Goal: Task Accomplishment & Management: Use online tool/utility

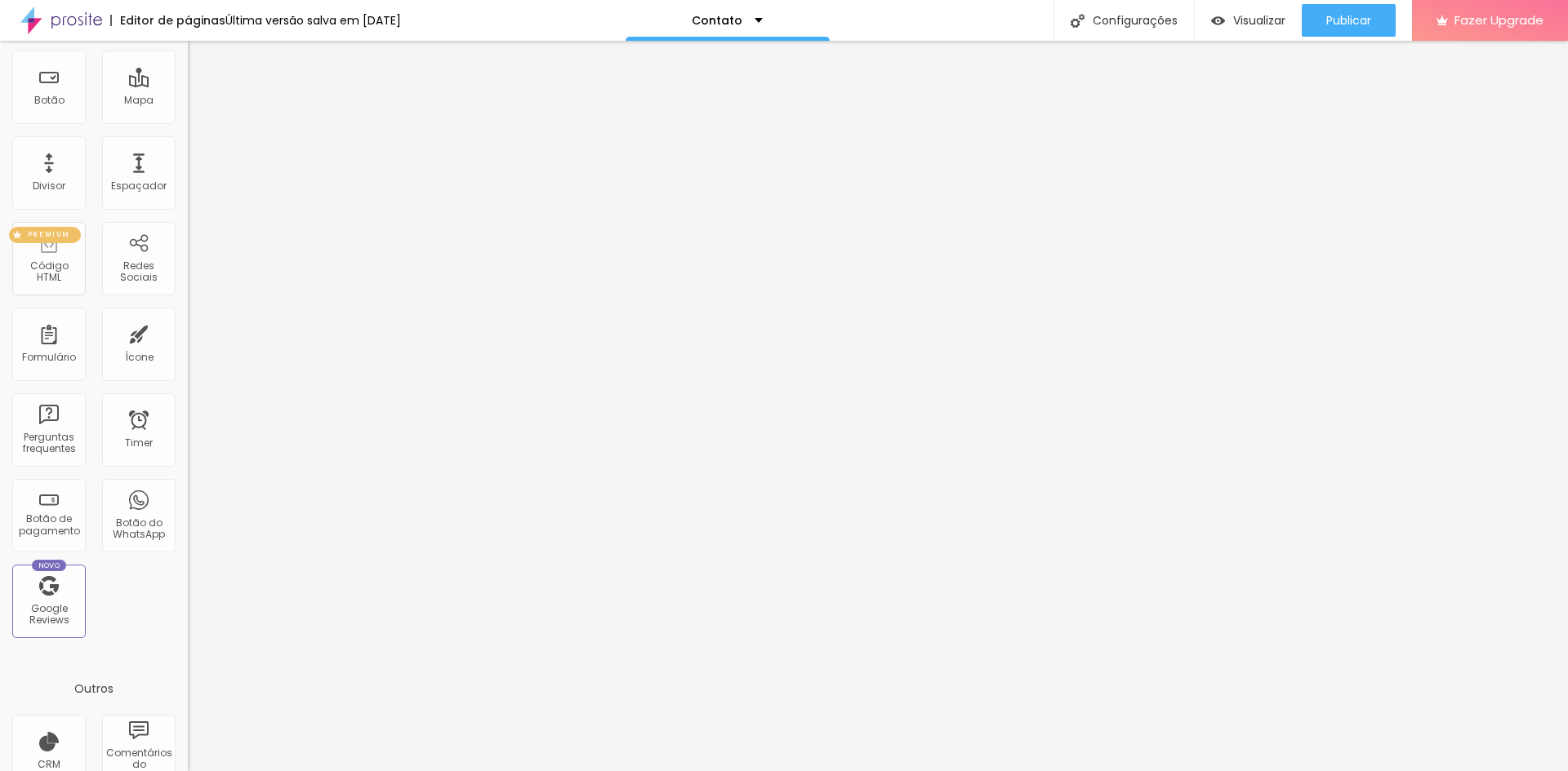
scroll to position [245, 0]
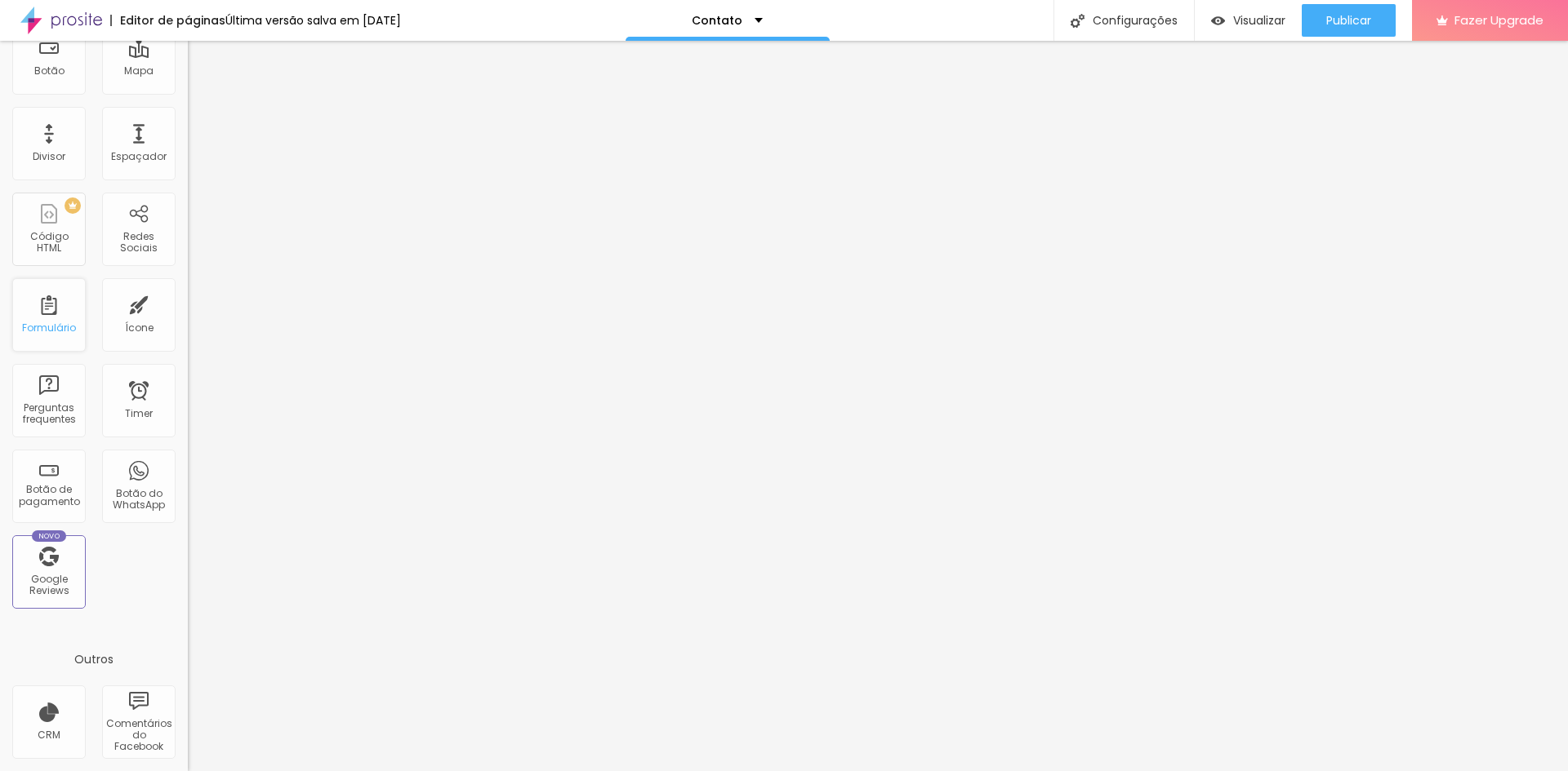
click at [74, 325] on div "Formulário" at bounding box center [49, 328] width 54 height 12
click at [30, 325] on div "Formulário" at bounding box center [49, 328] width 54 height 12
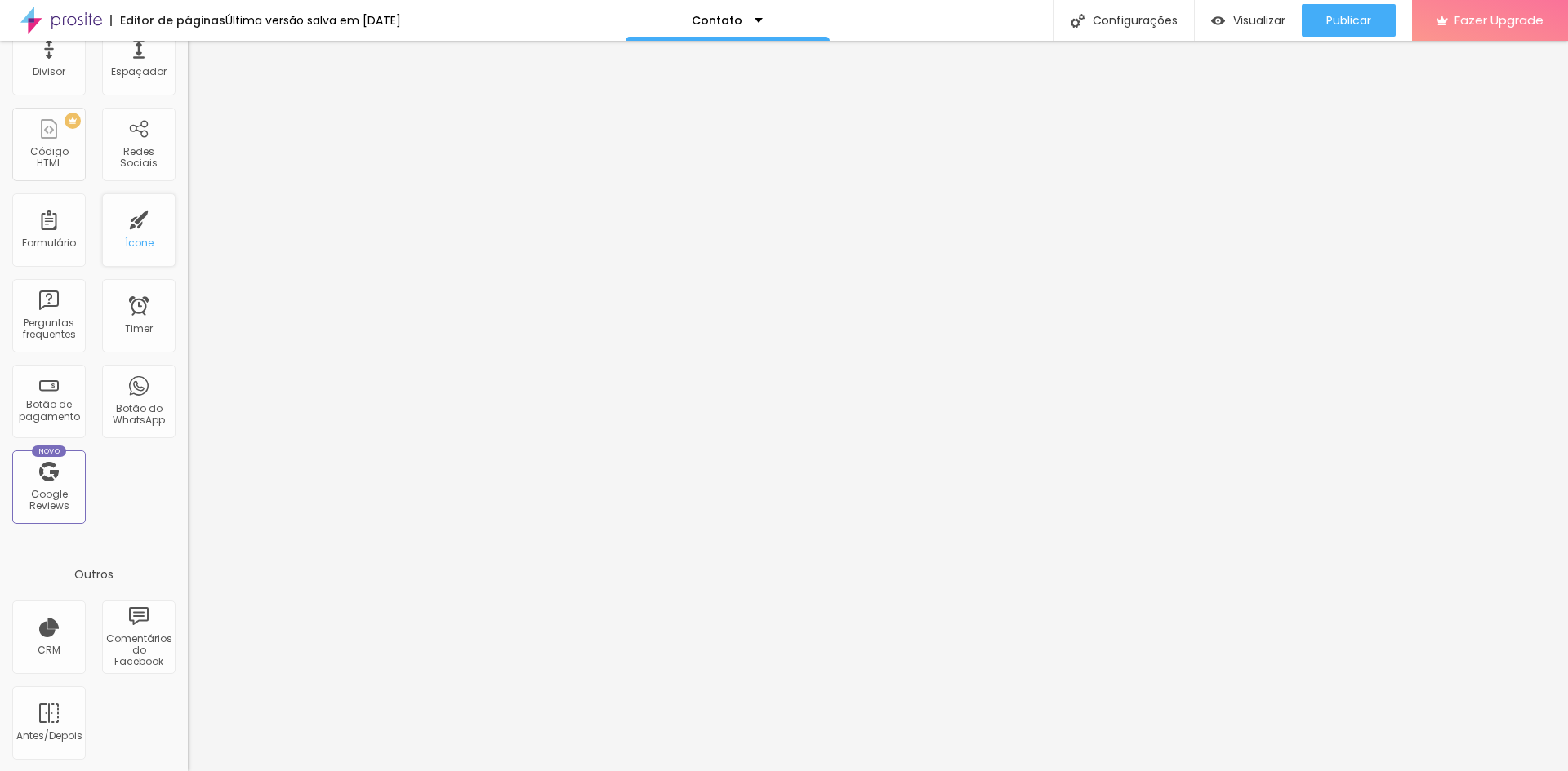
scroll to position [330, 0]
click at [115, 406] on div "Botão do WhatsApp" at bounding box center [138, 414] width 64 height 24
click at [127, 400] on div "Botão do WhatsApp" at bounding box center [138, 400] width 73 height 73
drag, startPoint x: 127, startPoint y: 400, endPoint x: 123, endPoint y: 419, distance: 19.4
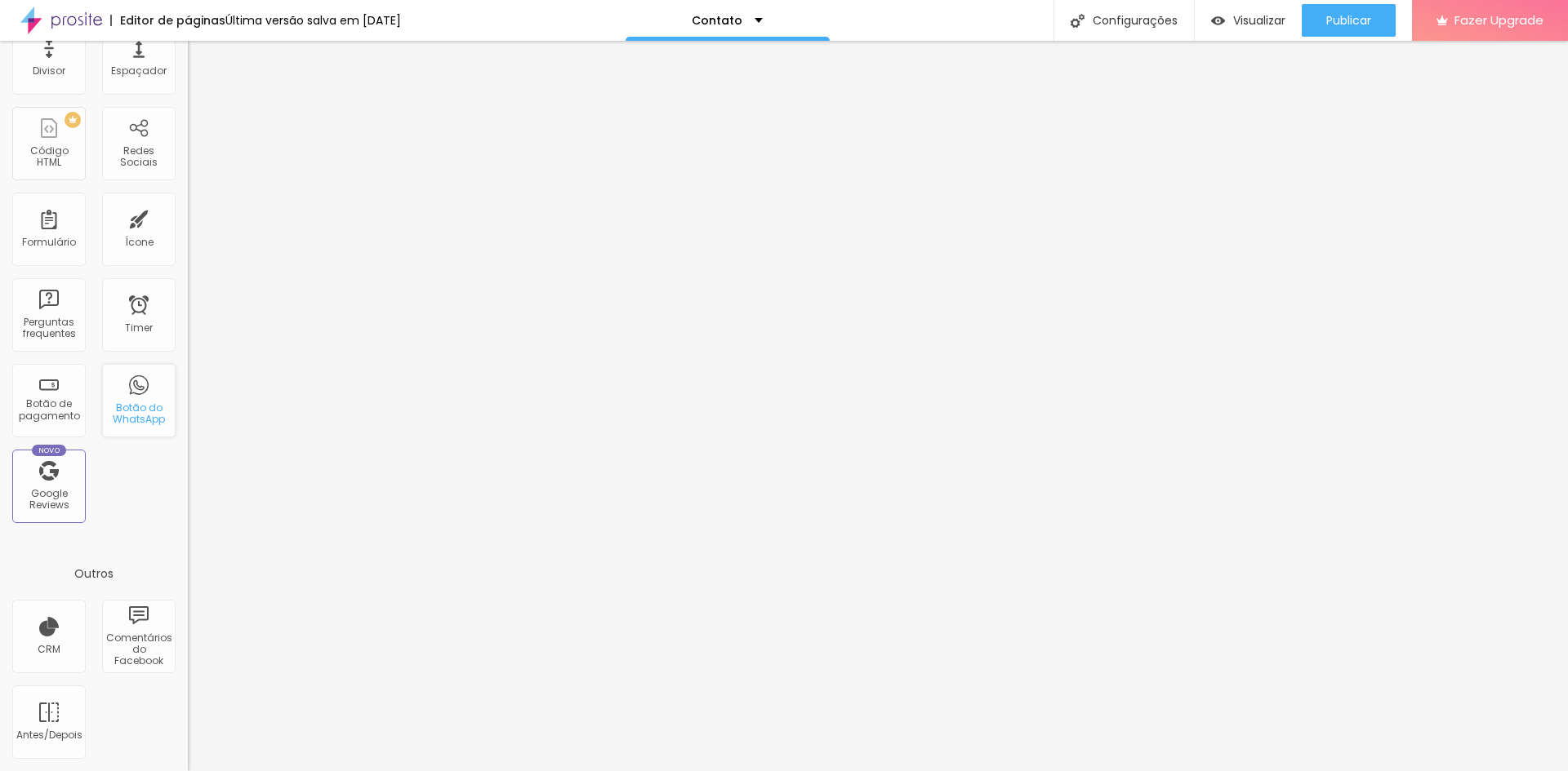
click at [123, 419] on div "Botão do WhatsApp" at bounding box center [138, 400] width 73 height 73
click at [135, 385] on div "Botão do WhatsApp" at bounding box center [138, 400] width 73 height 73
click at [1147, 13] on div "Configurações" at bounding box center [1123, 21] width 140 height 41
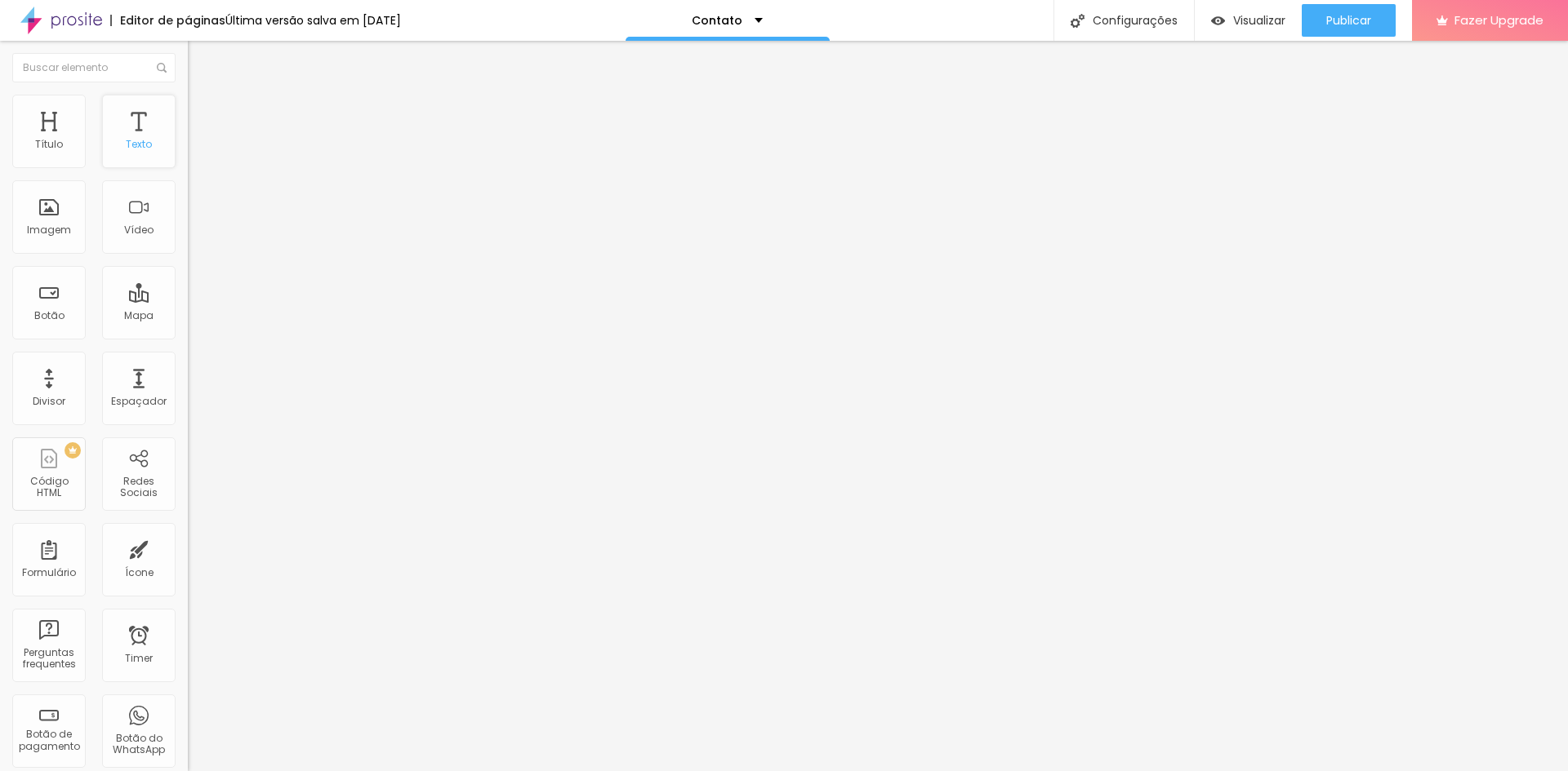
click at [111, 135] on div "Texto" at bounding box center [138, 131] width 73 height 73
click at [79, 146] on div "Título" at bounding box center [49, 131] width 73 height 73
click at [108, 183] on div "Vídeo" at bounding box center [138, 217] width 73 height 73
click at [102, 224] on div "Vídeo" at bounding box center [138, 217] width 73 height 73
click at [771, 23] on div "Contato" at bounding box center [728, 21] width 204 height 41
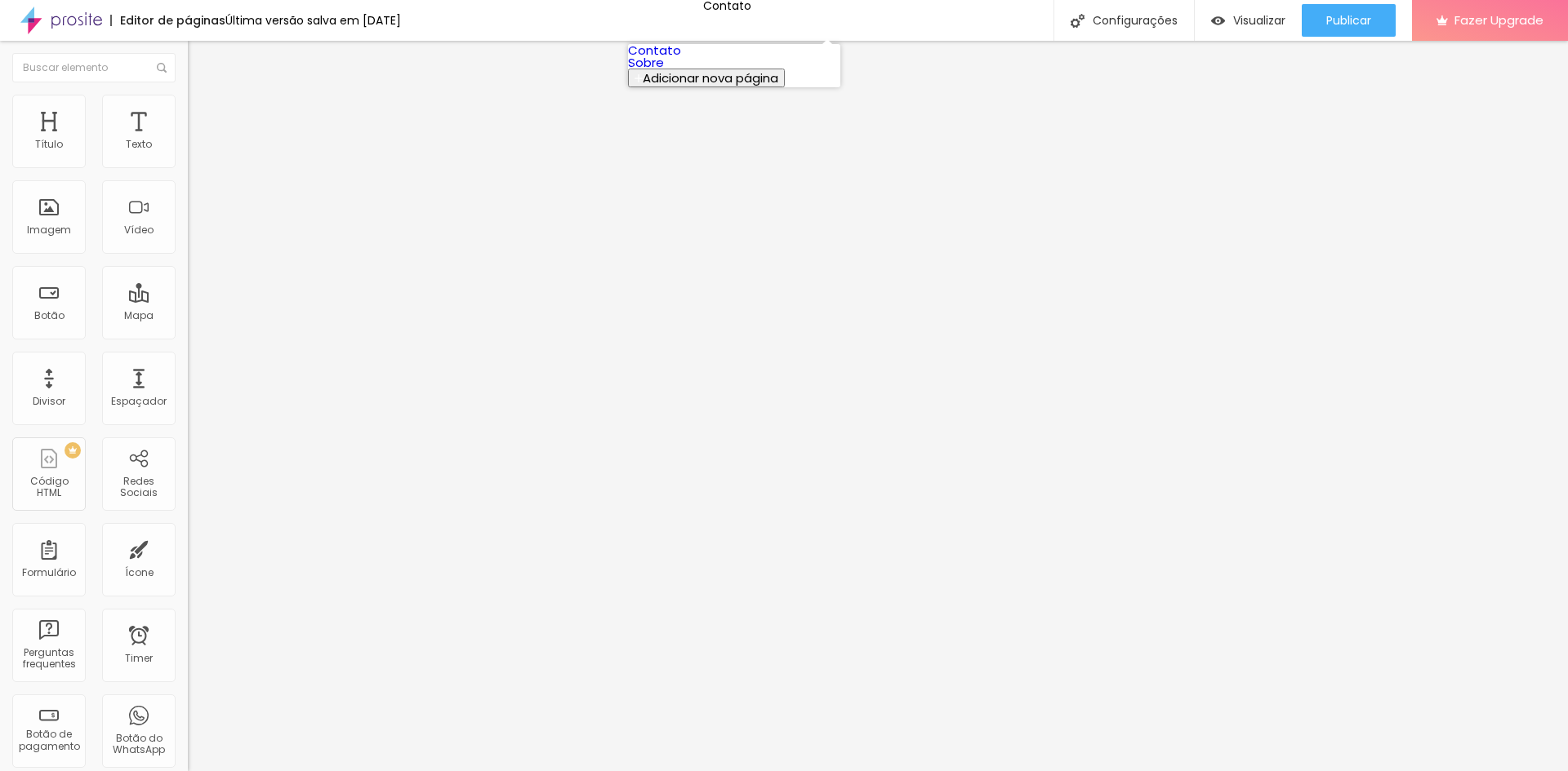
click at [664, 71] on link "Sobre" at bounding box center [646, 62] width 36 height 17
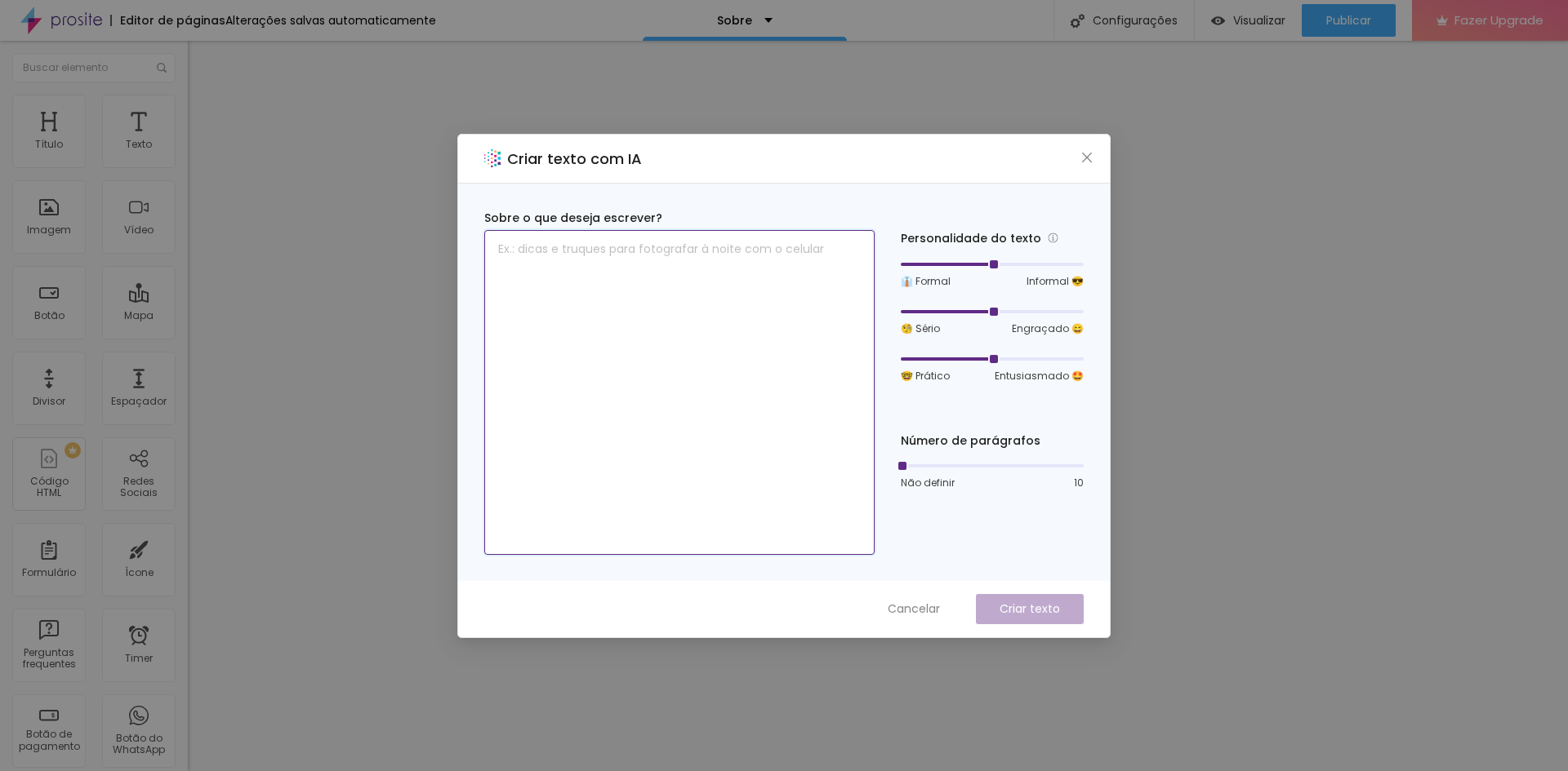
click at [721, 293] on textarea at bounding box center [680, 392] width 391 height 325
click at [1087, 155] on icon "close" at bounding box center [1087, 157] width 13 height 13
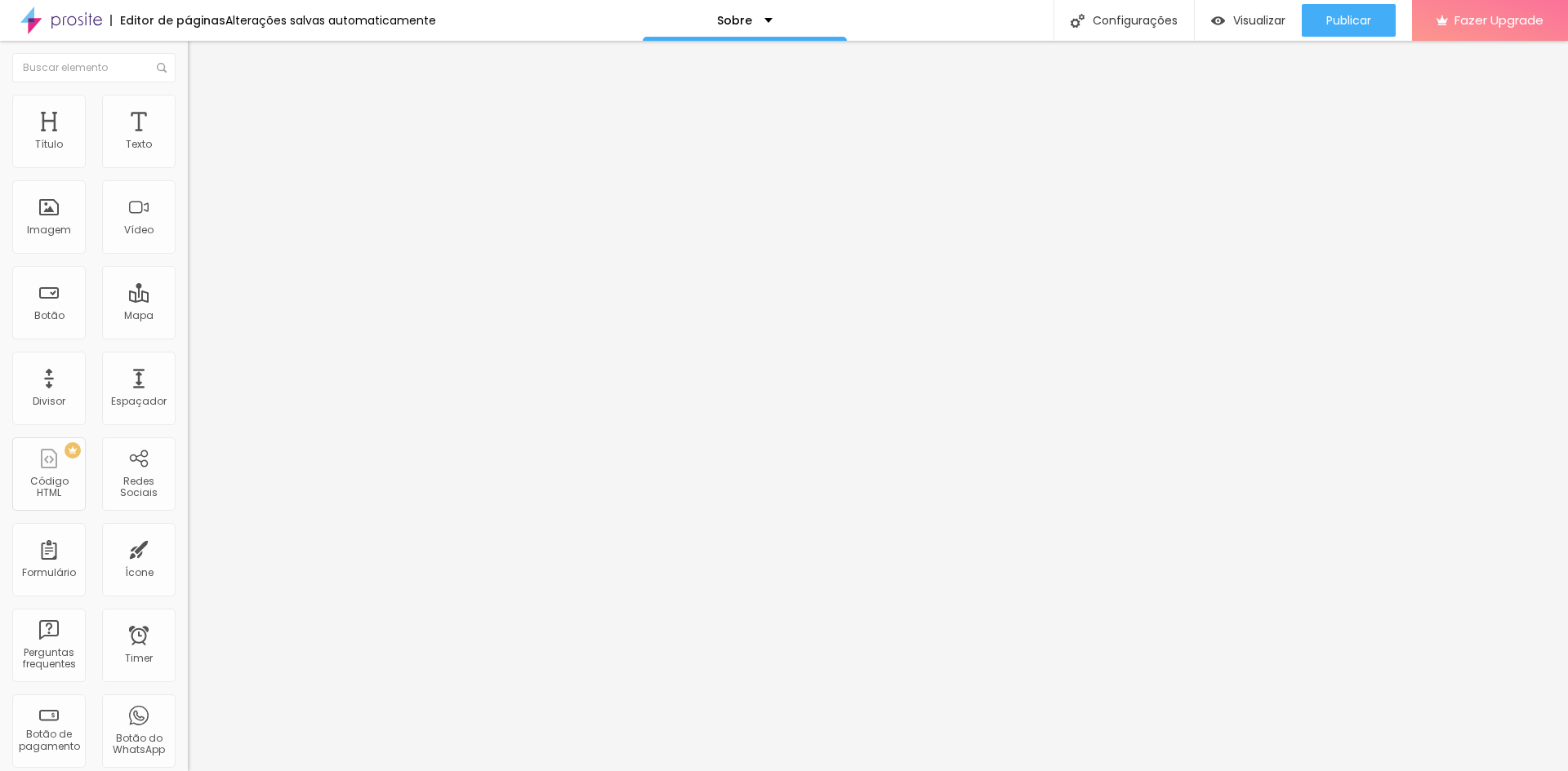
click at [200, 58] on img "button" at bounding box center [207, 59] width 13 height 13
click at [126, 145] on div "Texto" at bounding box center [139, 144] width 26 height 12
click at [294, 770] on div "Subindo 1/1 arquivos" at bounding box center [784, 776] width 1568 height 10
click at [763, 25] on div "Contato" at bounding box center [727, 21] width 71 height 12
click at [664, 71] on link "Sobre" at bounding box center [646, 62] width 36 height 17
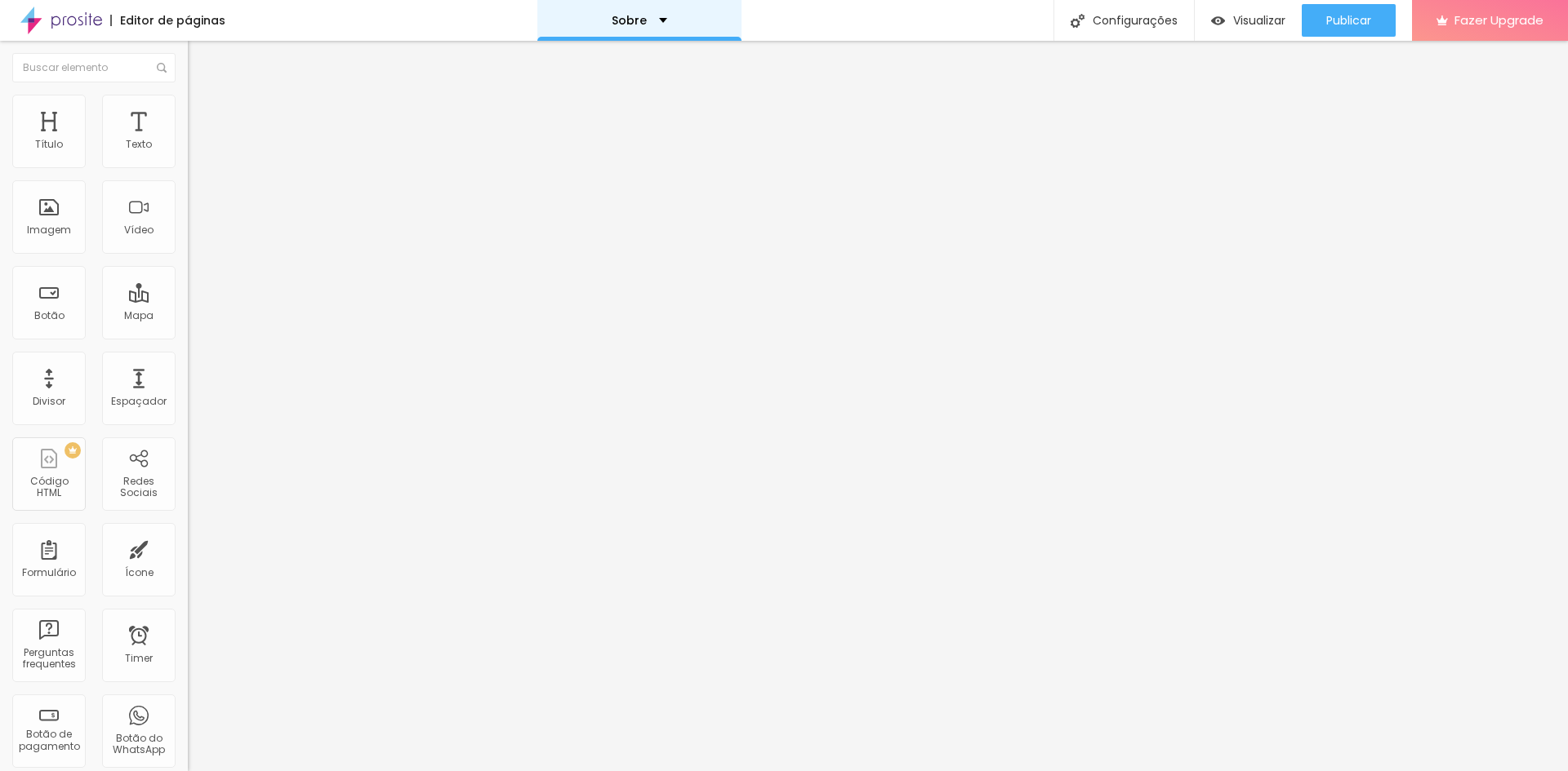
click at [641, 11] on div "Sobre" at bounding box center [639, 21] width 204 height 41
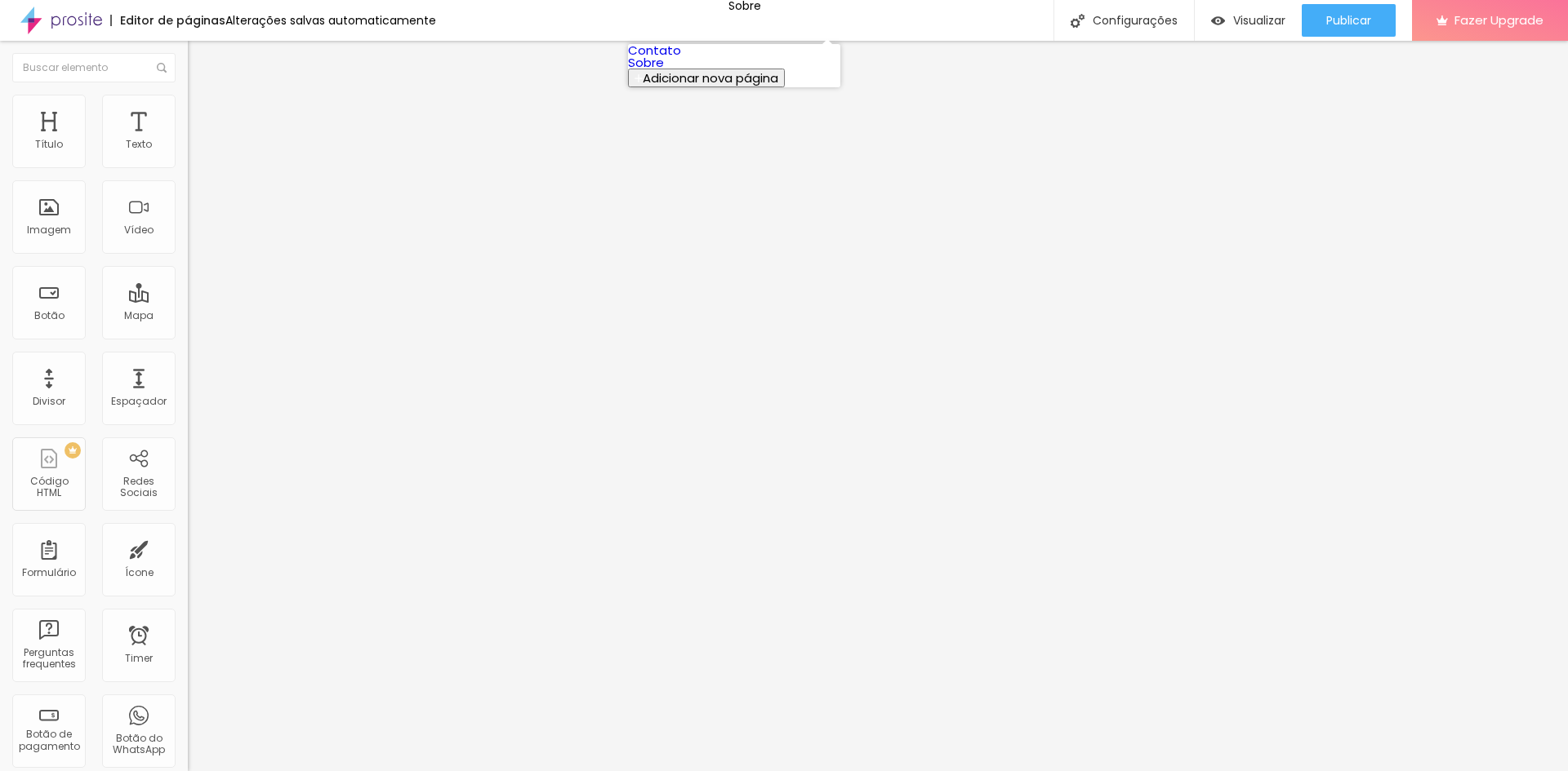
click at [678, 58] on link "Contato" at bounding box center [654, 50] width 53 height 17
click at [773, 25] on div "Contato" at bounding box center [745, 21] width 204 height 41
click at [664, 71] on link "Sobre" at bounding box center [646, 62] width 36 height 17
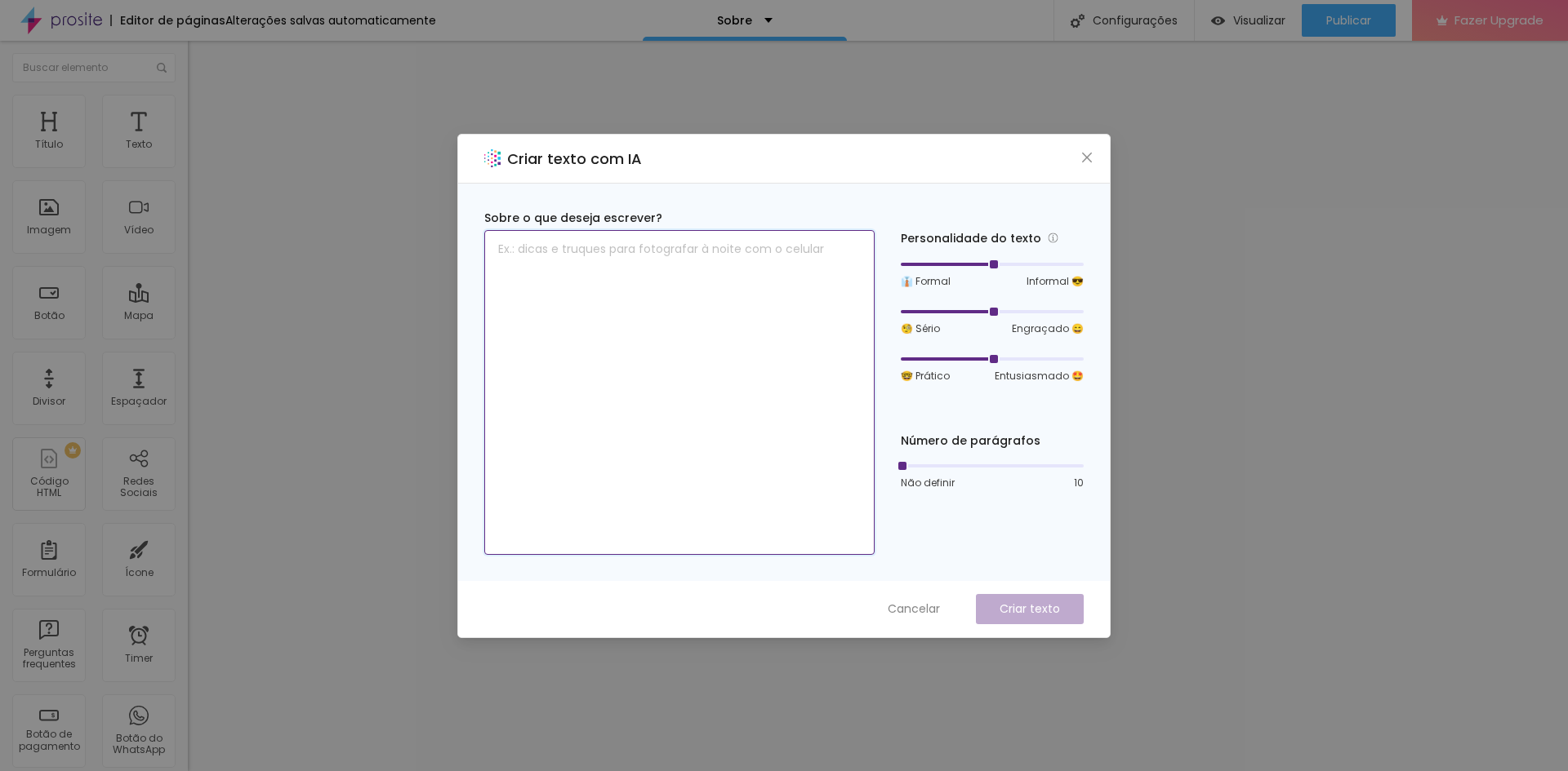
click at [781, 286] on textarea at bounding box center [680, 392] width 391 height 325
type textarea "s"
type textarea "SOBRE"
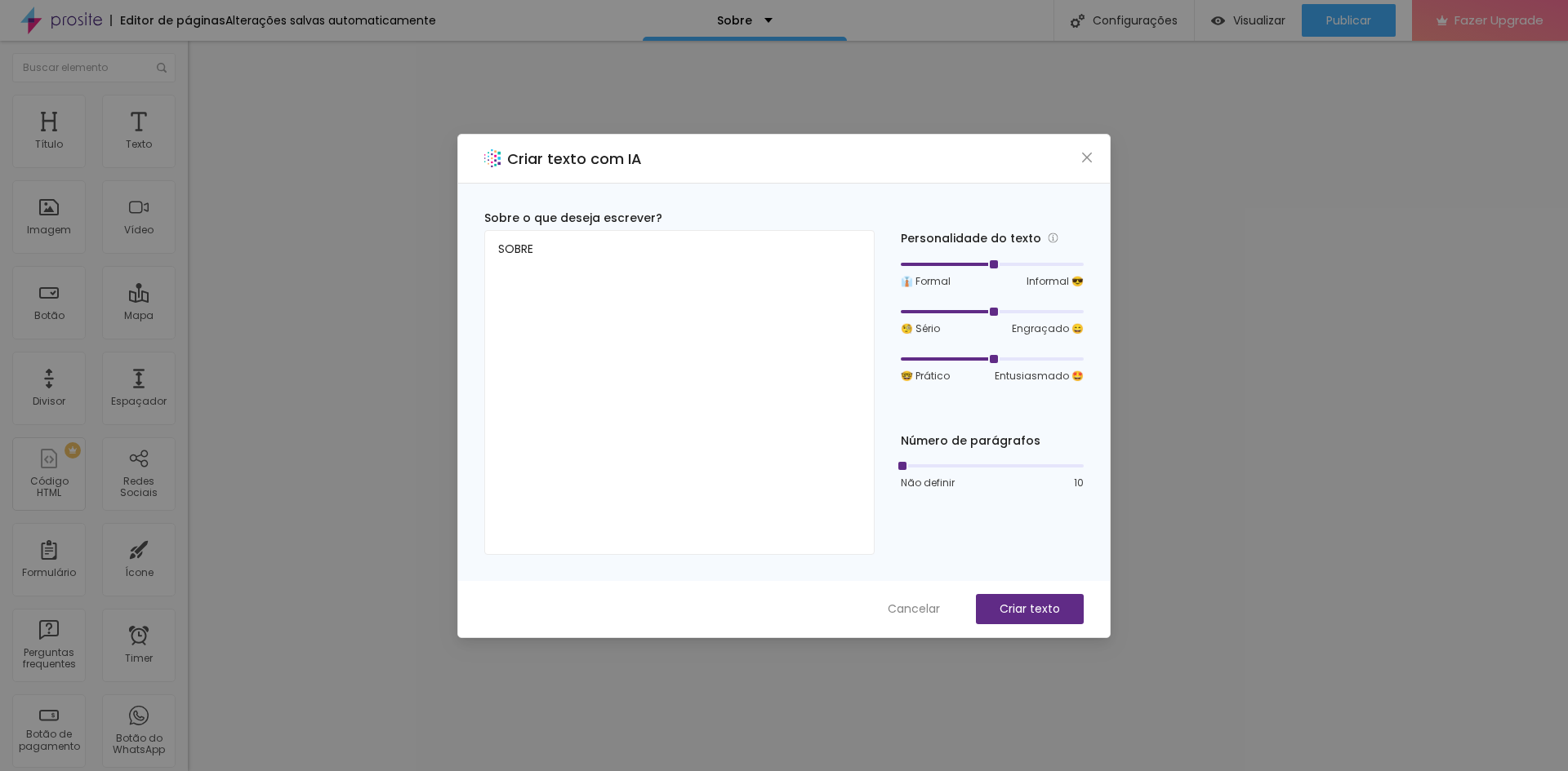
drag, startPoint x: 990, startPoint y: 260, endPoint x: 1009, endPoint y: 265, distance: 19.6
click at [1009, 265] on div at bounding box center [992, 264] width 183 height 10
drag, startPoint x: 995, startPoint y: 265, endPoint x: 985, endPoint y: 264, distance: 10.0
click at [988, 264] on div at bounding box center [992, 264] width 8 height 8
click at [608, 260] on textarea "SOBRE" at bounding box center [680, 392] width 391 height 325
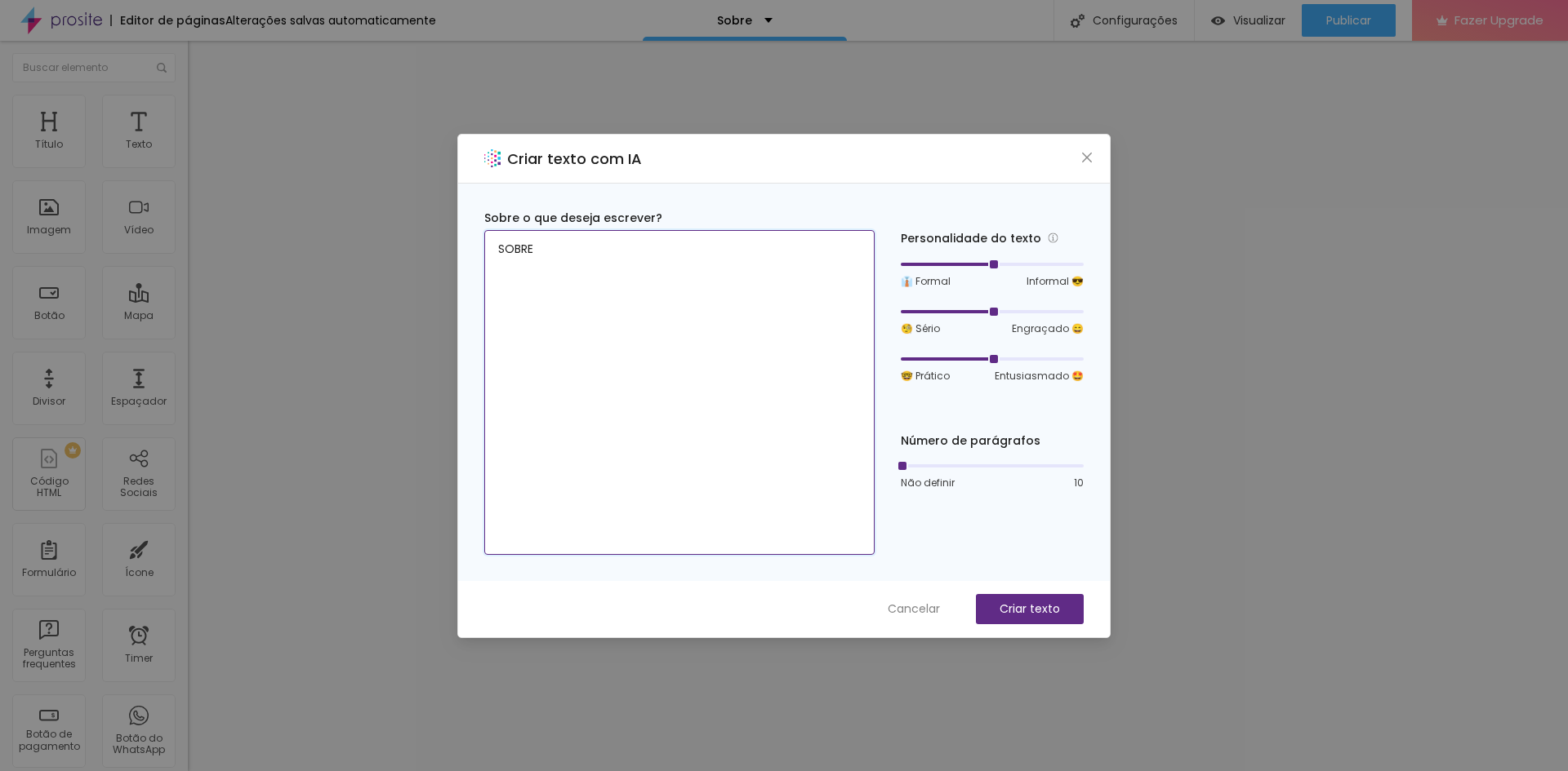
click at [608, 260] on textarea "SOBRE" at bounding box center [680, 392] width 391 height 325
drag, startPoint x: 996, startPoint y: 265, endPoint x: 1018, endPoint y: 262, distance: 22.2
click at [1018, 262] on div at bounding box center [992, 264] width 183 height 10
click at [1027, 610] on p "Criar texto" at bounding box center [1029, 609] width 60 height 17
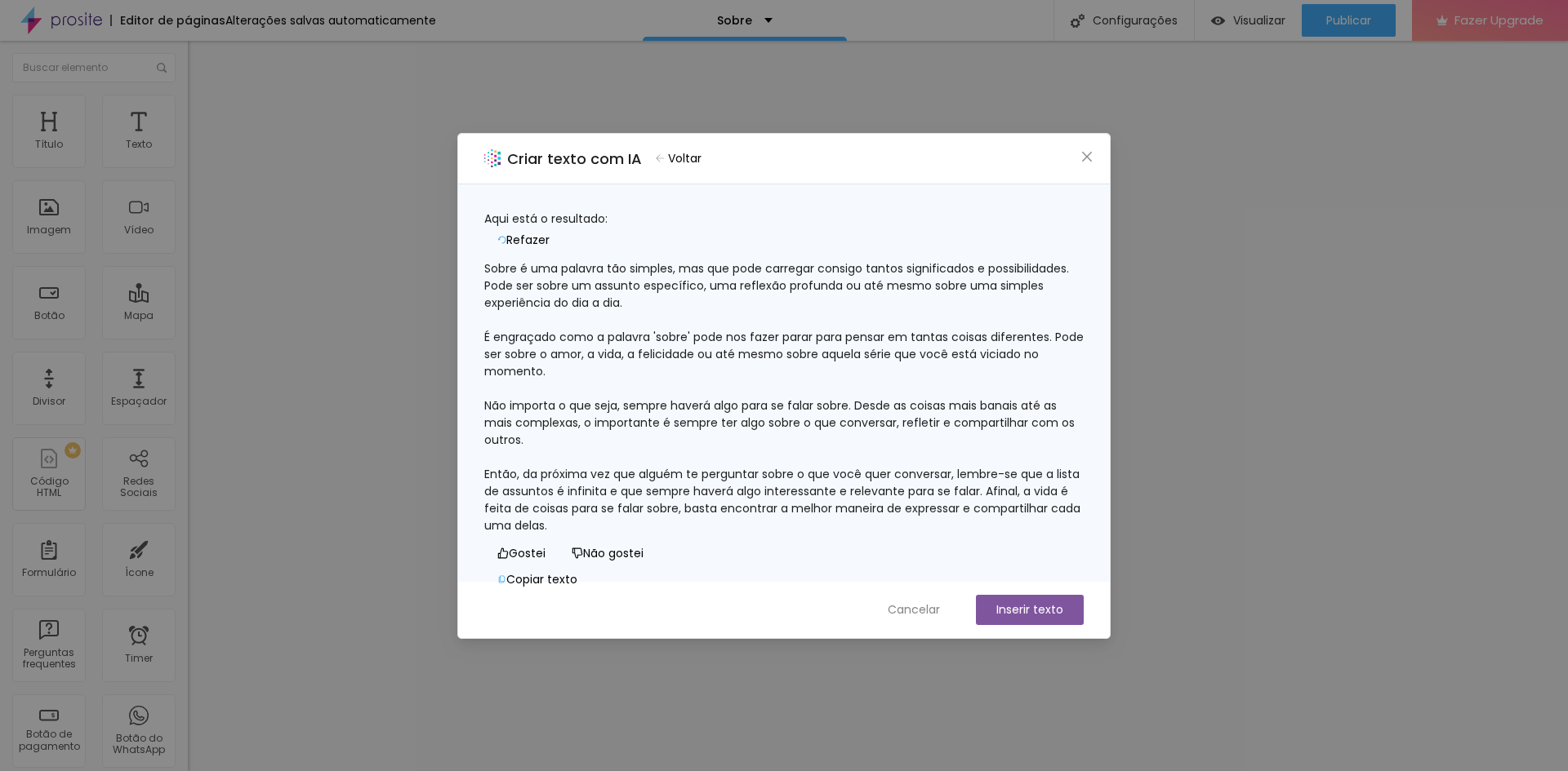
scroll to position [49, 0]
click at [919, 612] on span "Cancelar" at bounding box center [913, 610] width 52 height 17
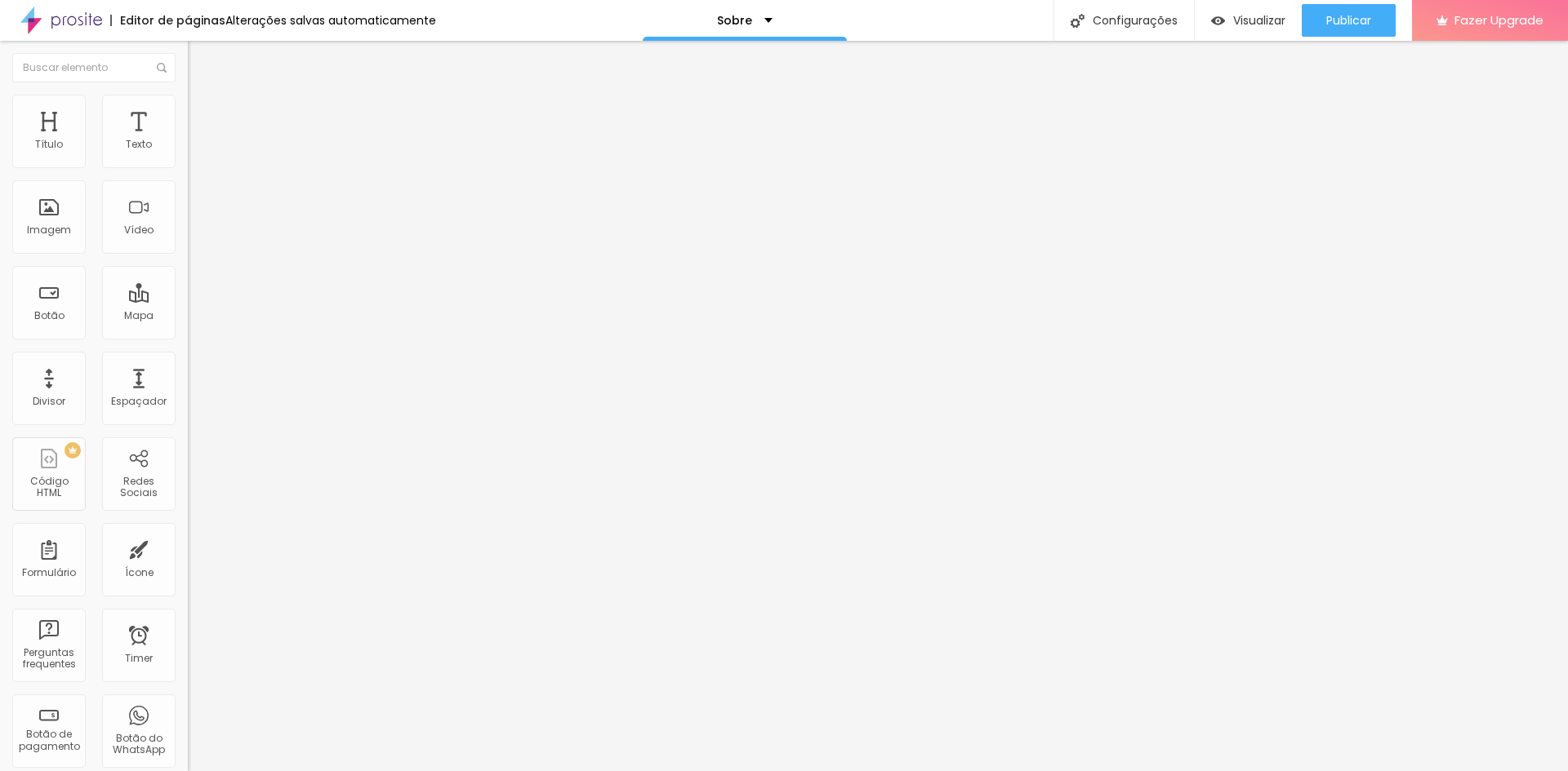
click at [188, 106] on li "Avançado" at bounding box center [282, 103] width 188 height 16
type input "35"
type input "36"
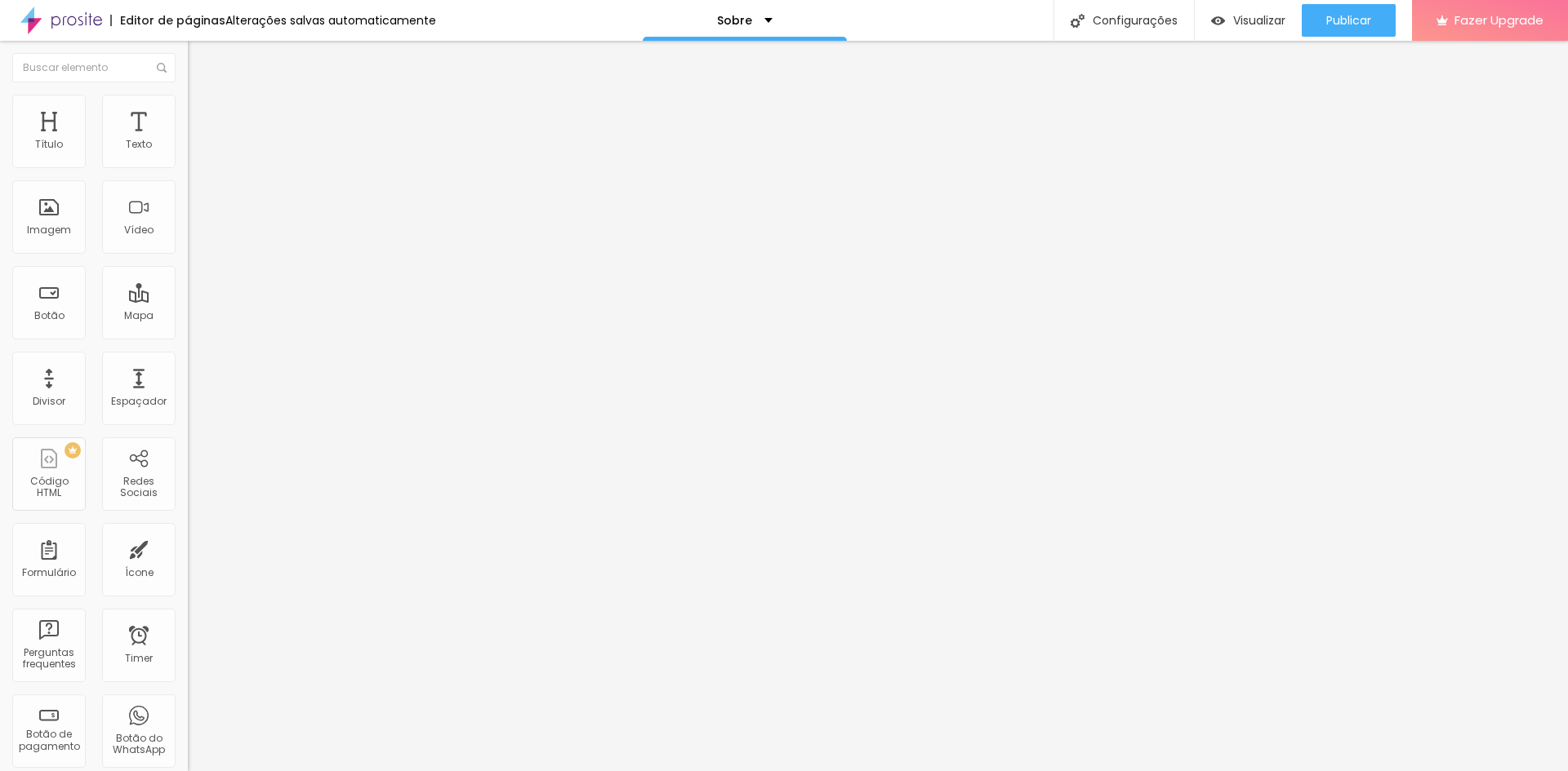
type input "37"
type input "38"
type input "39"
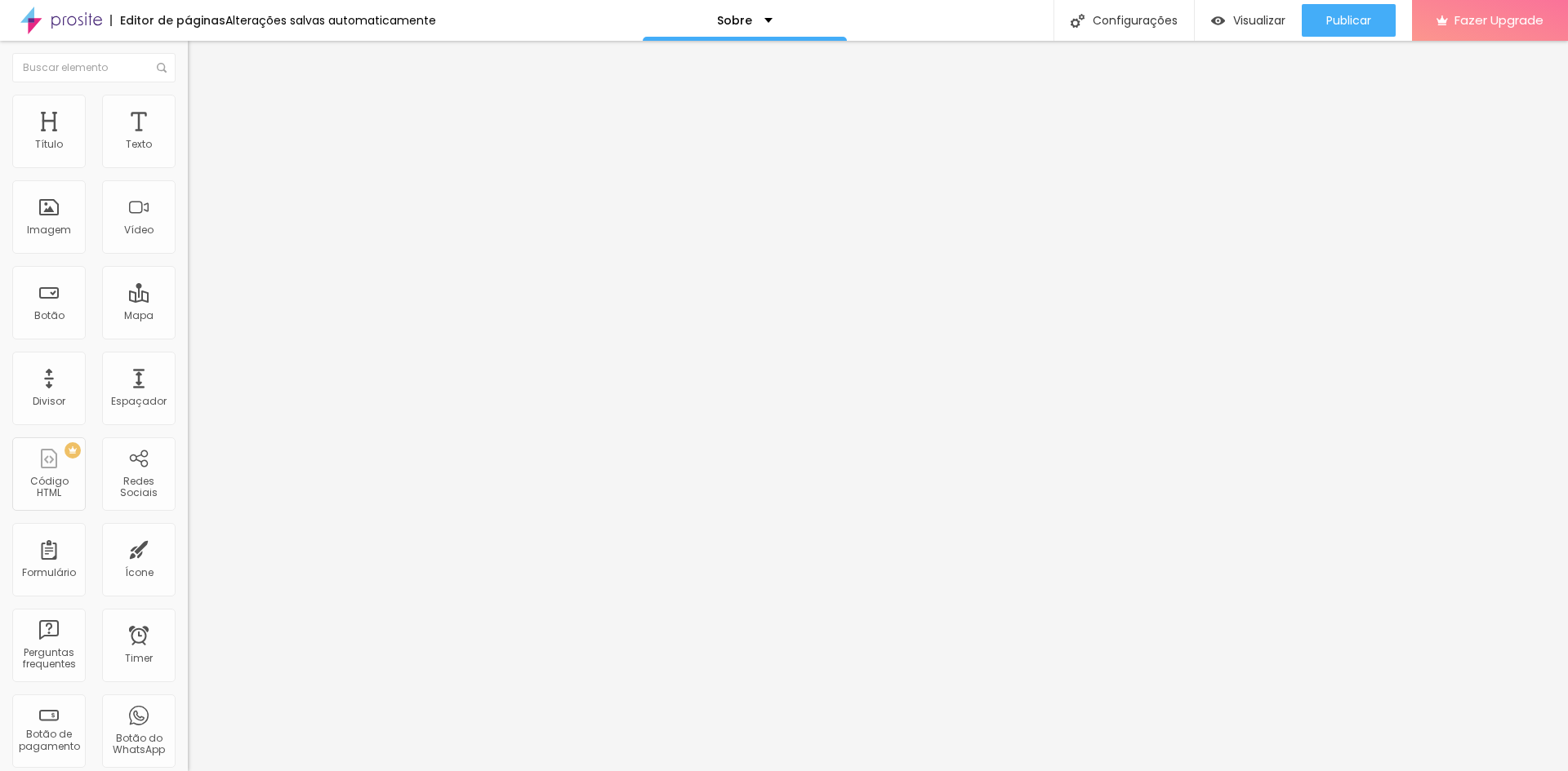
type input "39"
type input "41"
type input "42"
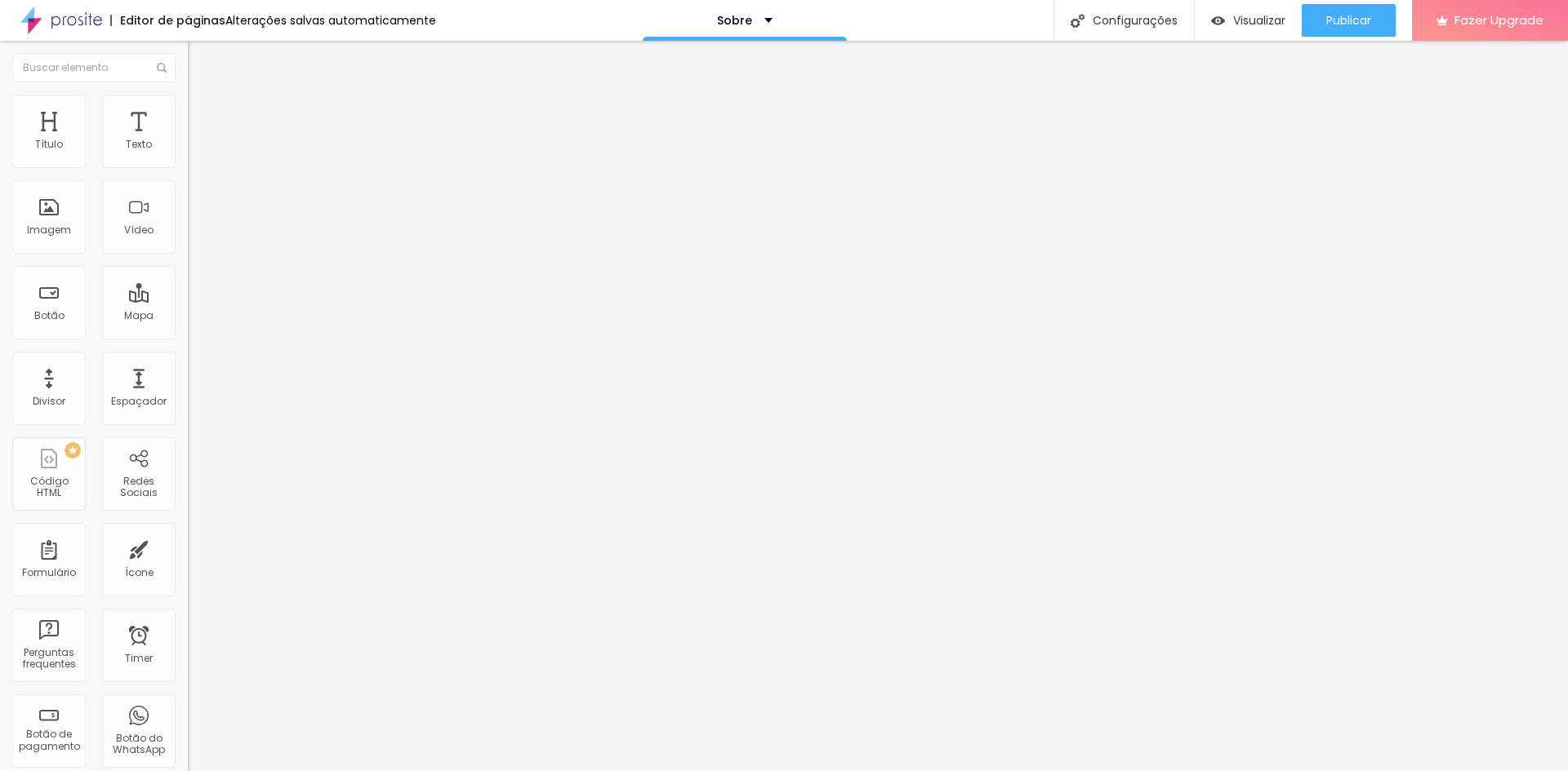
type input "43"
type input "44"
type input "45"
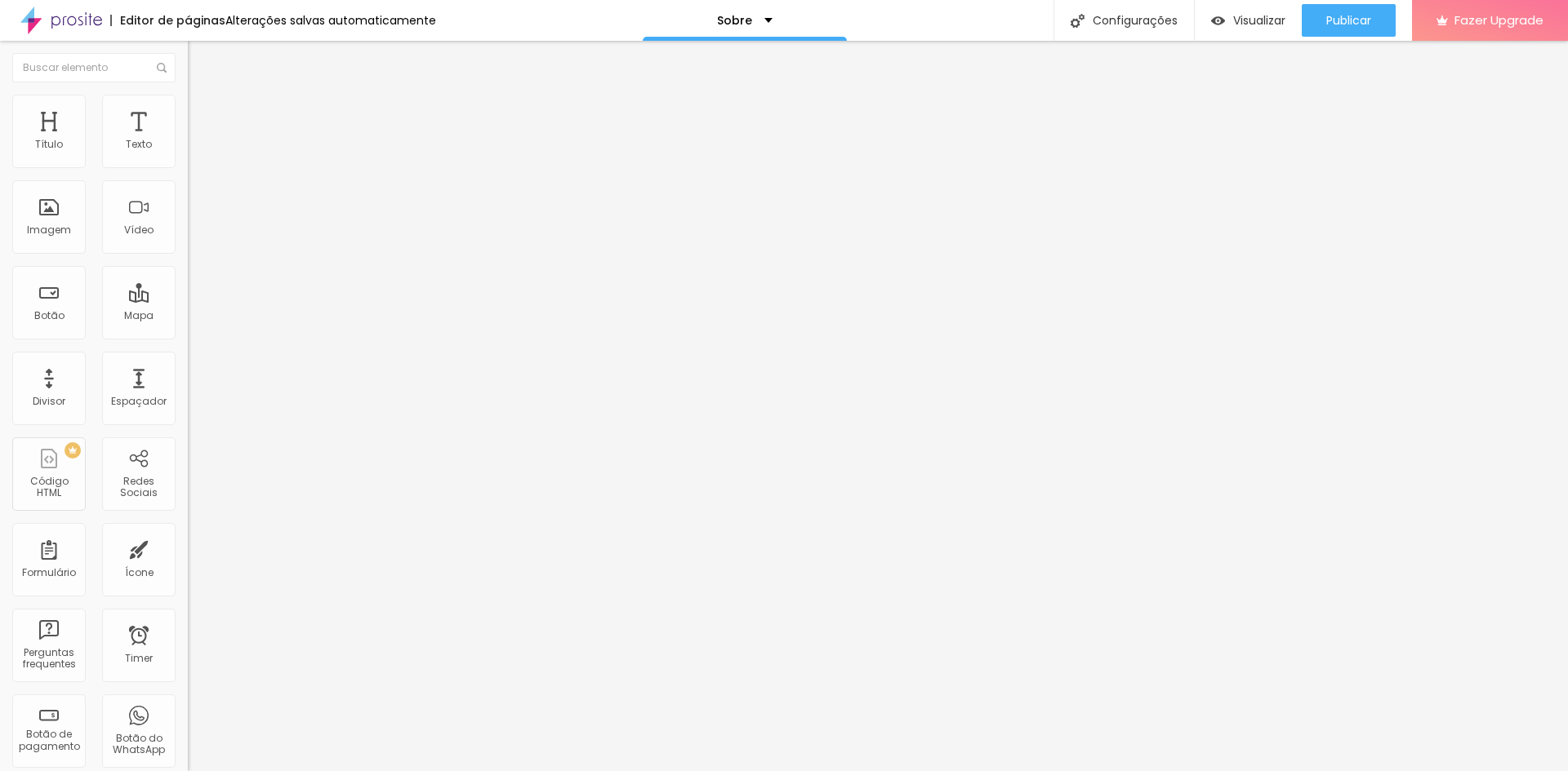
type input "45"
type input "46"
type input "47"
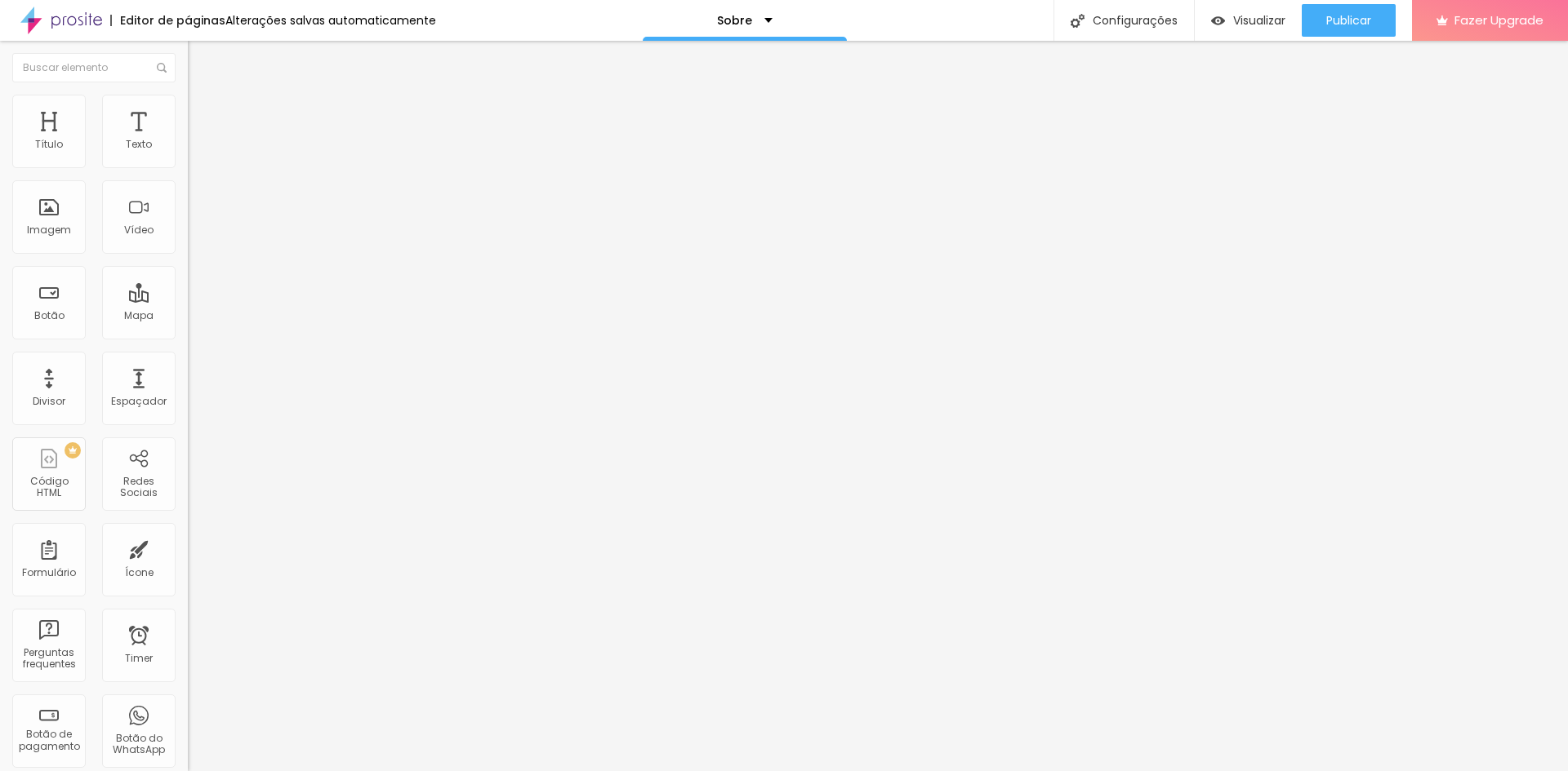
type input "49"
type input "47"
type input "45"
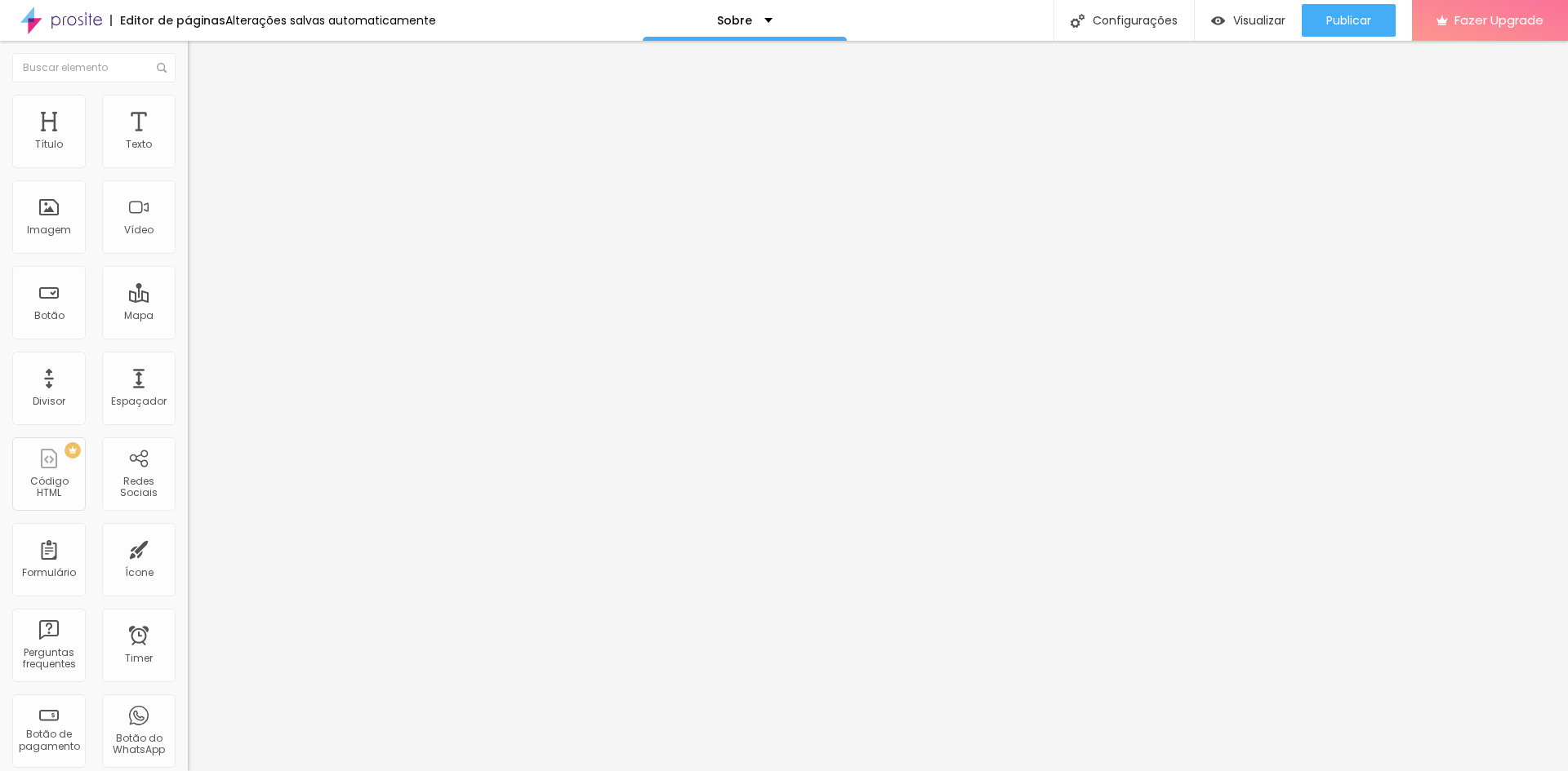
type input "45"
type input "44"
type input "43"
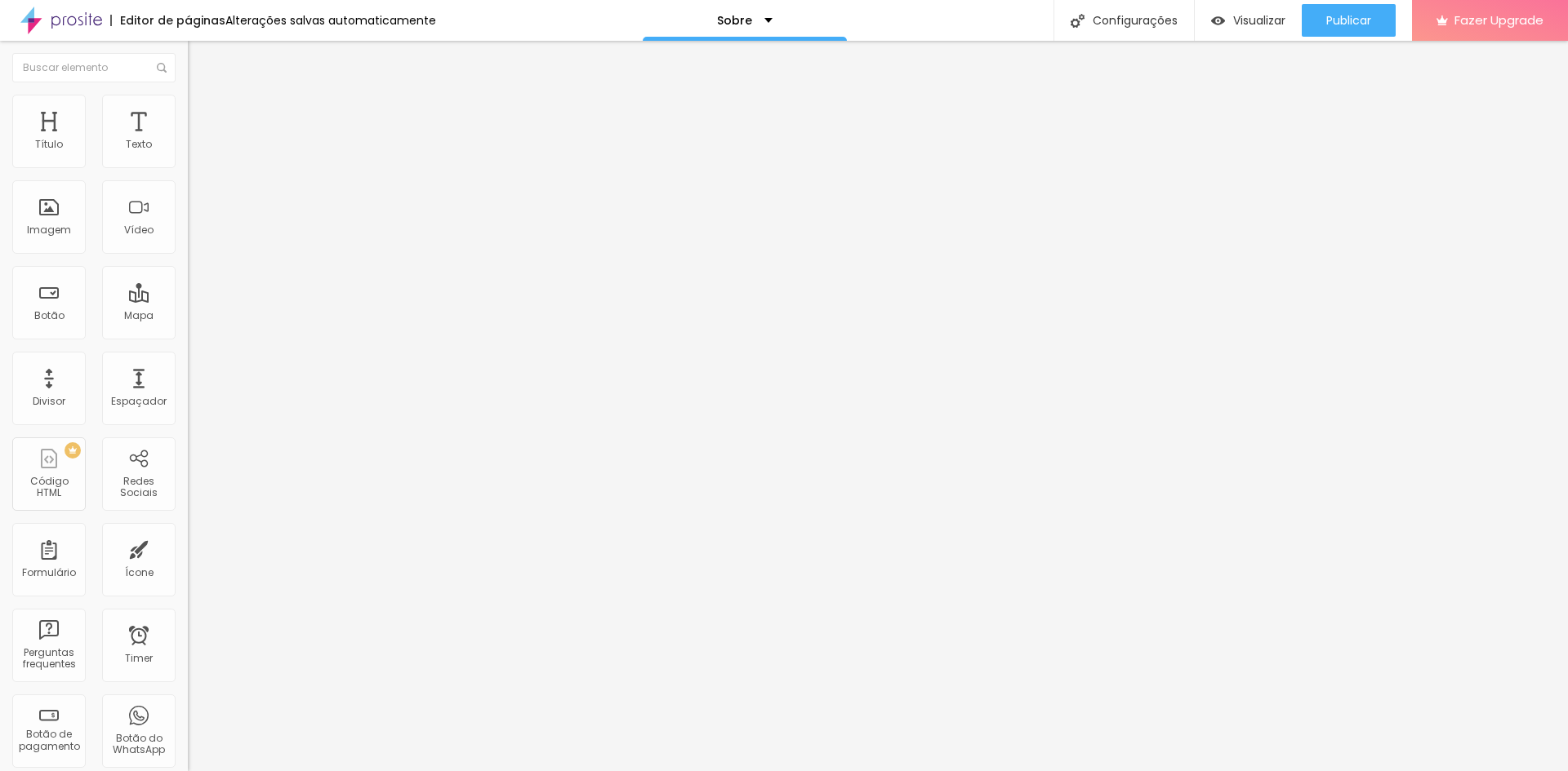
type input "42"
type input "41"
type input "40"
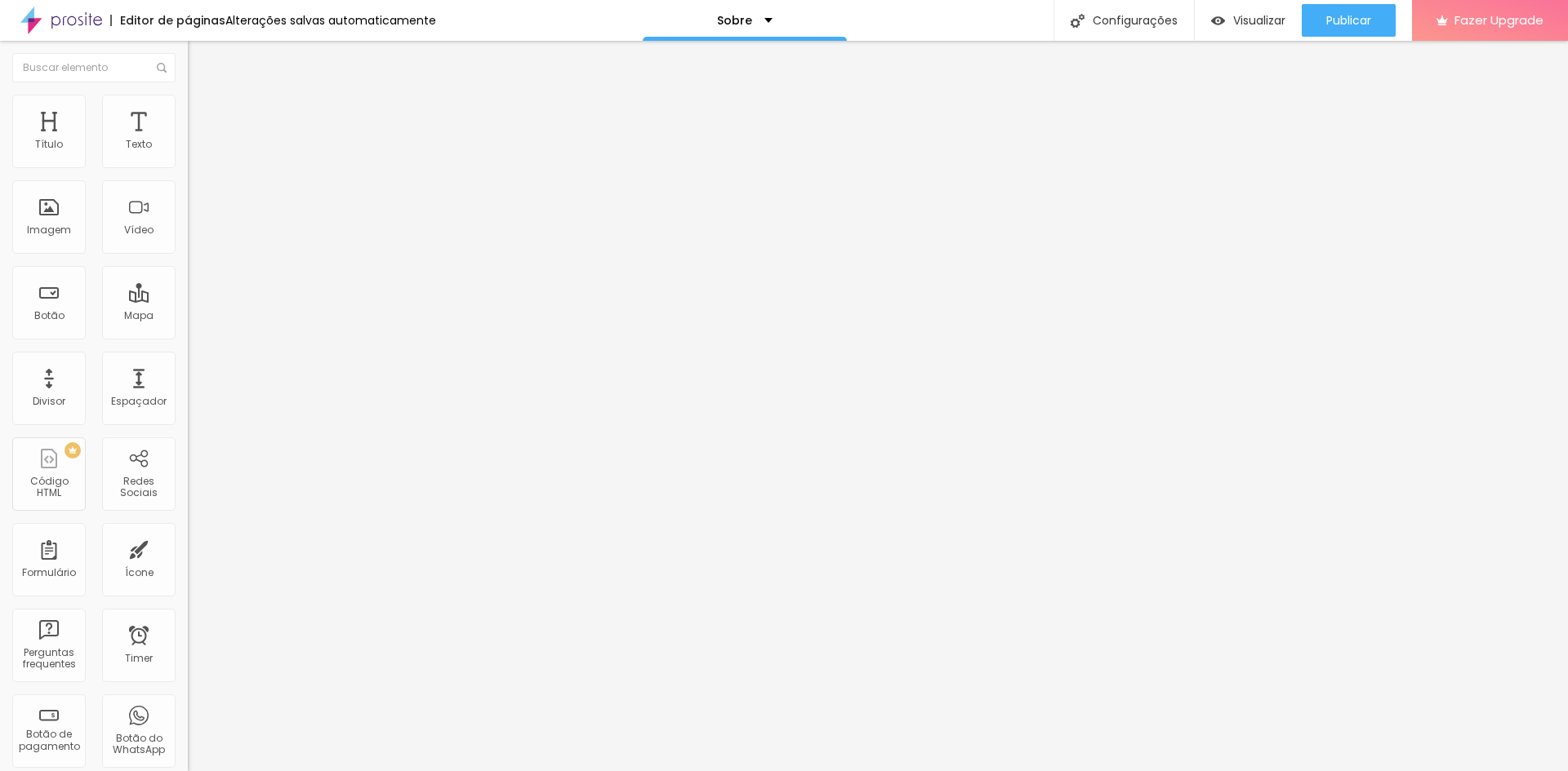
type input "40"
type input "39"
type input "38"
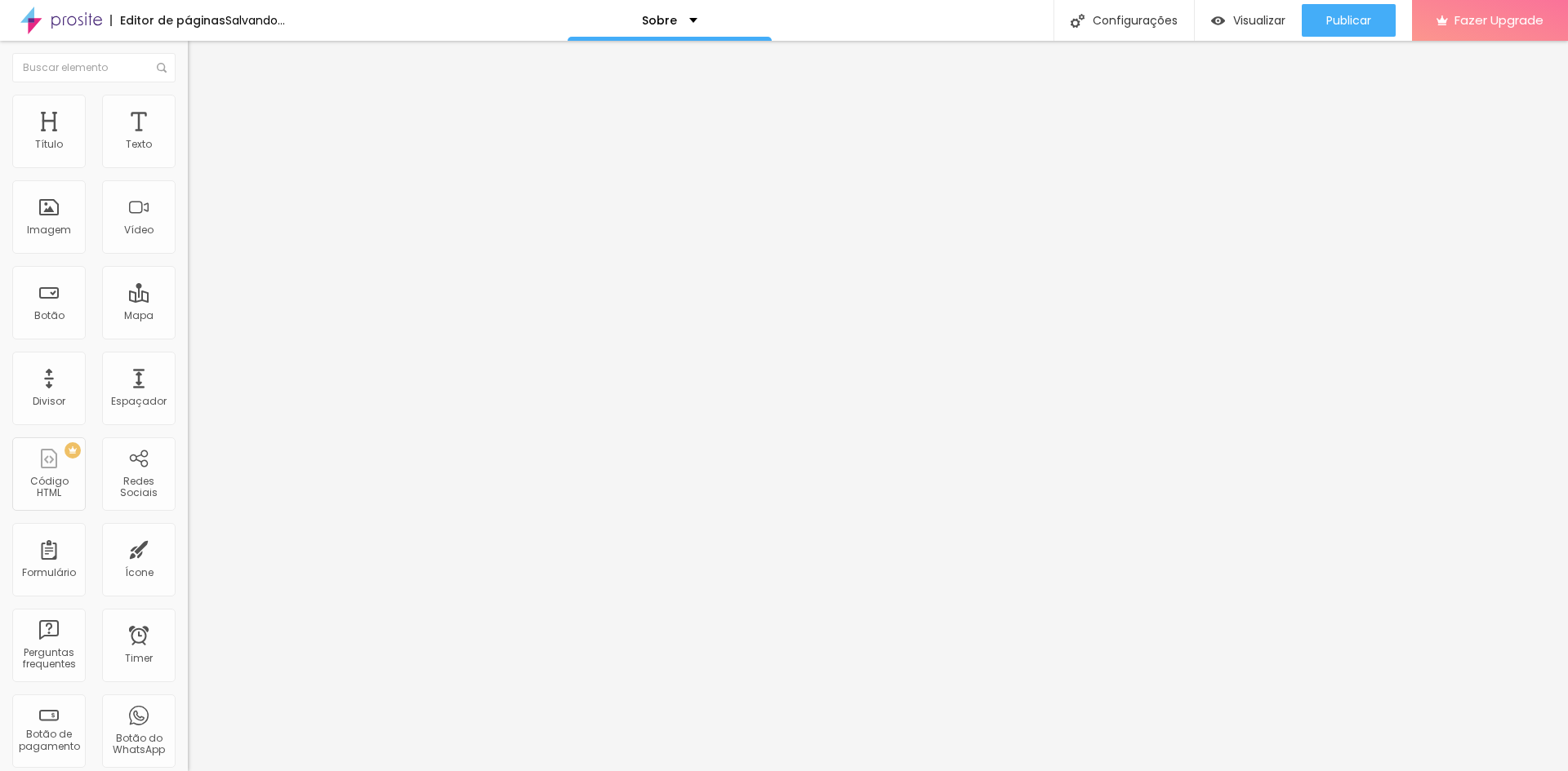
type input "38"
click at [188, 301] on input "range" at bounding box center [241, 307] width 105 height 13
type input "3"
type input "4"
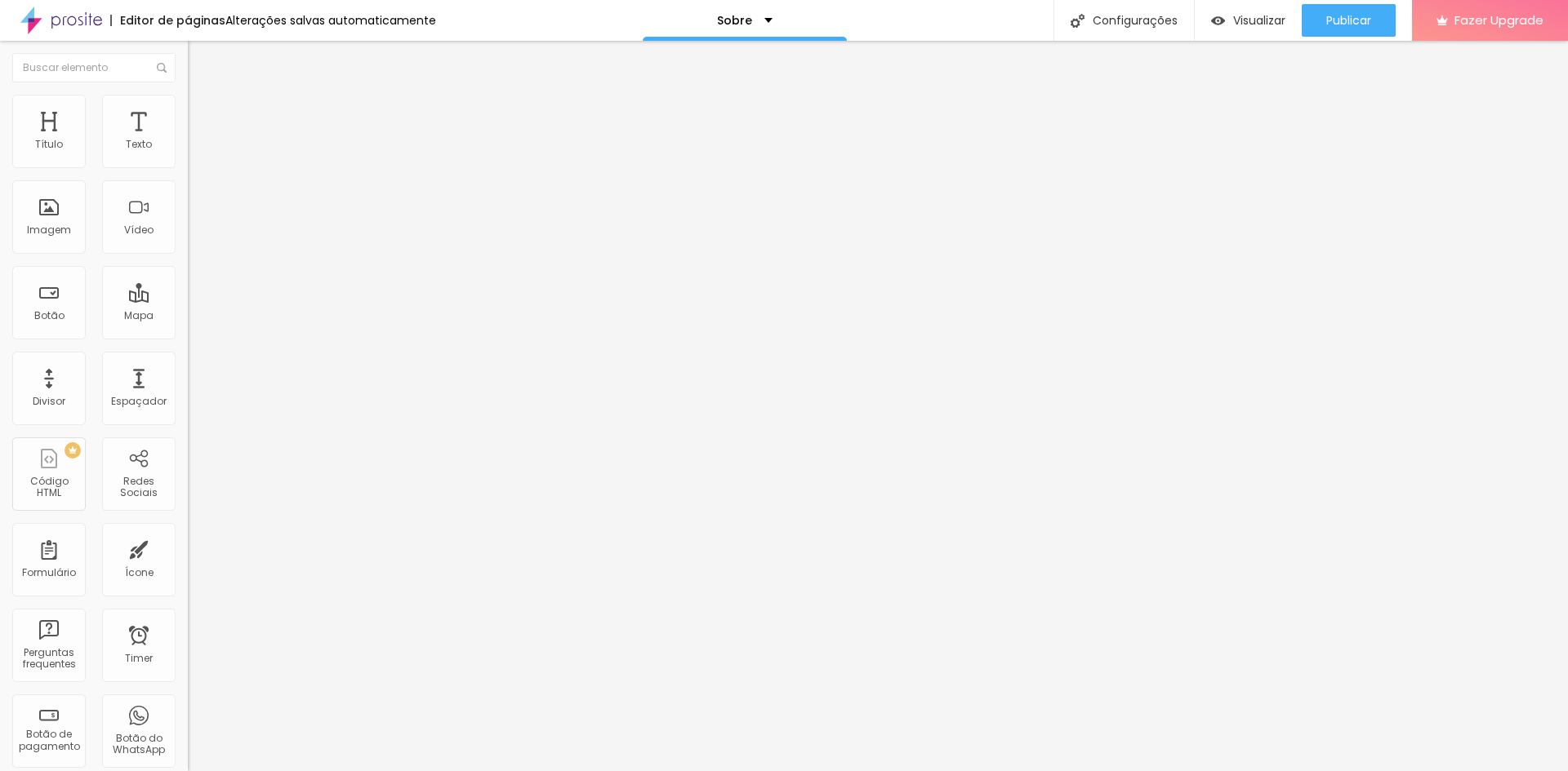
type input "4"
type input "5"
type input "7"
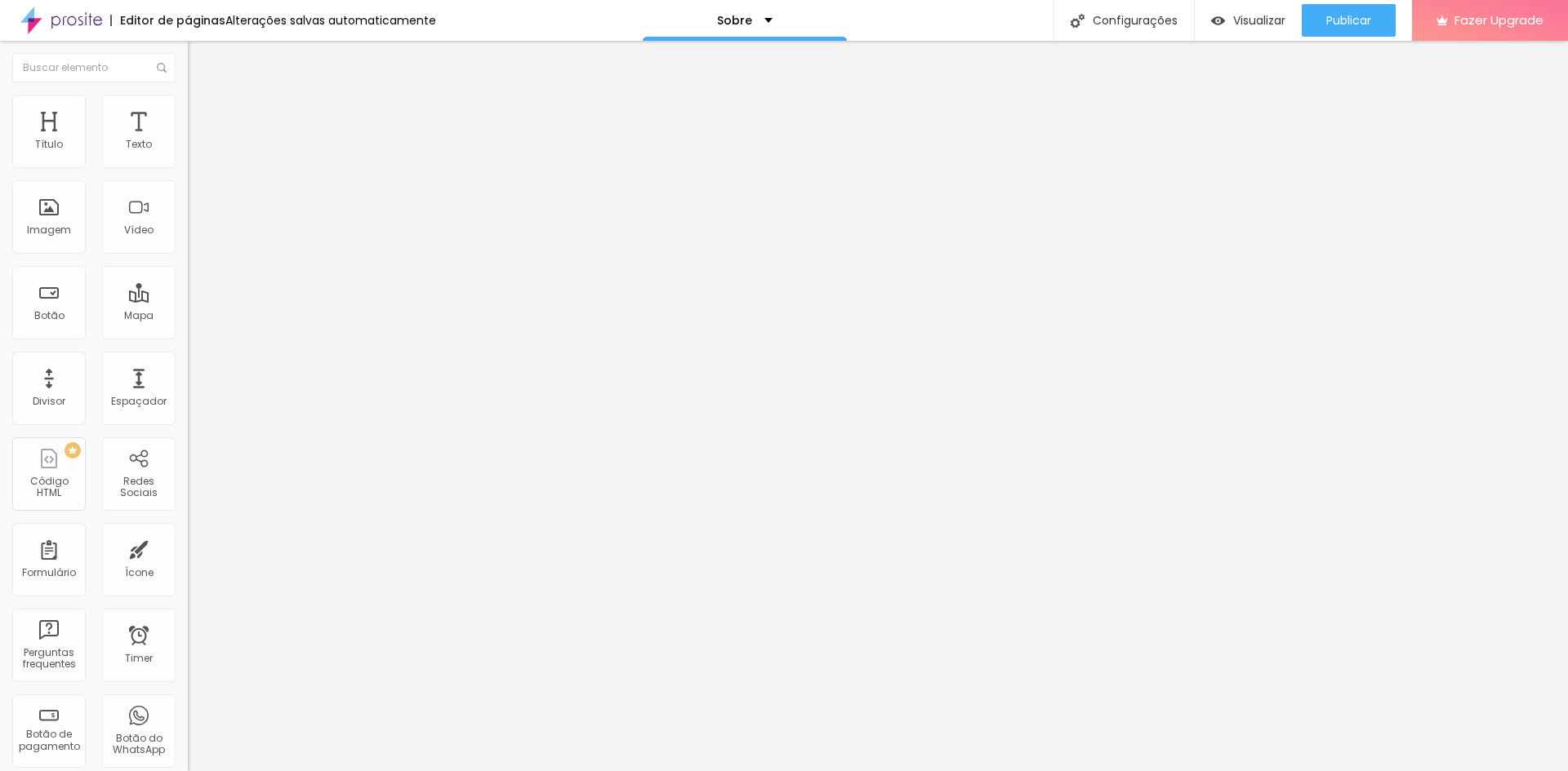
type input "9"
type input "12"
type input "16"
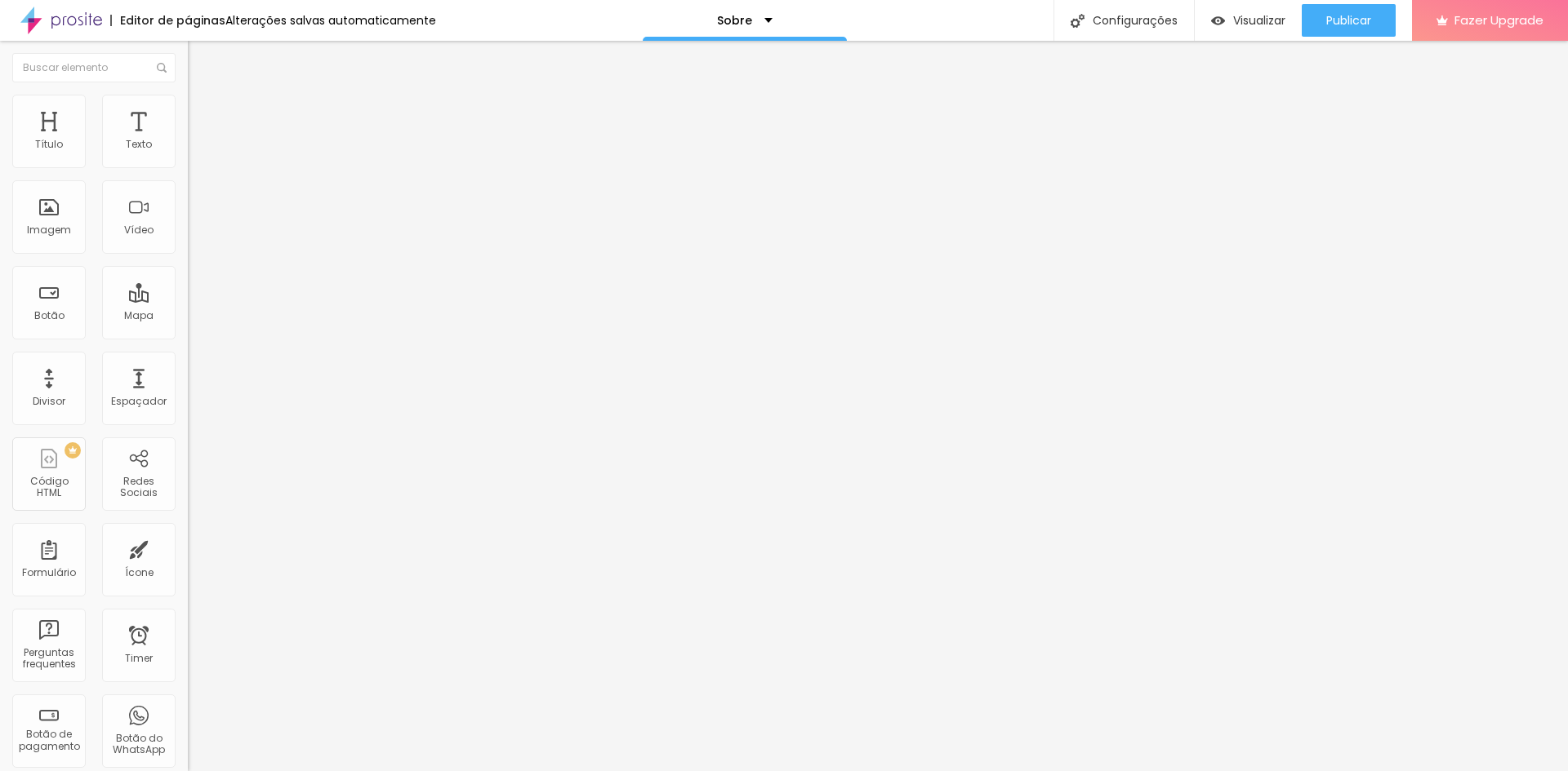
type input "16"
type input "20"
type input "22"
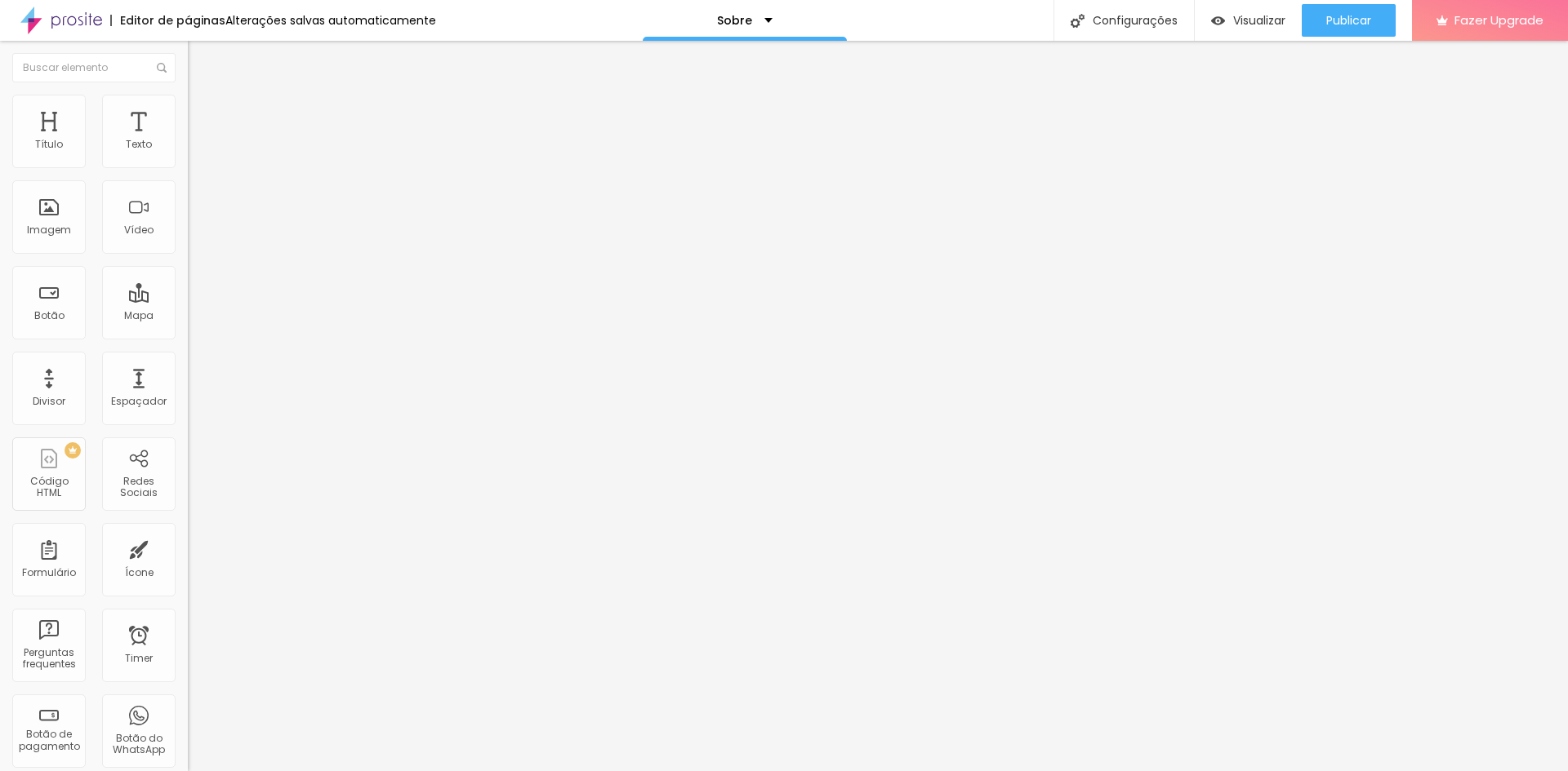
type input "25"
type input "27"
type input "28"
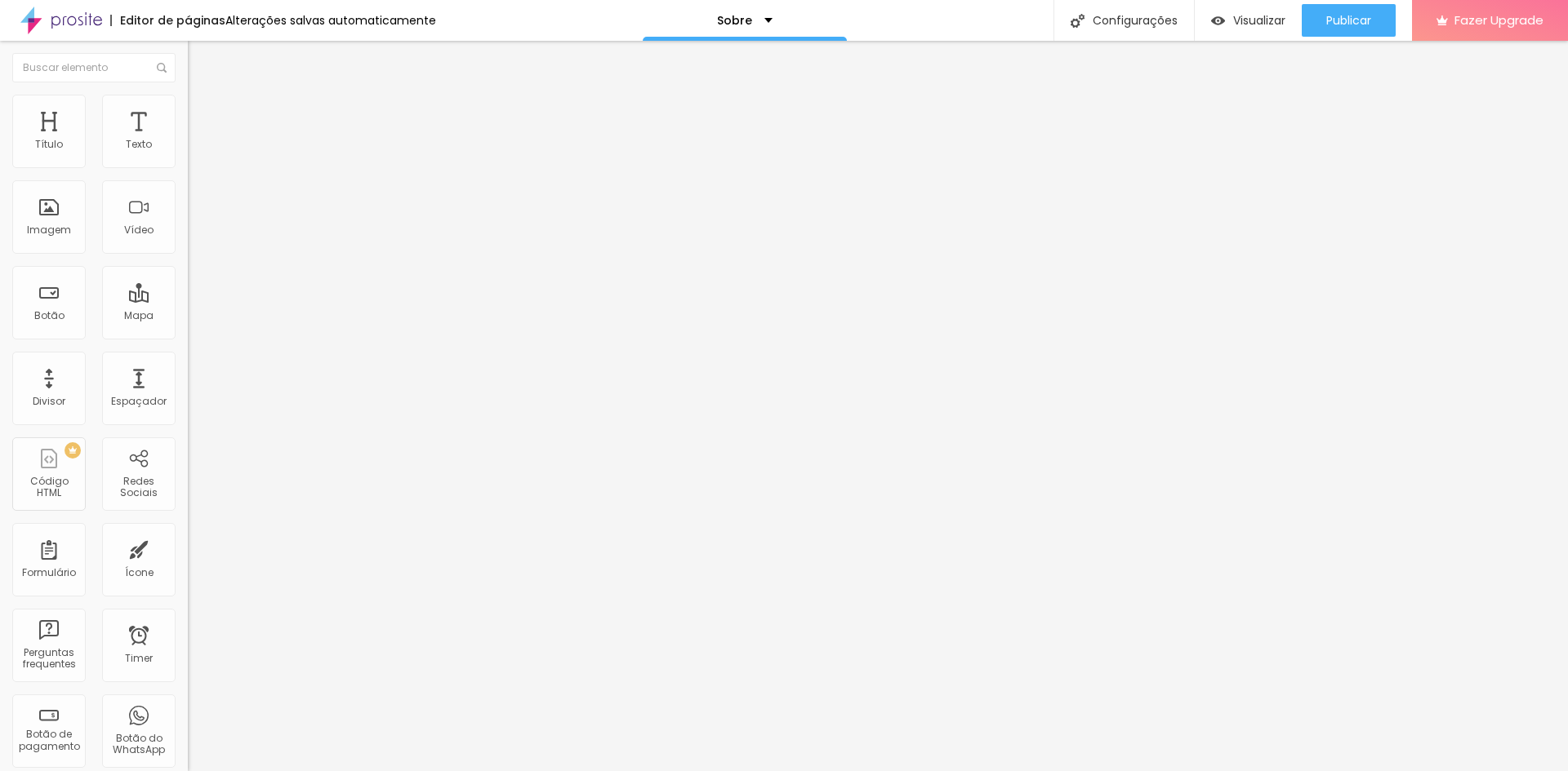
type input "28"
type input "27"
type input "25"
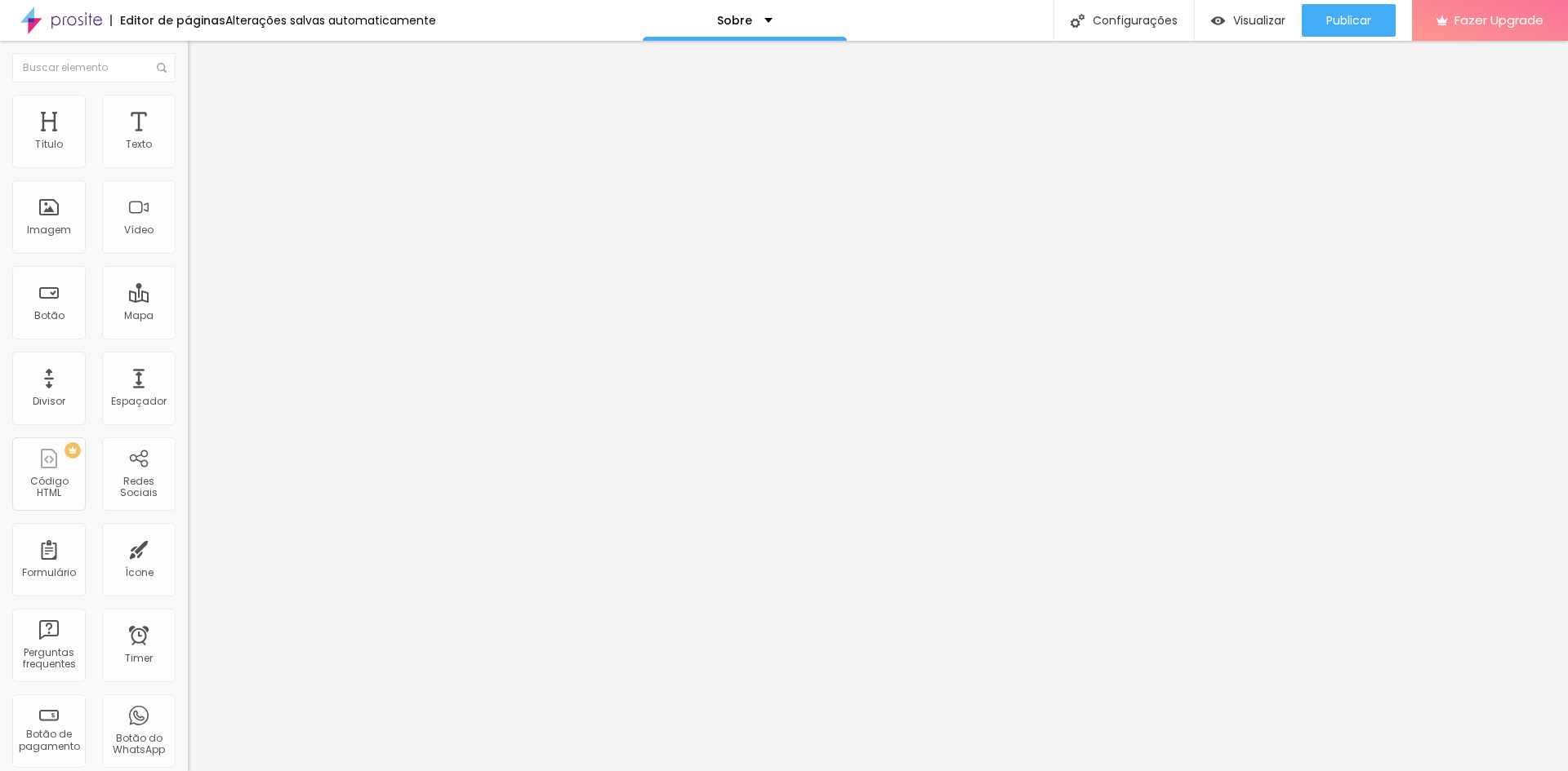
type input "23"
type input "21"
type input "19"
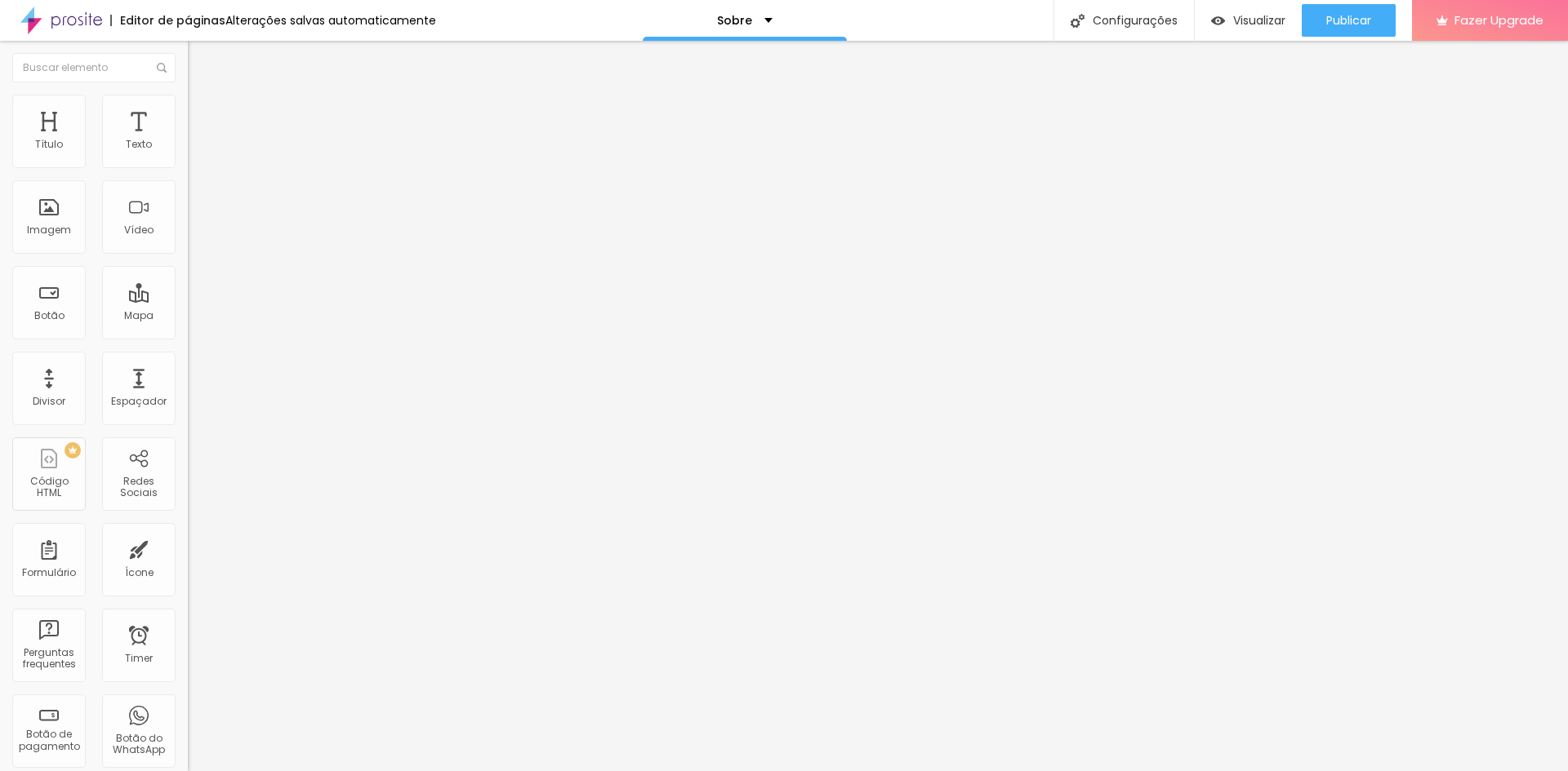
type input "19"
type input "17"
type input "16"
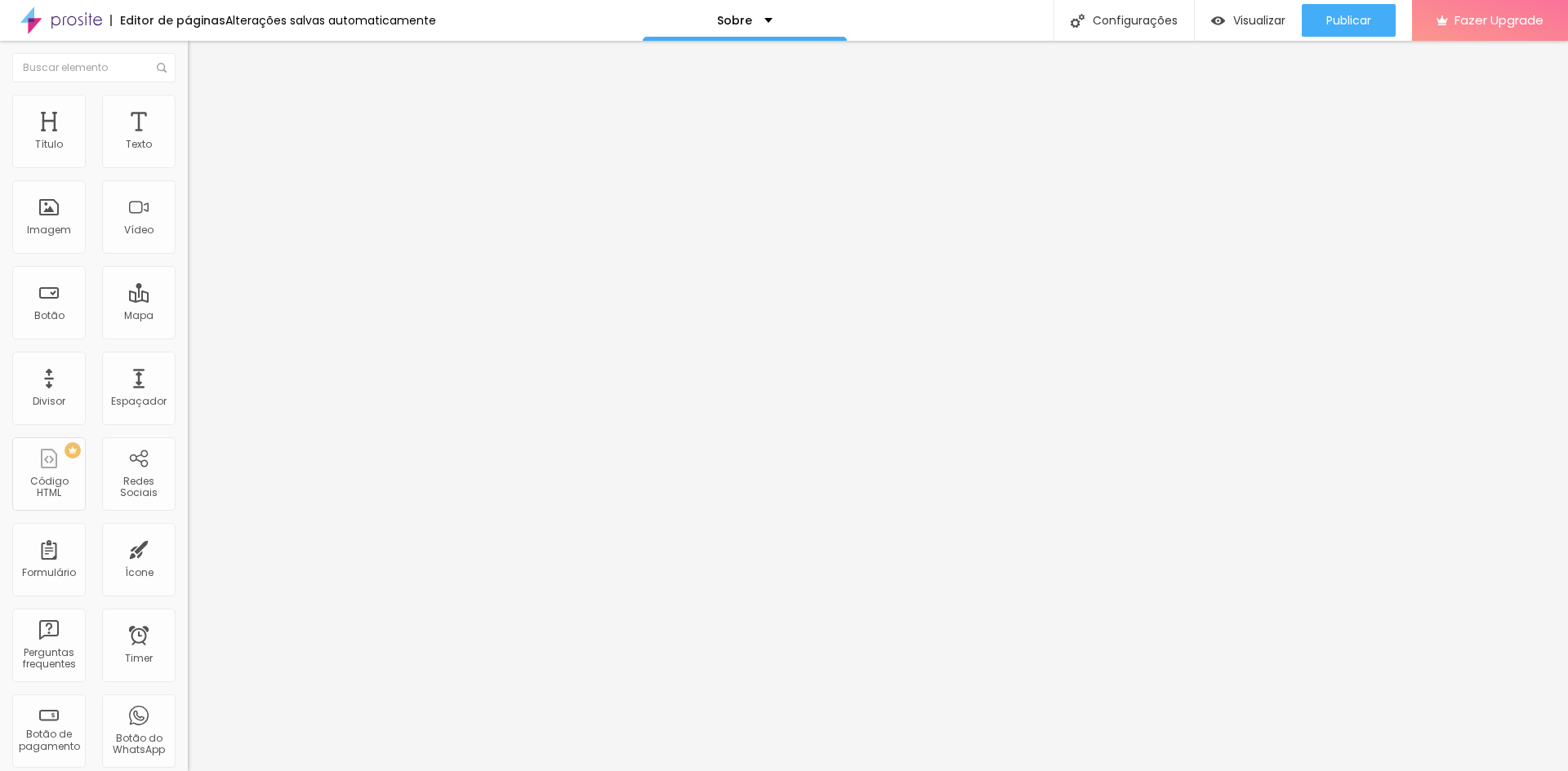
type input "15"
type input "14"
type input "13"
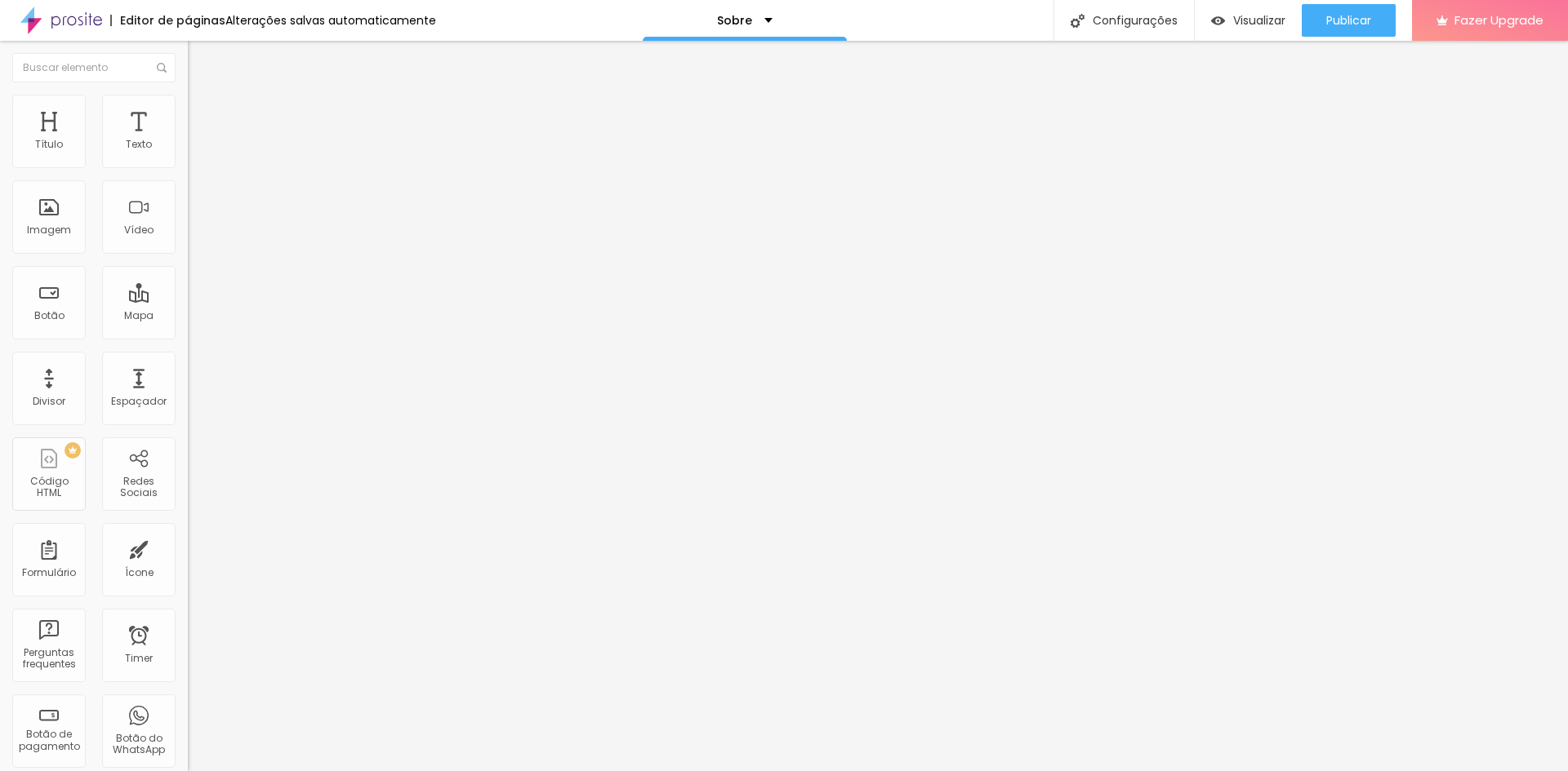
type input "13"
type input "12"
type input "11"
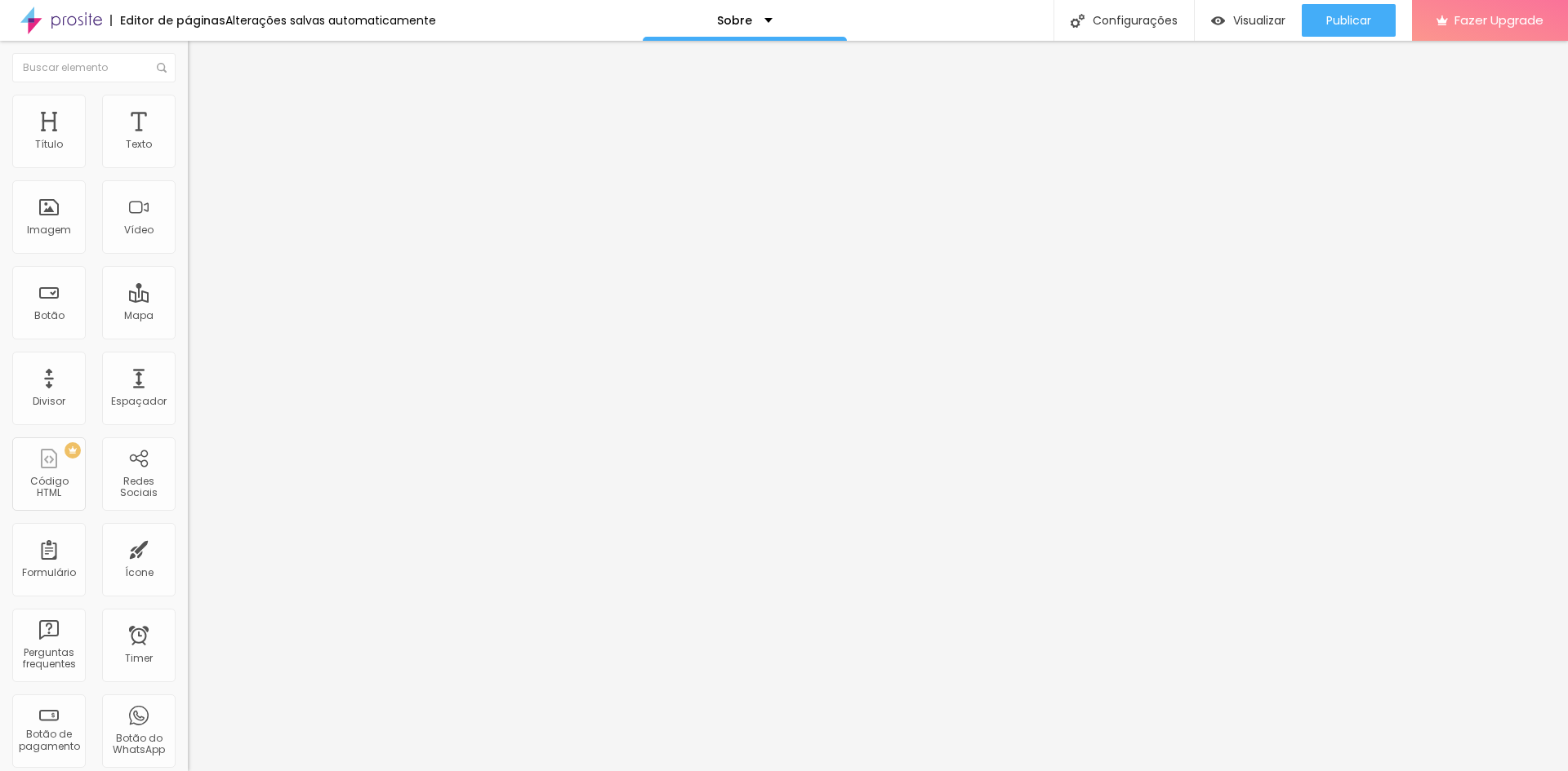
drag, startPoint x: 42, startPoint y: 191, endPoint x: 49, endPoint y: 195, distance: 8.1
type input "11"
click at [188, 531] on input "range" at bounding box center [241, 538] width 105 height 13
click at [203, 96] on span "Estilo" at bounding box center [215, 89] width 26 height 14
type input "18"
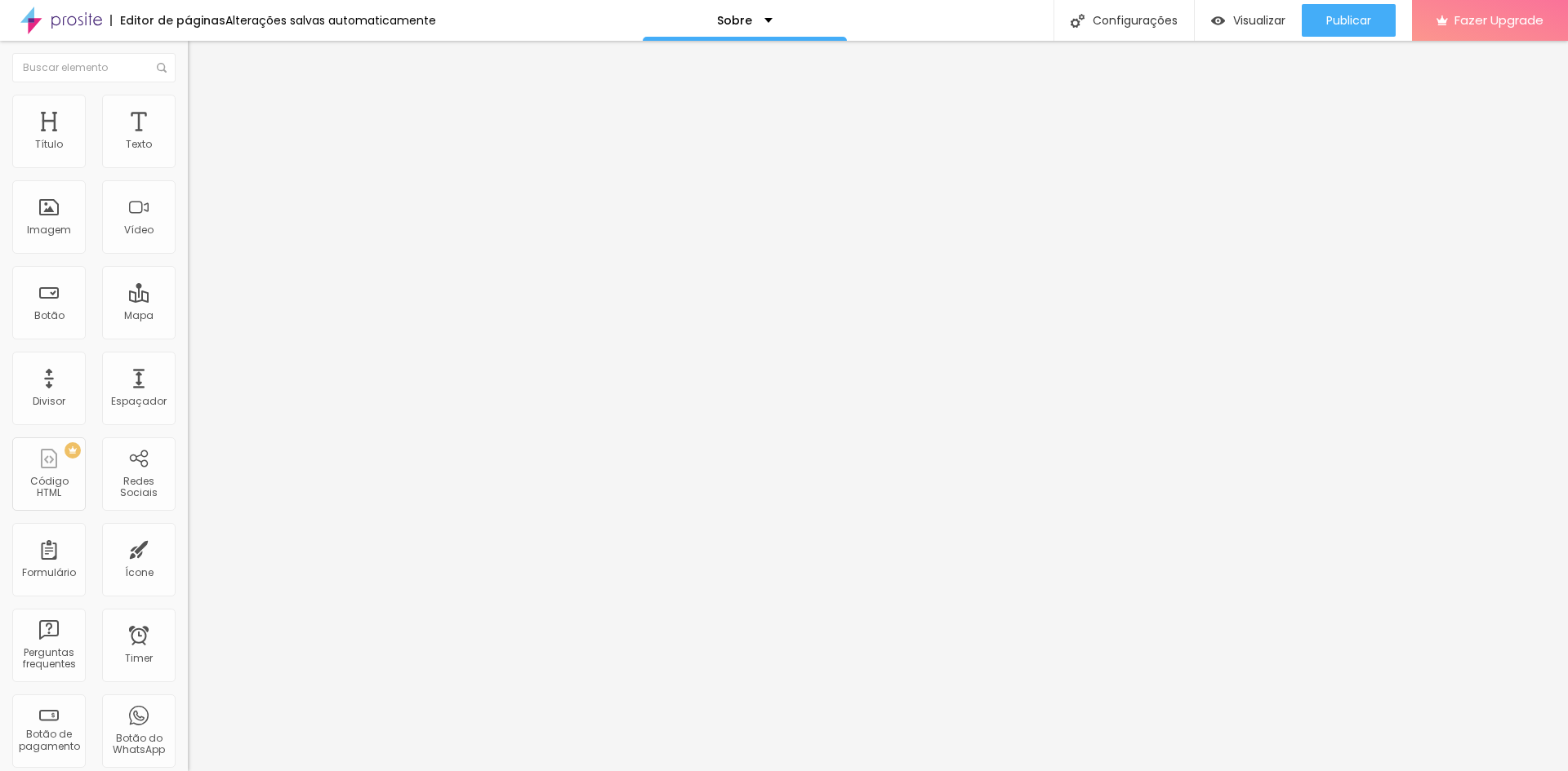
type input "18"
type input "19"
type input "20"
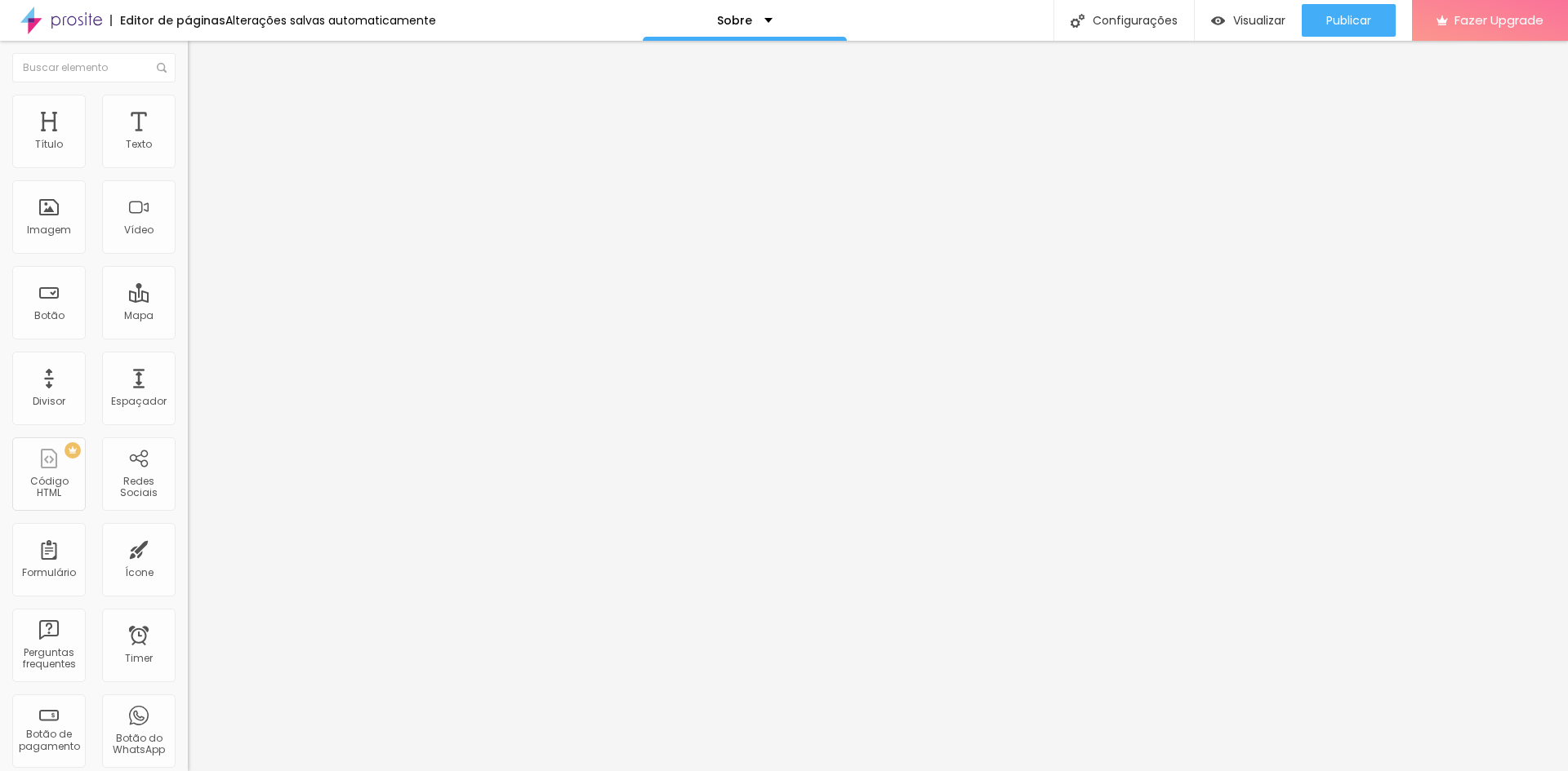
type input "21"
type input "22"
type input "23"
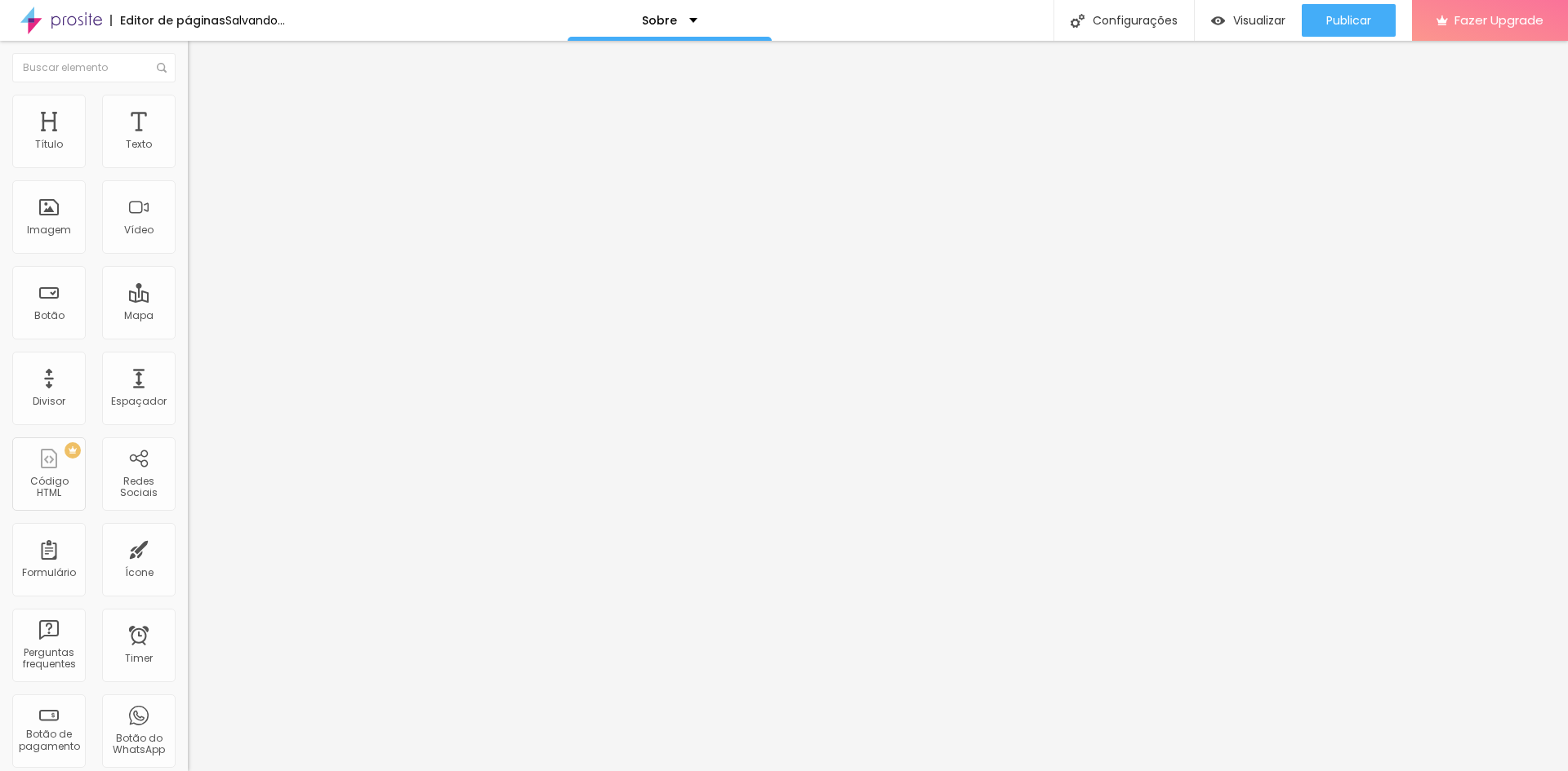
type input "23"
type input "24"
type input "25"
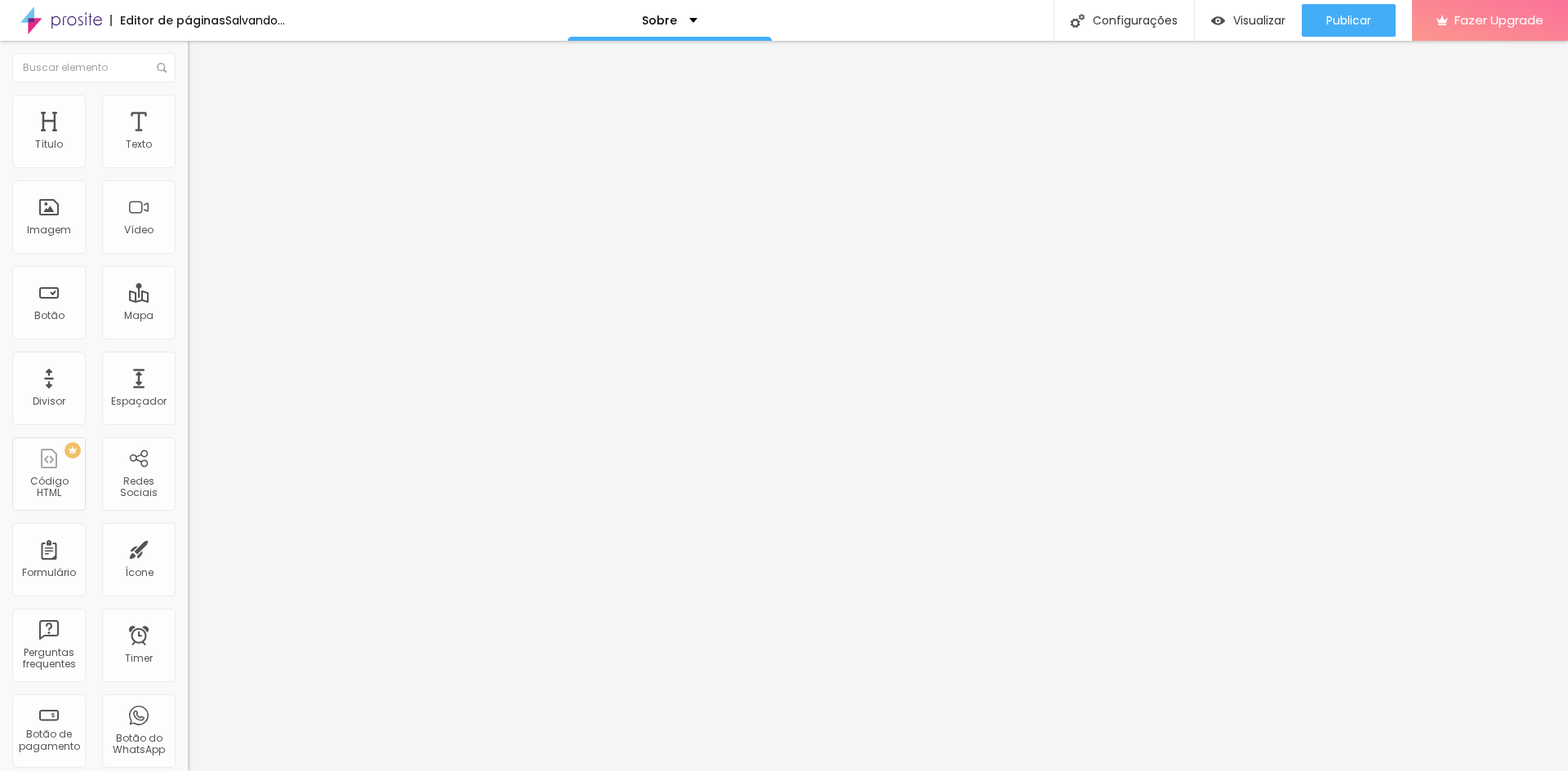
type input "26"
type input "27"
type input "28"
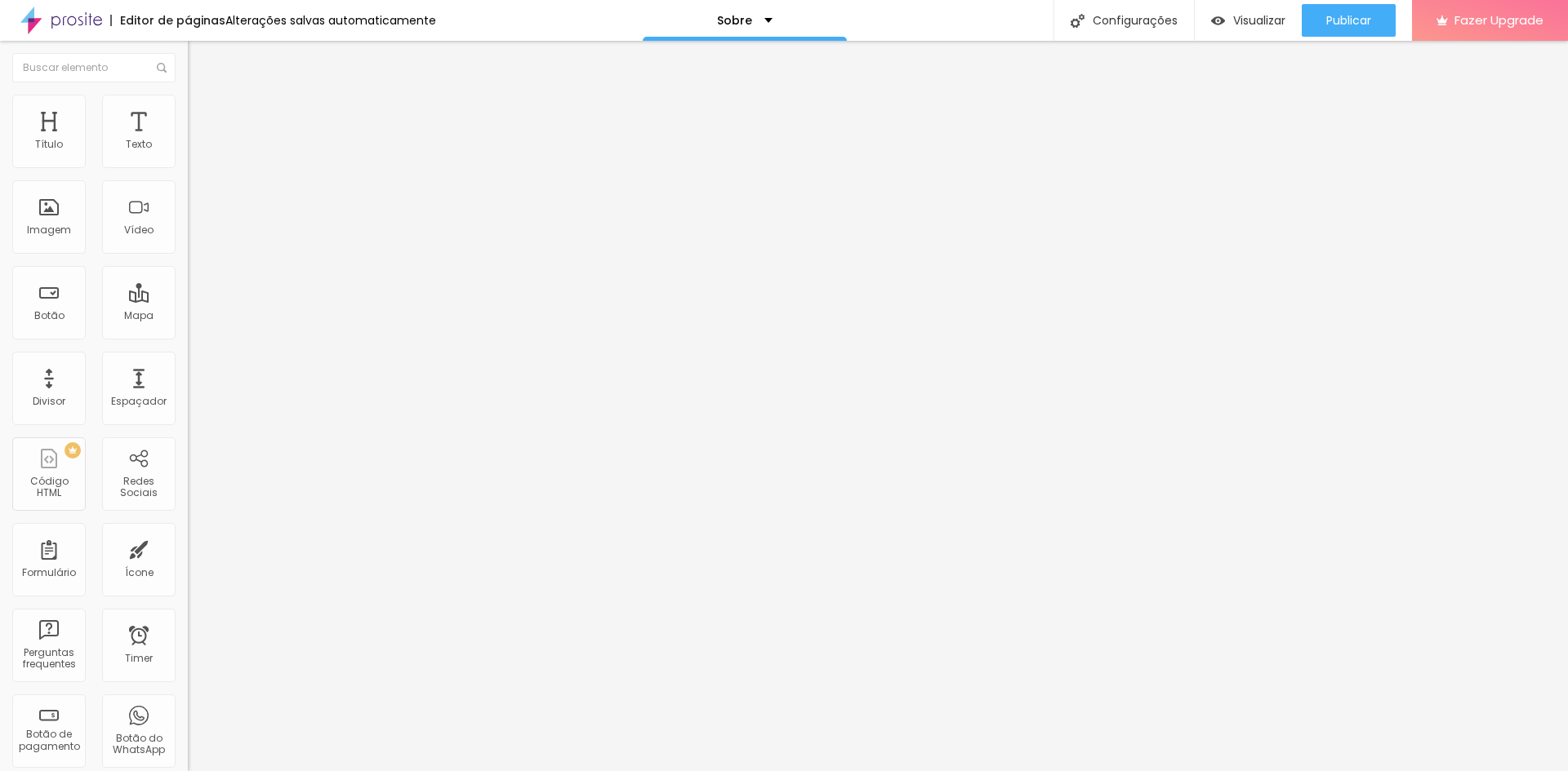
type input "28"
type input "29"
drag, startPoint x: 80, startPoint y: 161, endPoint x: 124, endPoint y: 167, distance: 44.4
type input "29"
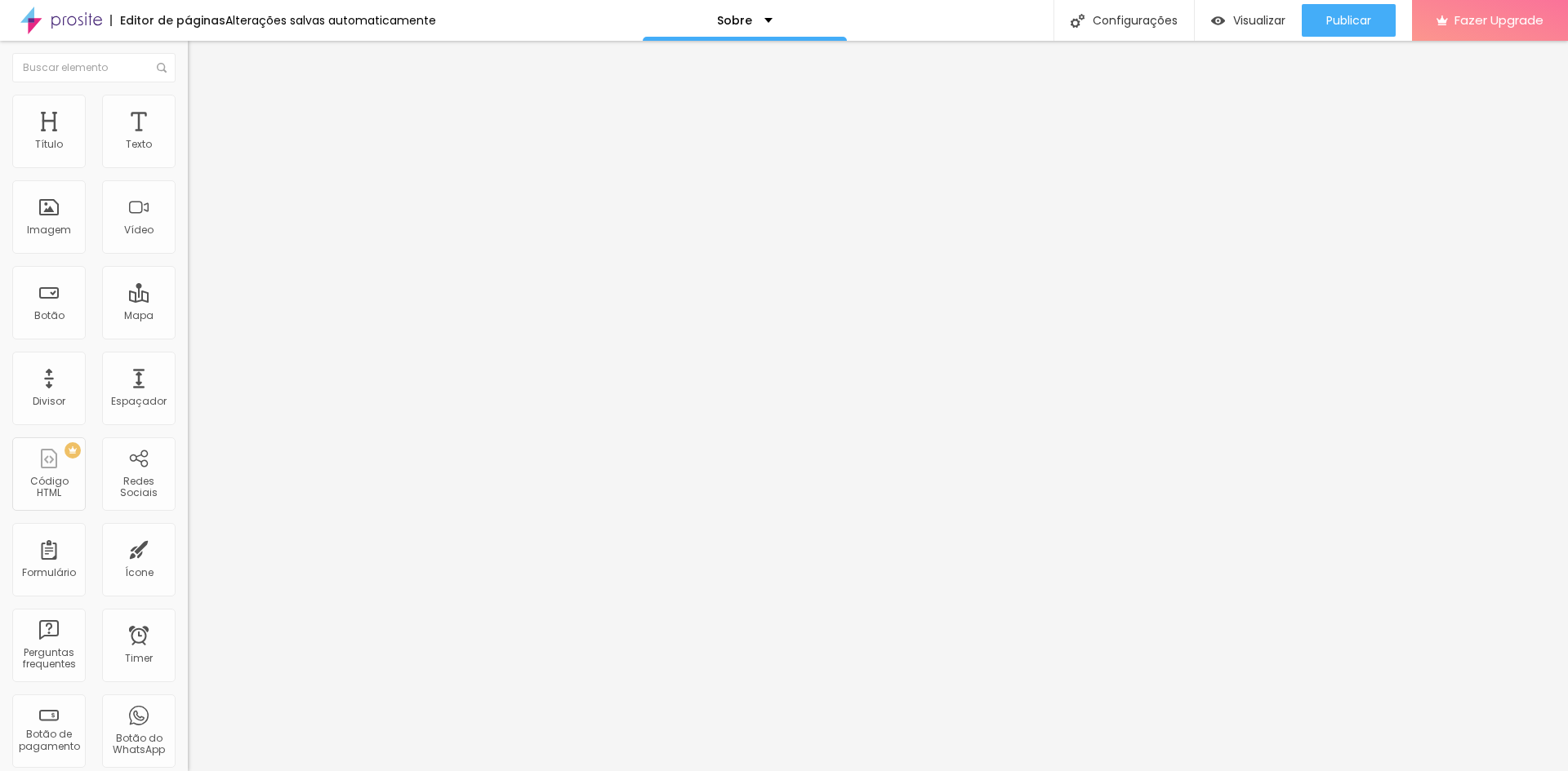
click at [188, 301] on input "range" at bounding box center [241, 307] width 105 height 13
type input "0.2"
type input "0.3"
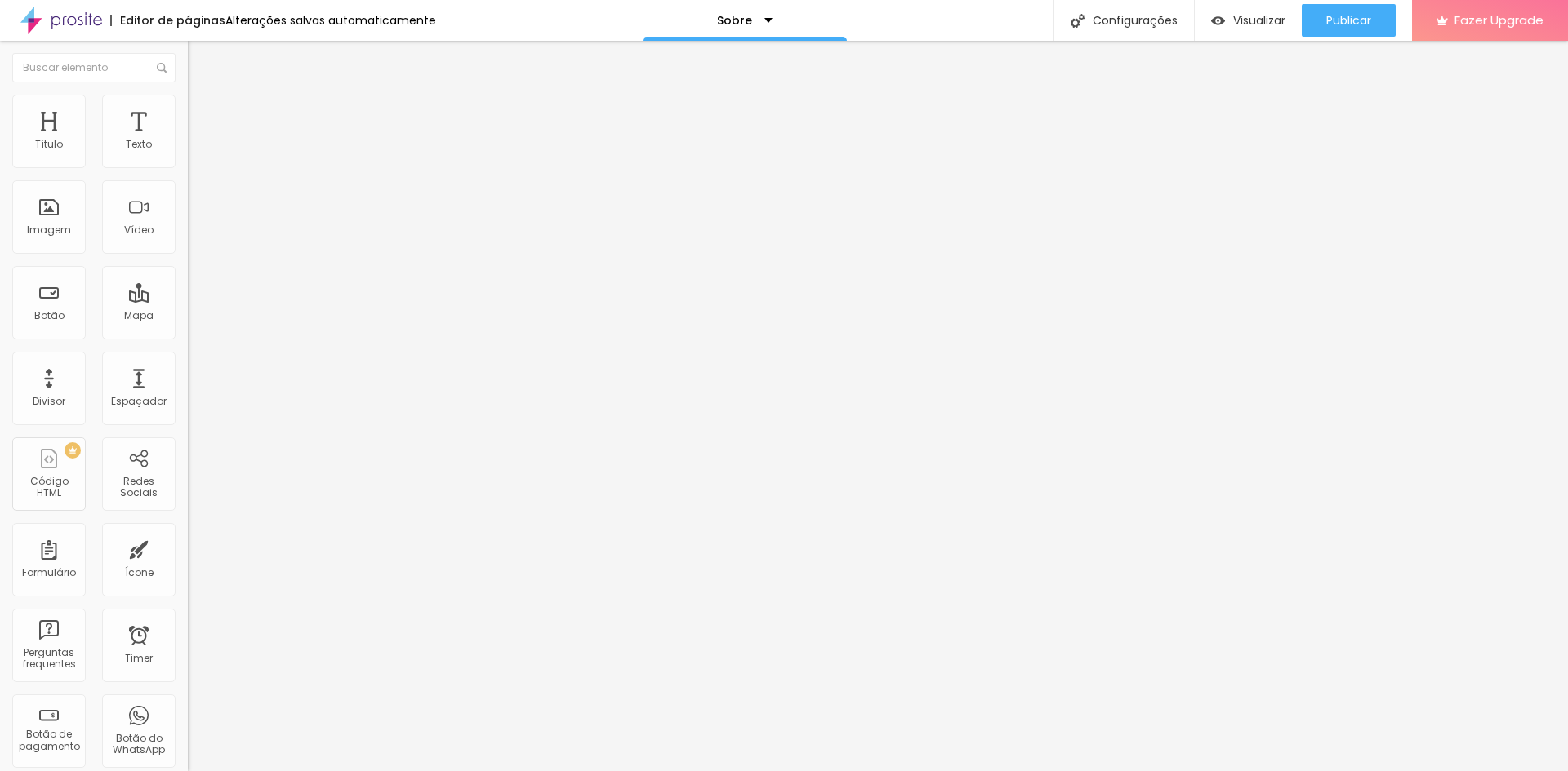
type input "0.5"
type input "0.8"
type input "1"
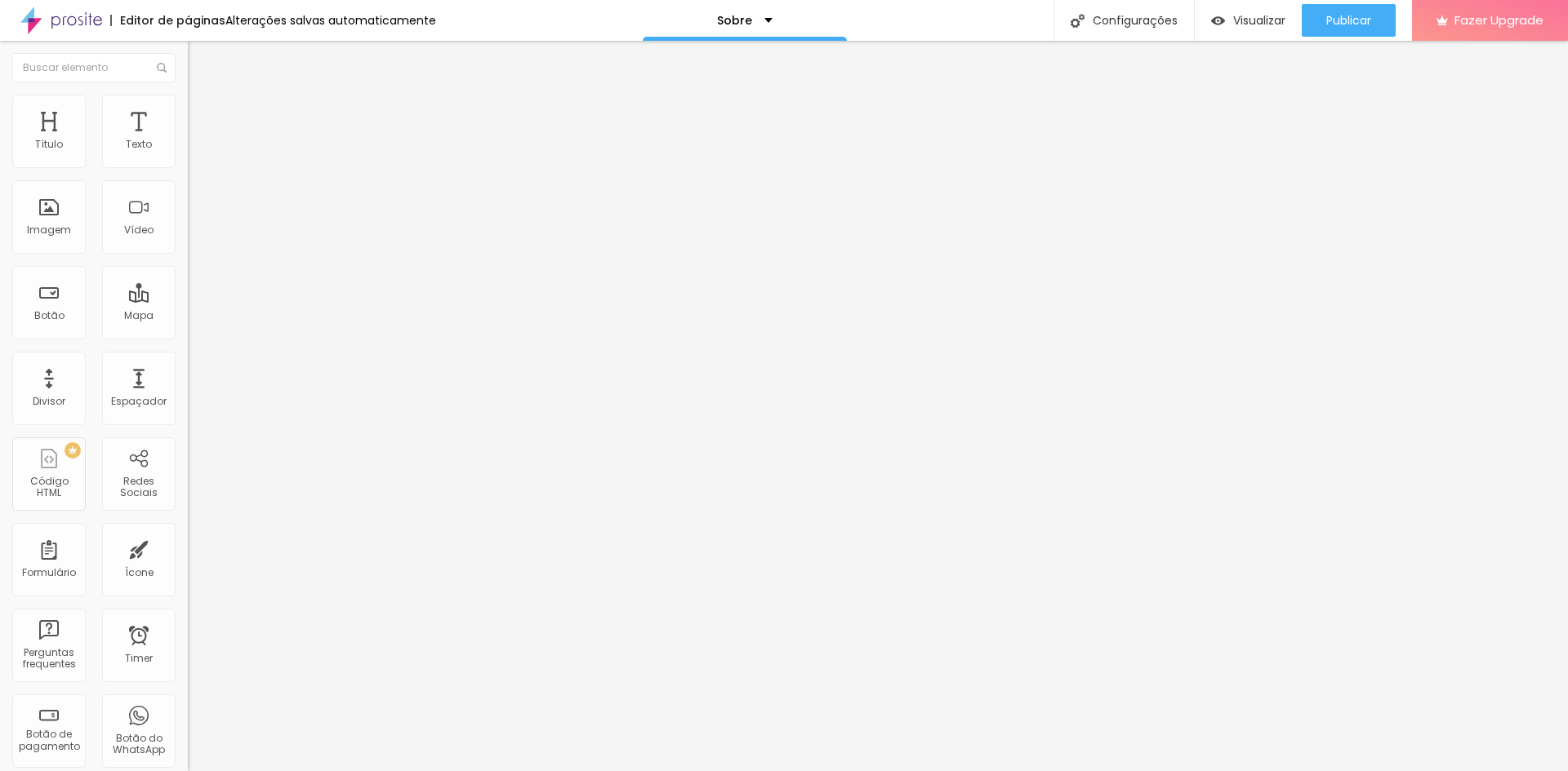
type input "1"
type input "1.1"
type input "1.2"
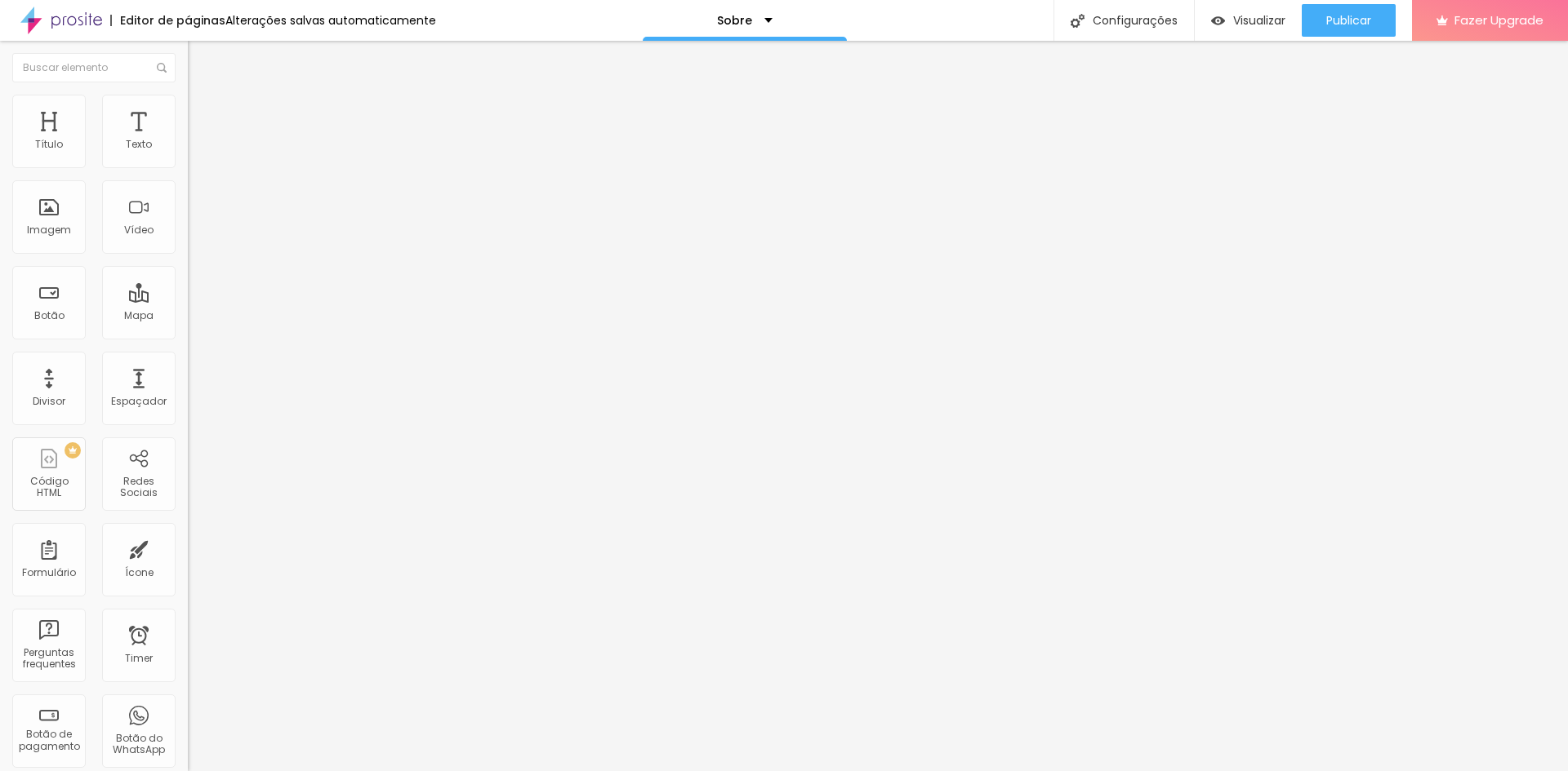
type input "1.3"
type input "1.5"
type input "1.6"
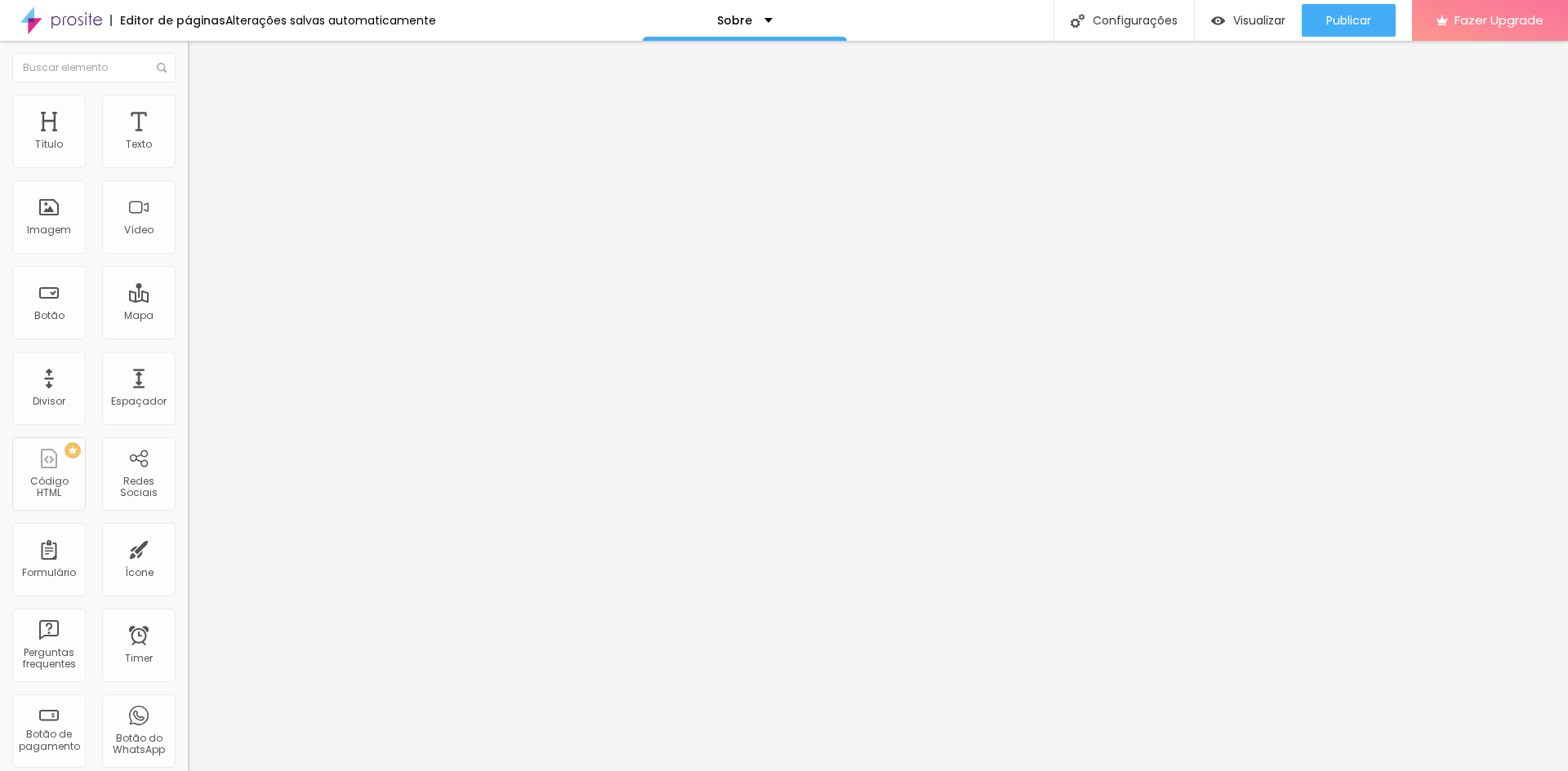
type input "1.6"
type input "1.9"
type input "2.2"
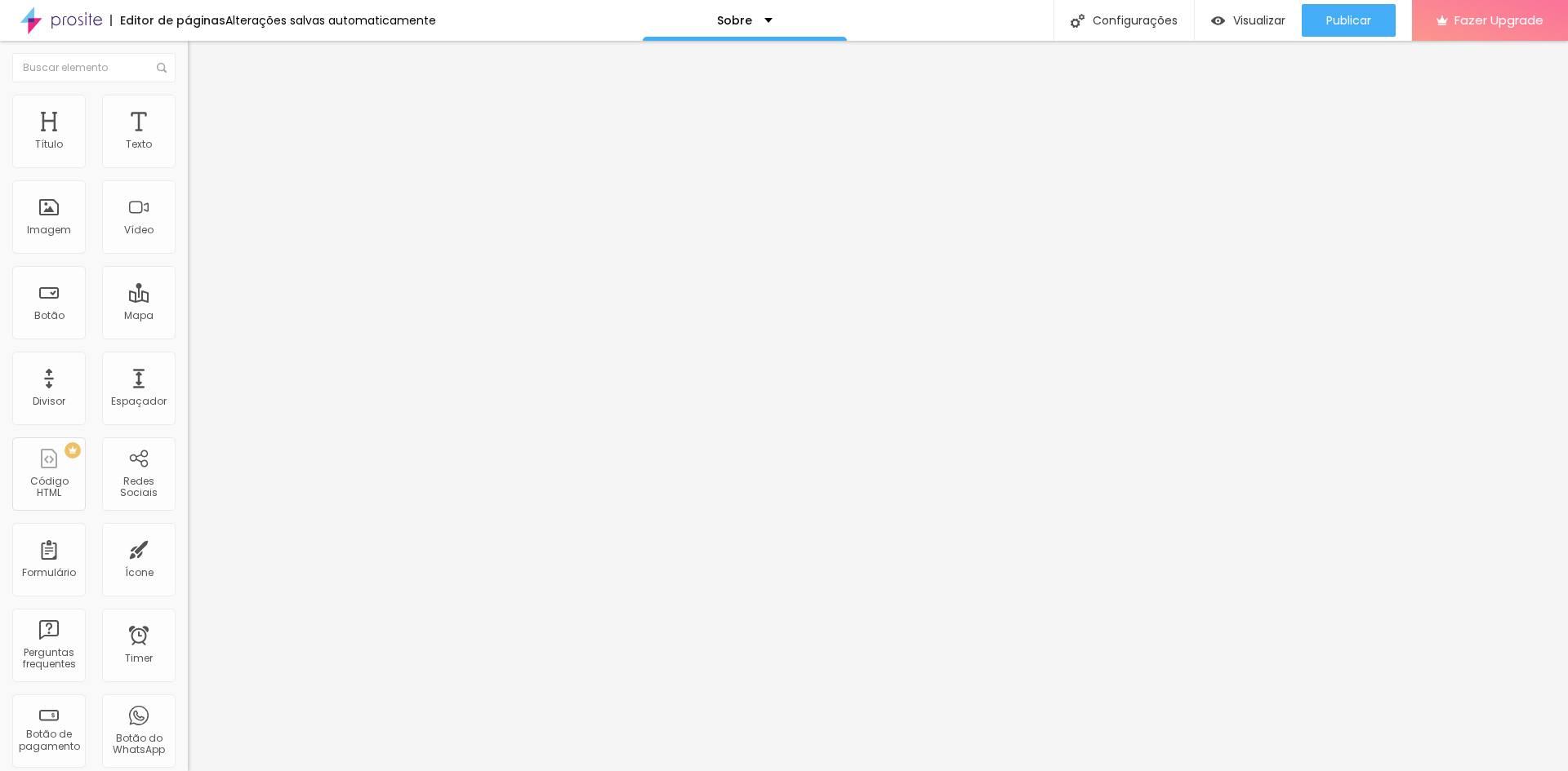
type input "2.5"
type input "2.7"
type input "2.9"
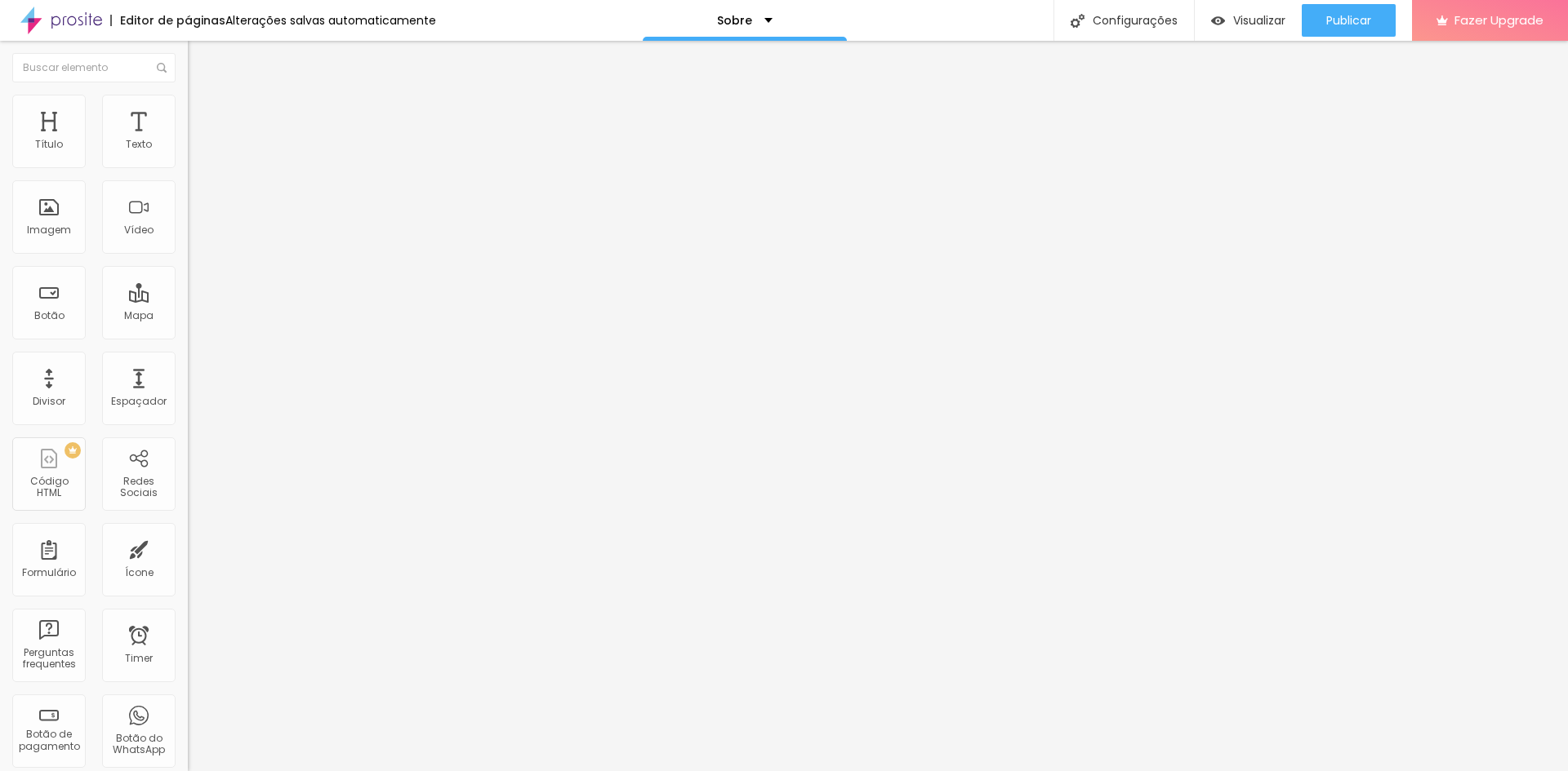
type input "2.9"
type input "3"
type input "3.1"
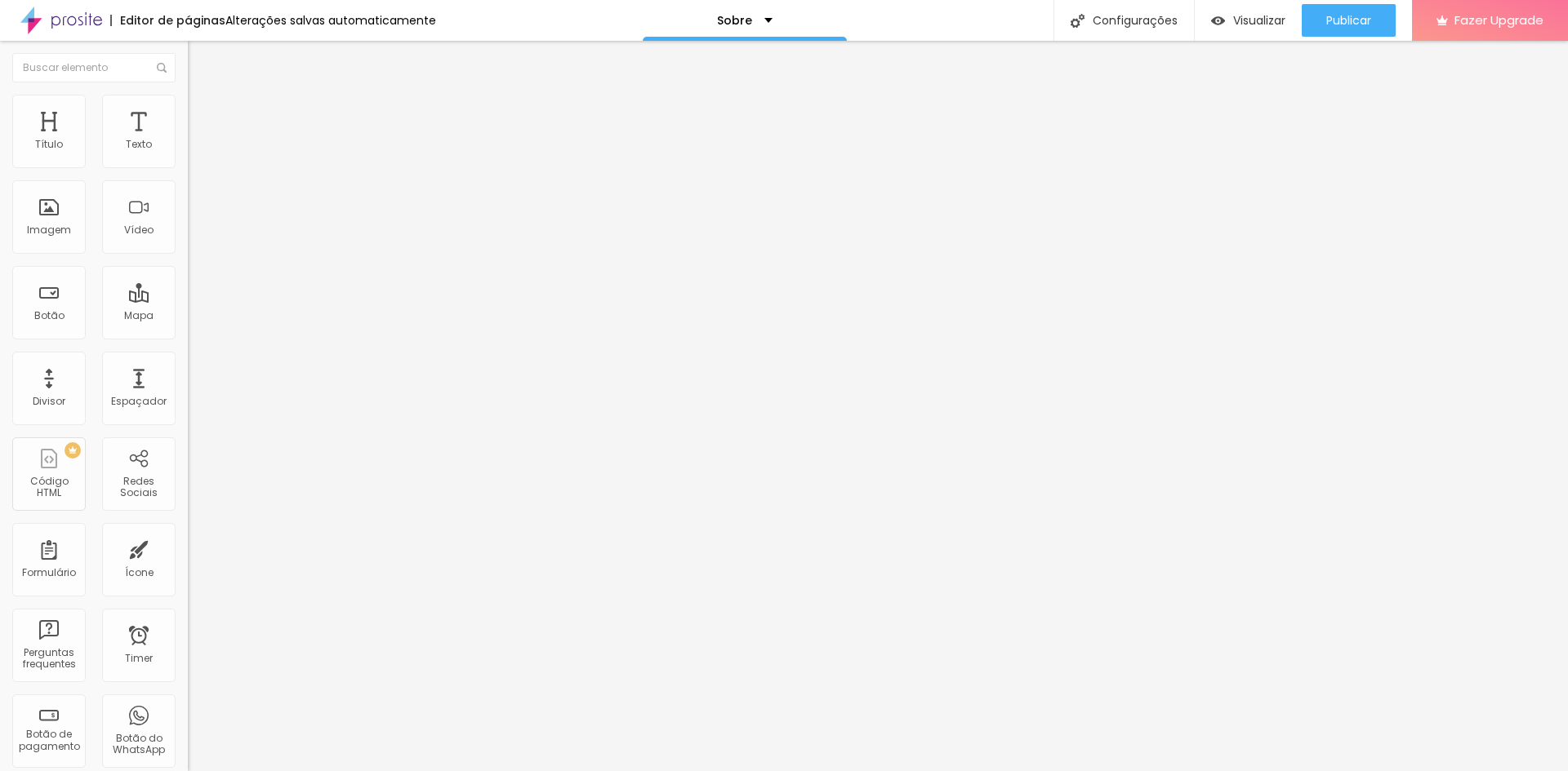
type input "3.2"
type input "3.3"
type input "3.4"
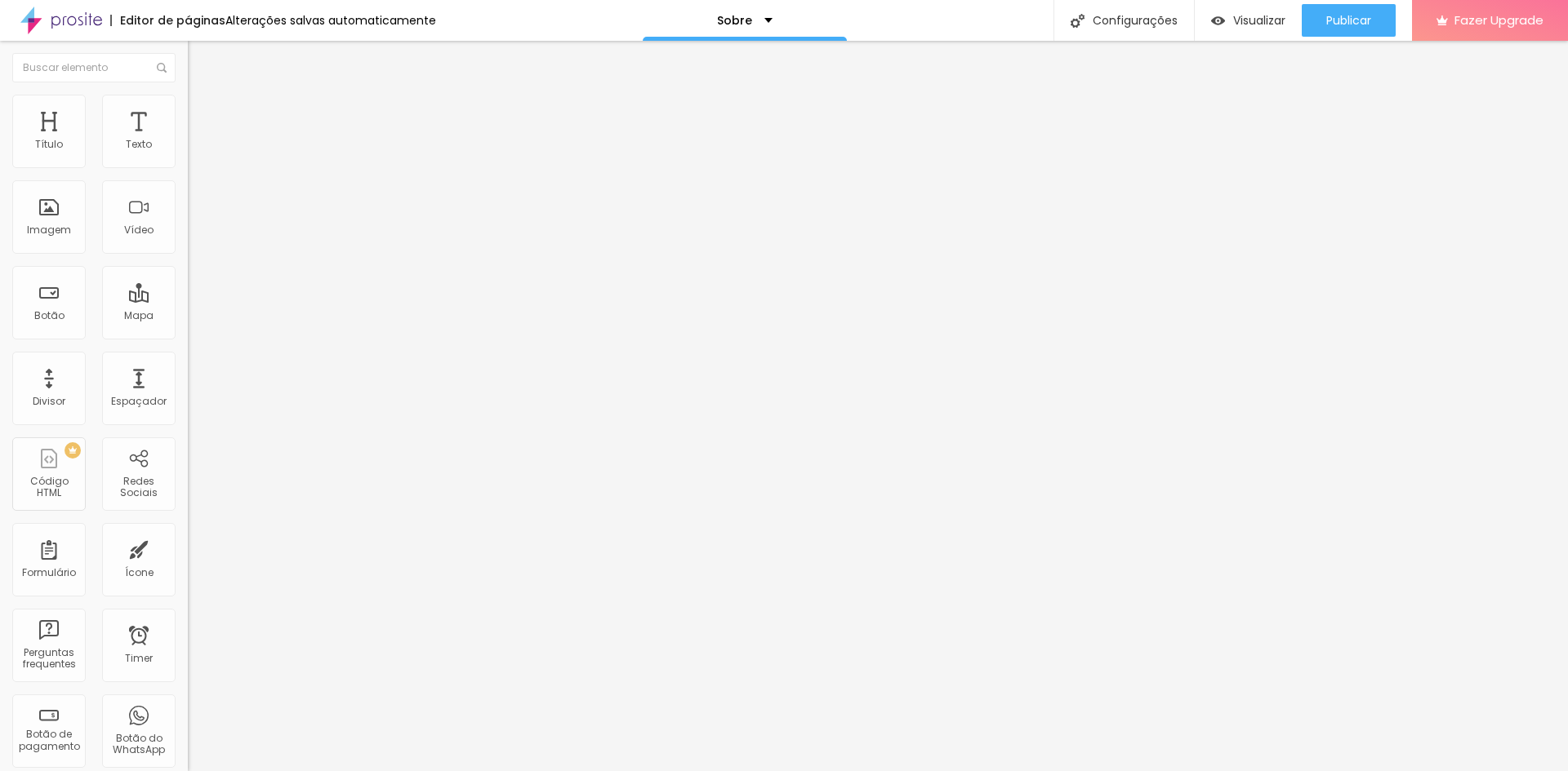
type input "3.4"
type input "3.3"
type input "3.2"
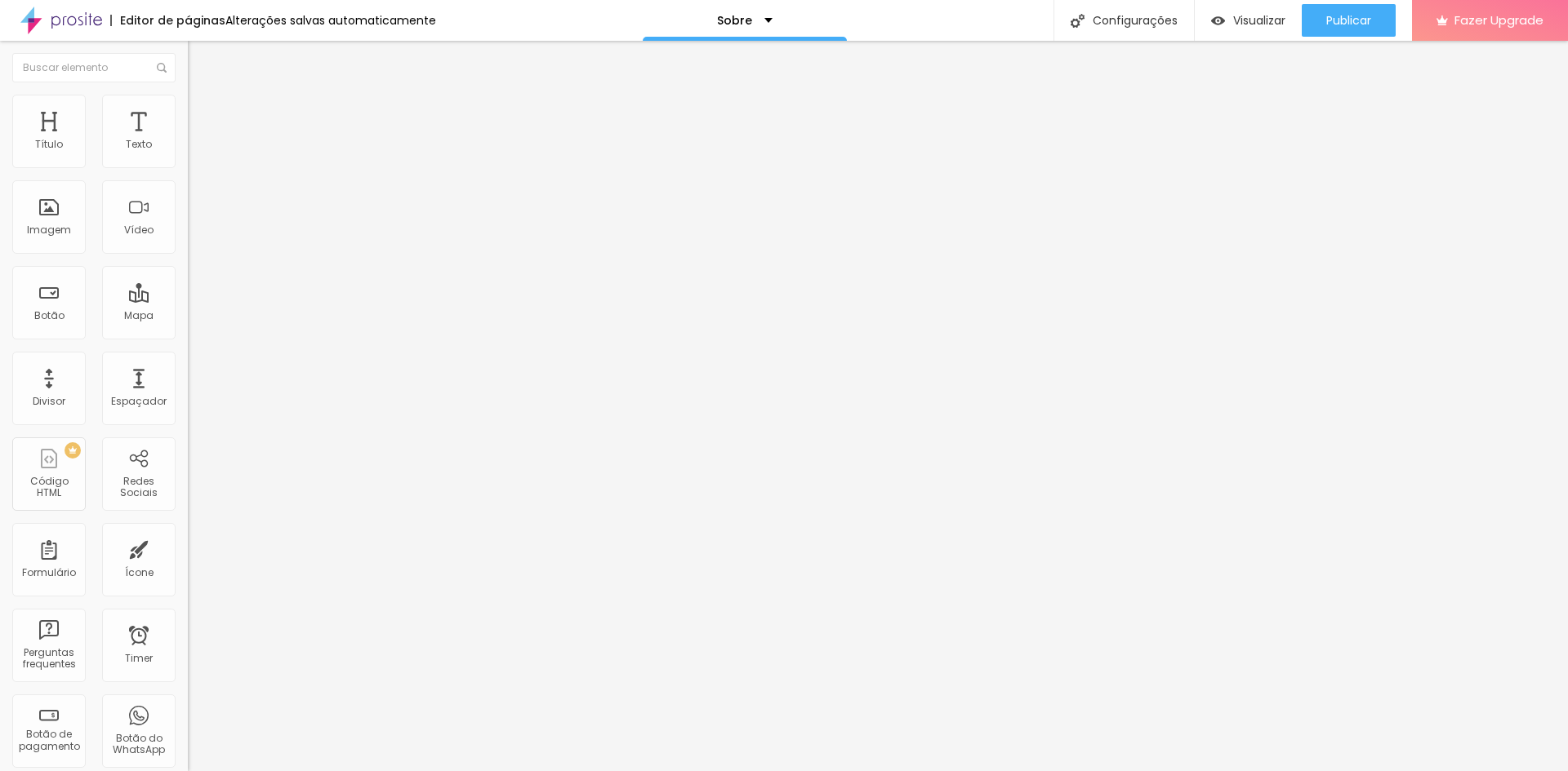
type input "3.1"
type input "3"
type input "2.8"
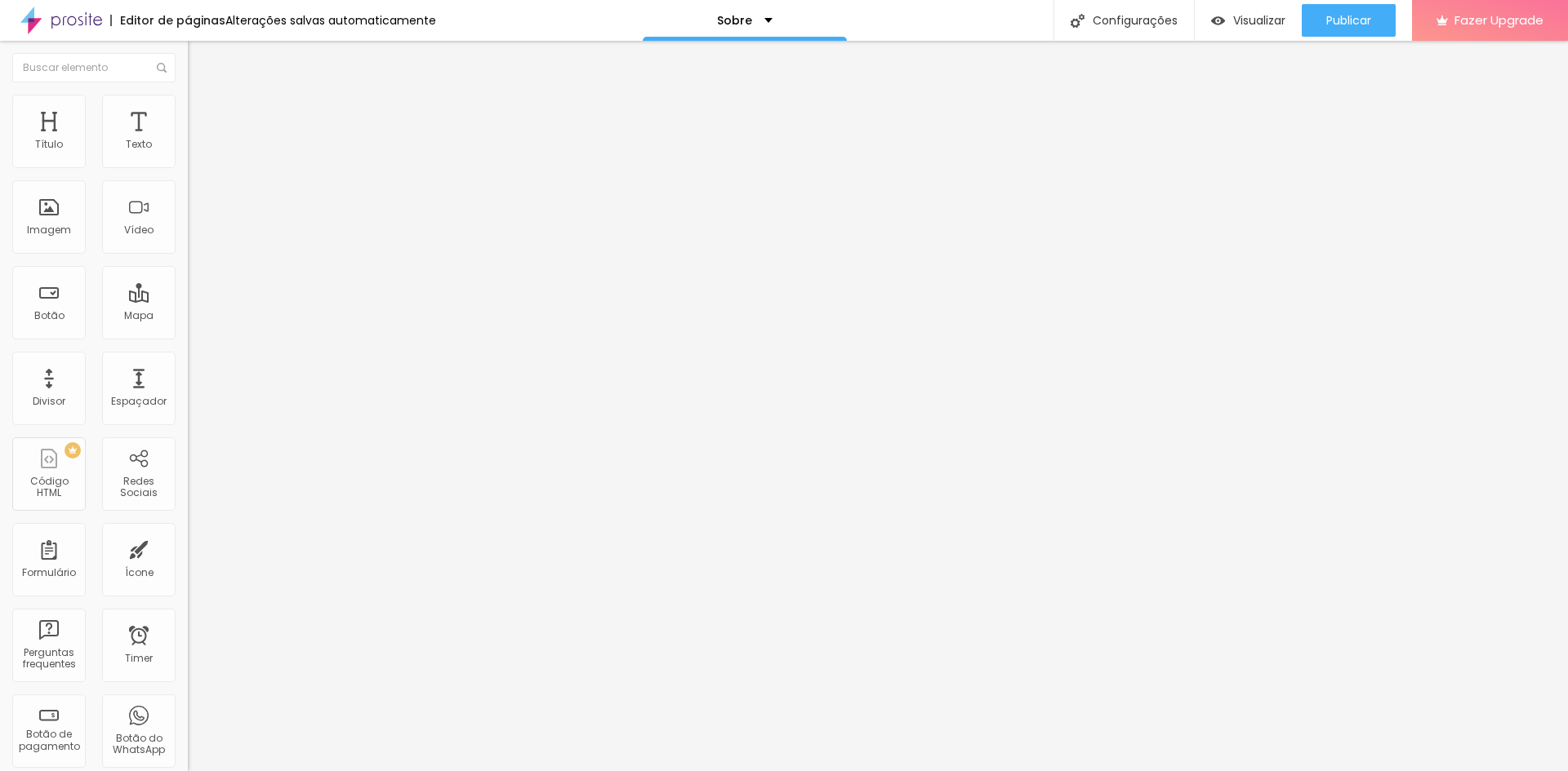
type input "2.8"
type input "2.7"
type input "2.6"
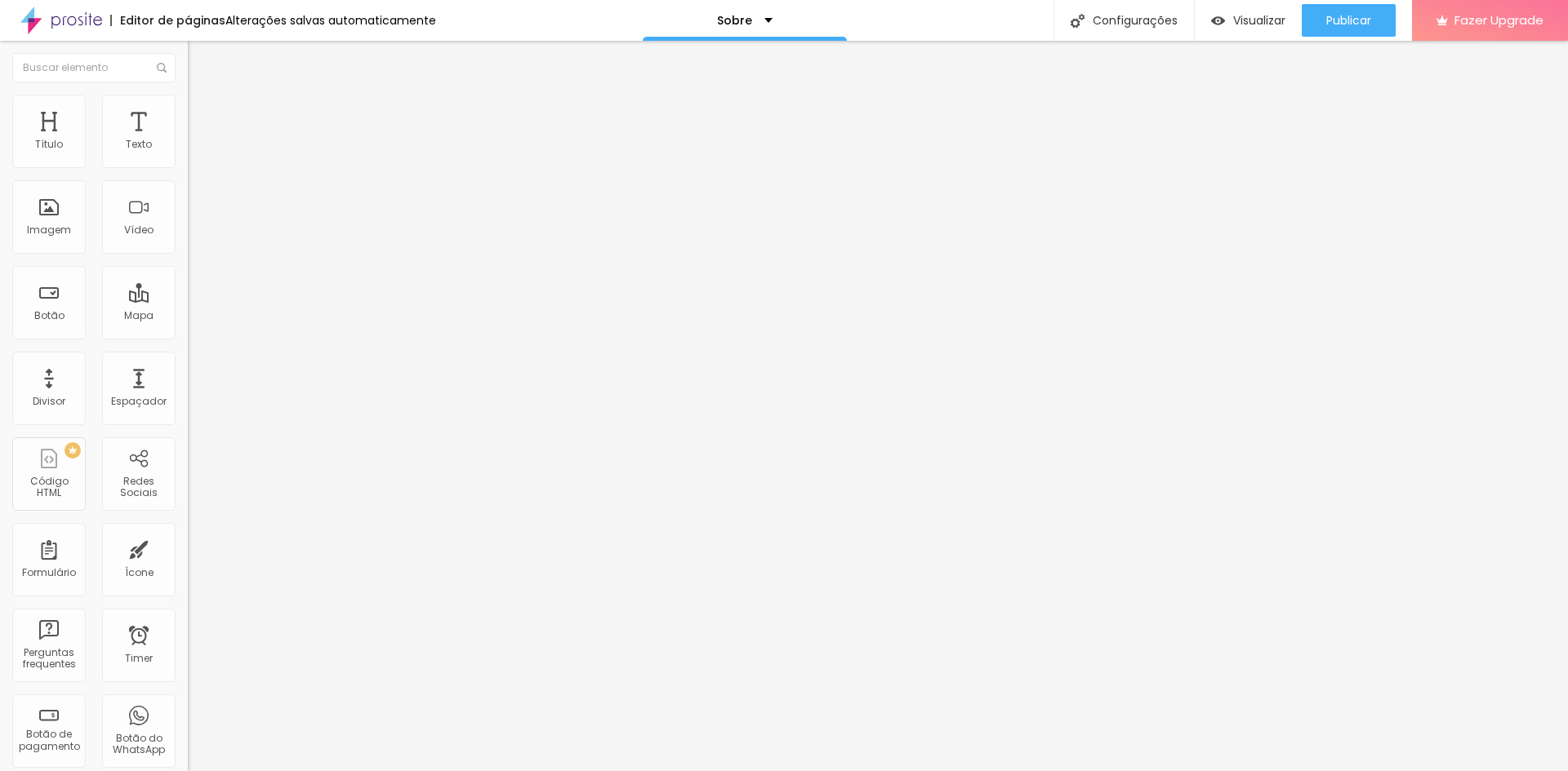
type input "2.5"
type input "2.4"
type input "2.3"
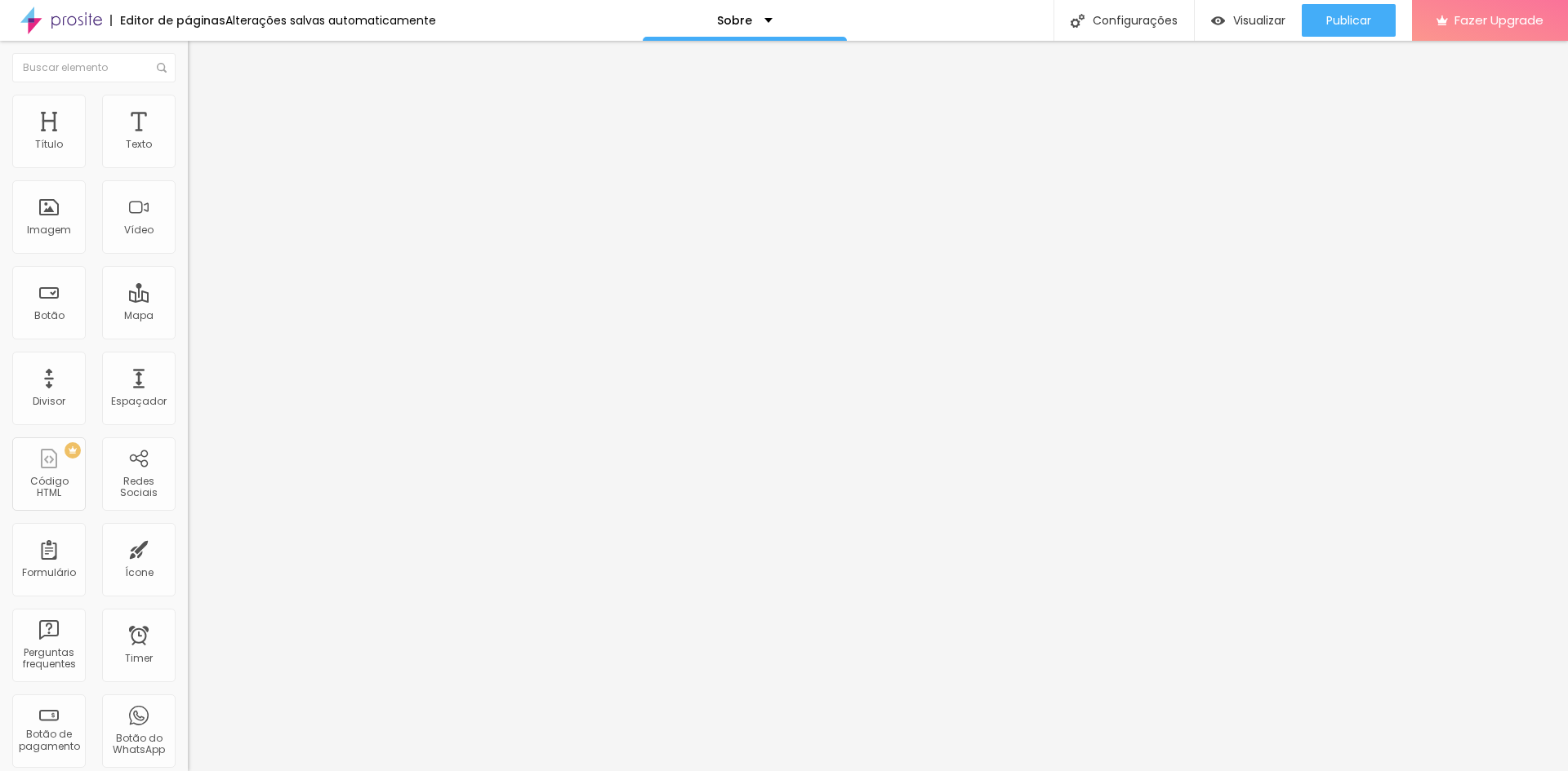
type input "2.3"
type input "2.2"
type input "2.1"
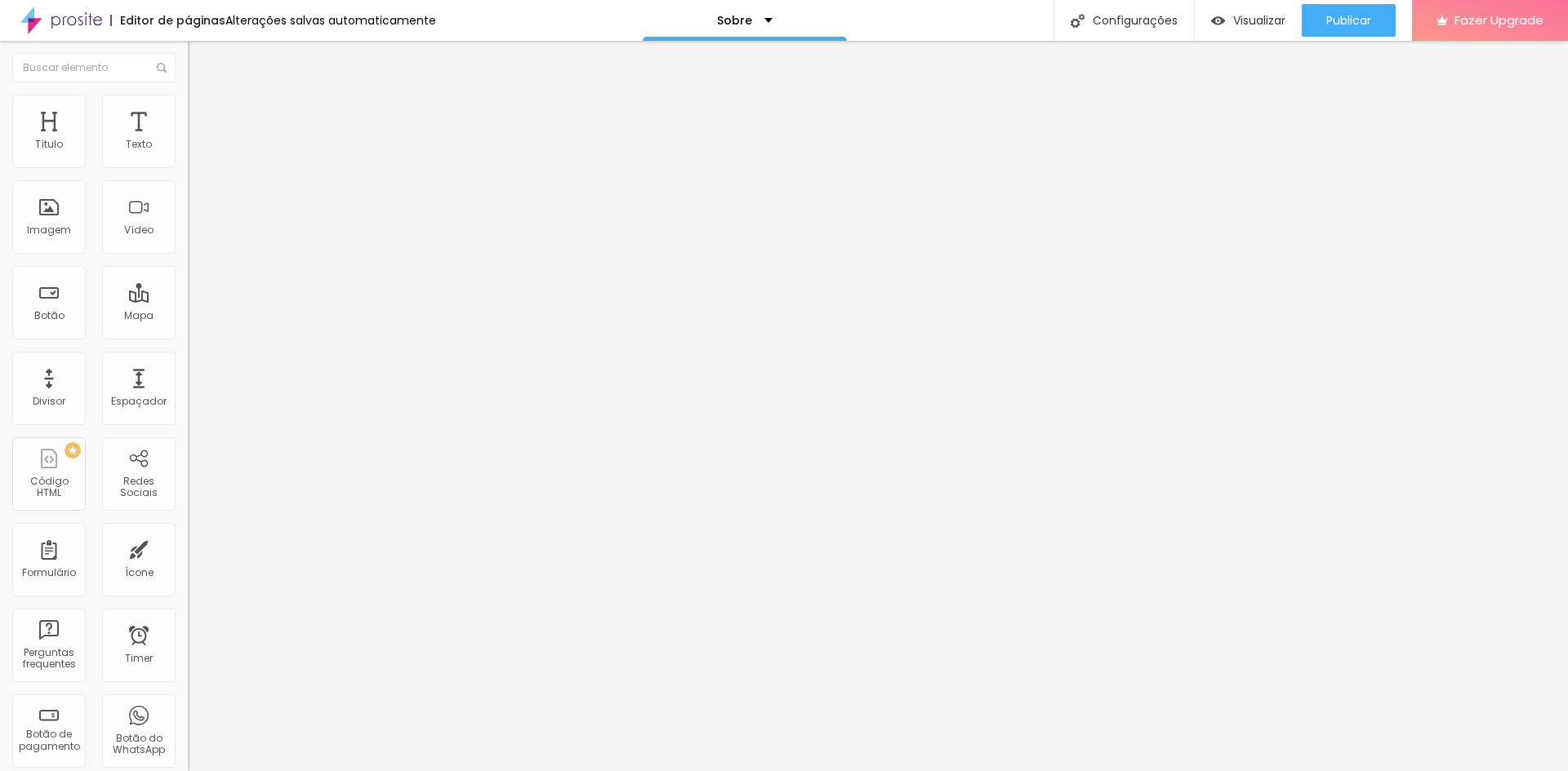
type input "2"
type input "1.9"
type input "1.8"
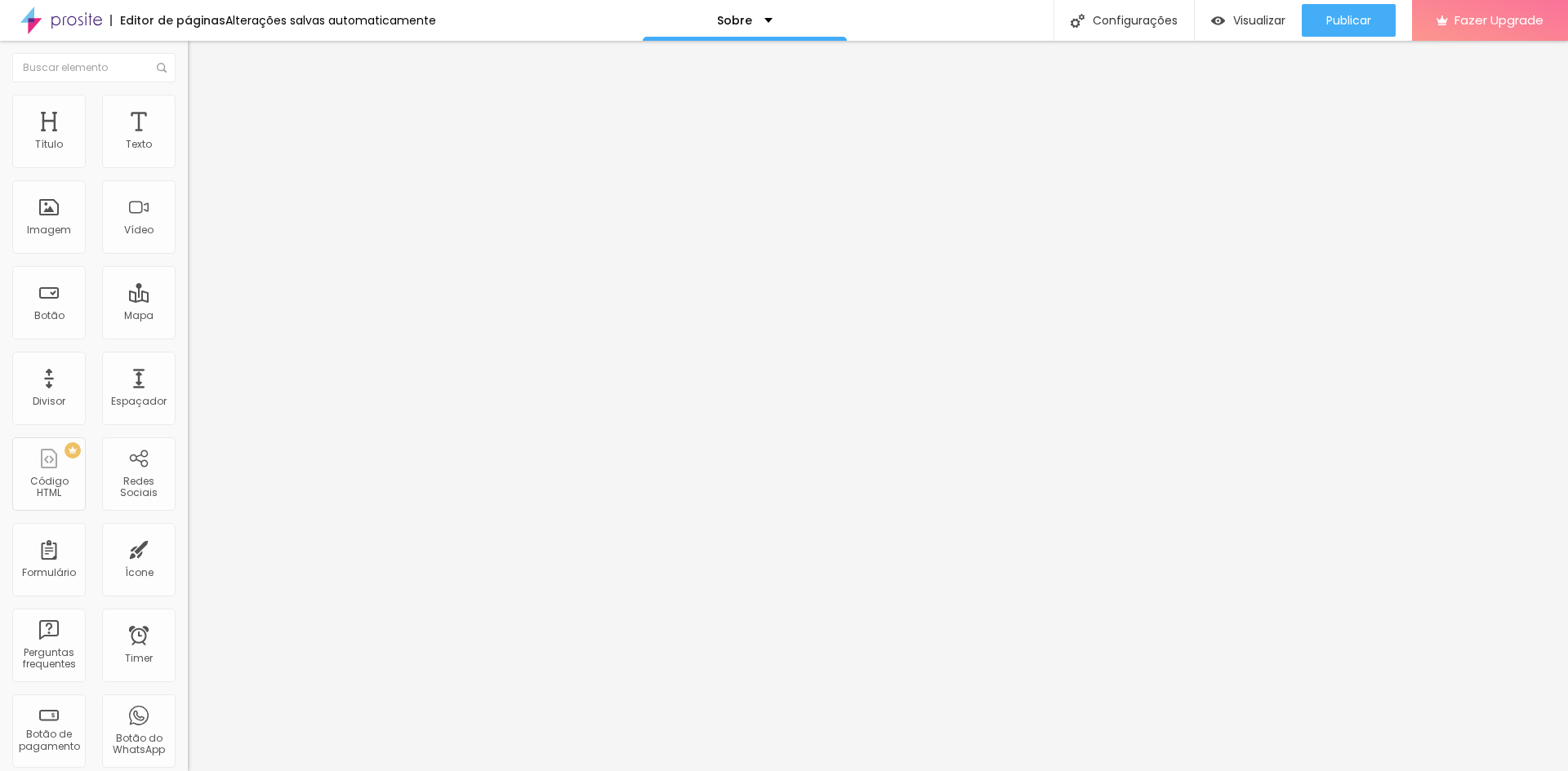
type input "1.8"
type input "1.7"
type input "1.6"
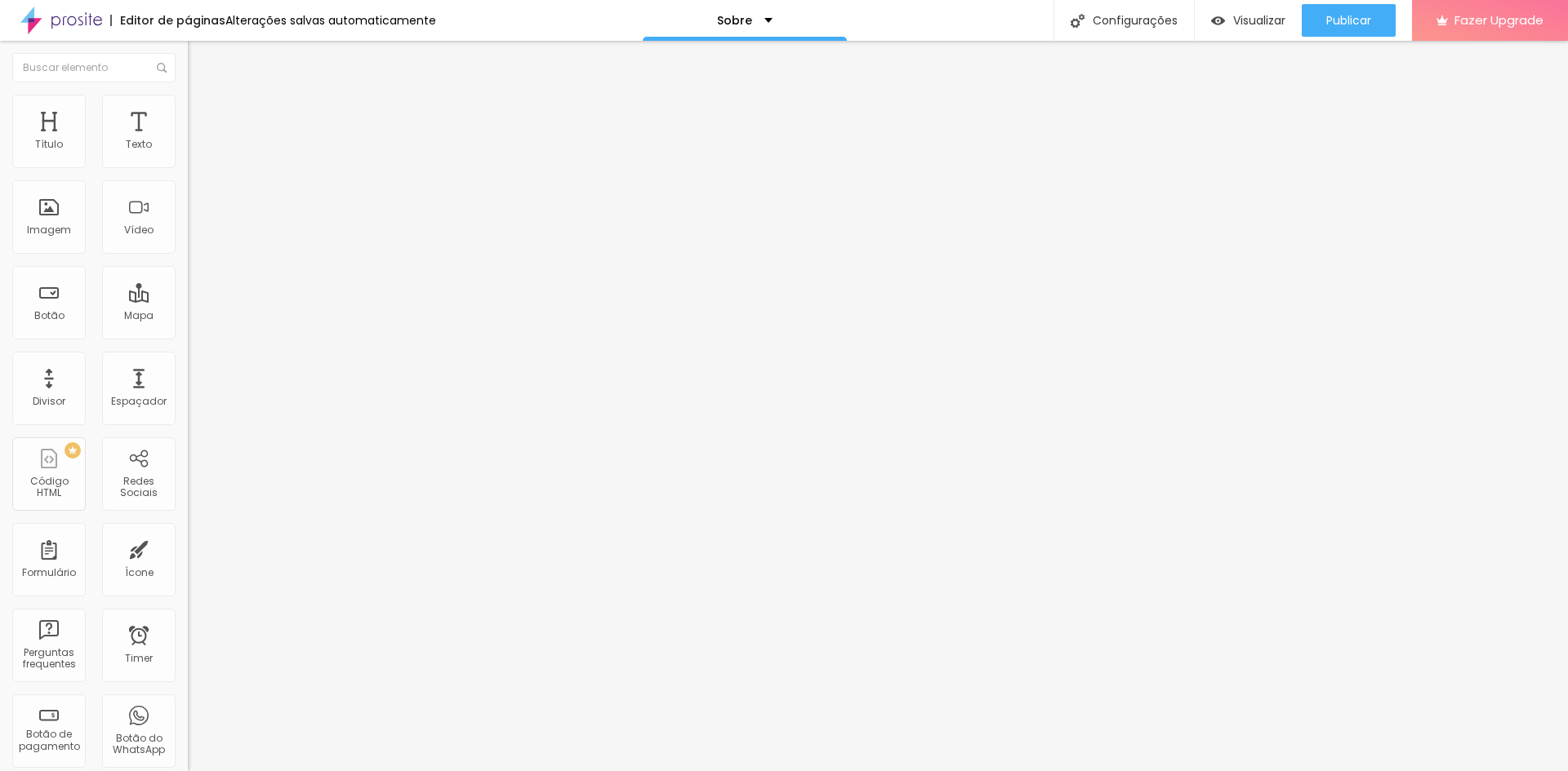
type input "1.5"
type input "1.4"
type input "1.3"
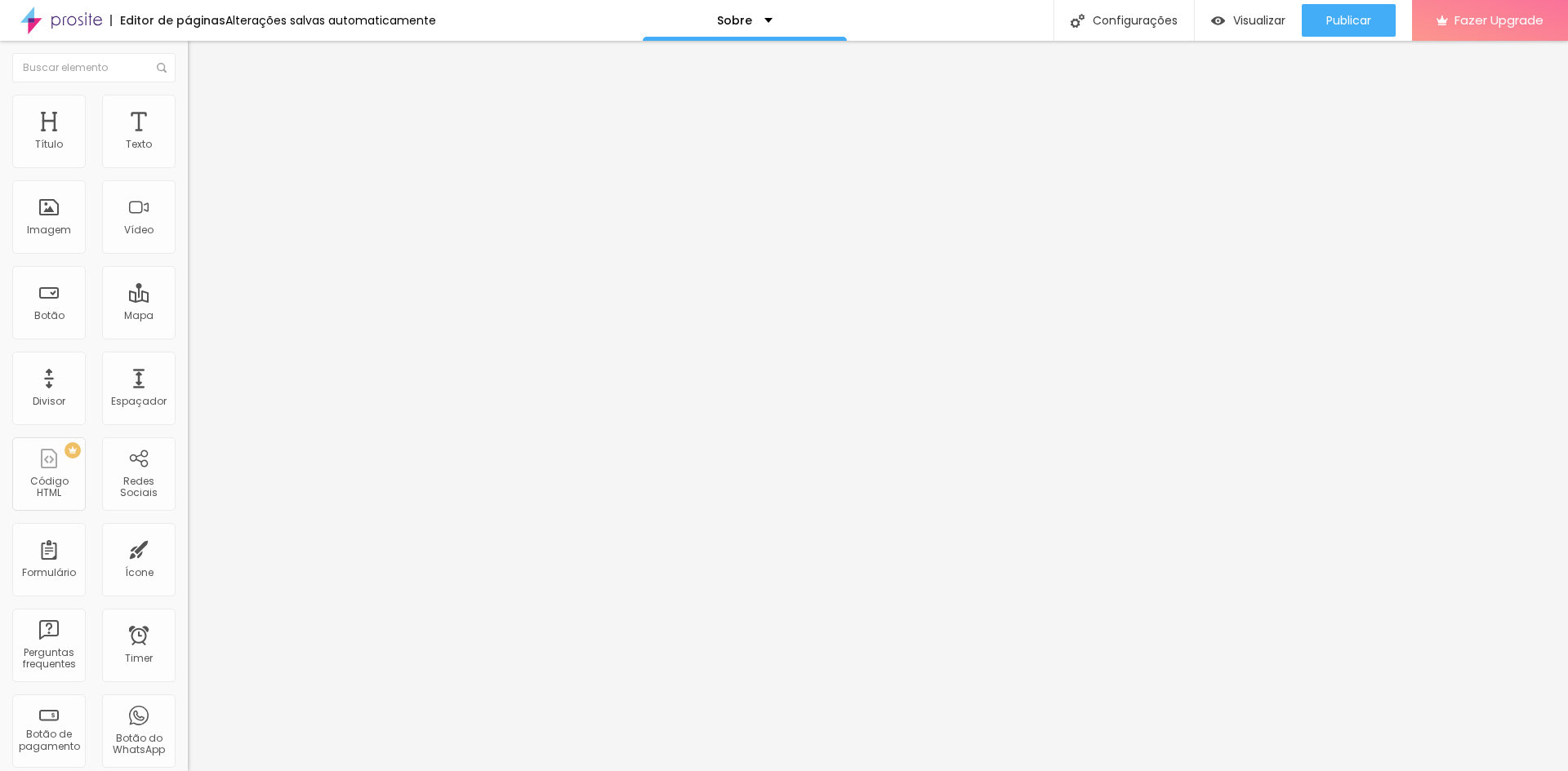
drag, startPoint x: 38, startPoint y: 196, endPoint x: 51, endPoint y: 195, distance: 13.0
click at [188, 531] on input "range" at bounding box center [241, 538] width 105 height 13
click at [188, 763] on input "range" at bounding box center [241, 769] width 105 height 13
drag, startPoint x: 36, startPoint y: 255, endPoint x: 27, endPoint y: 249, distance: 10.8
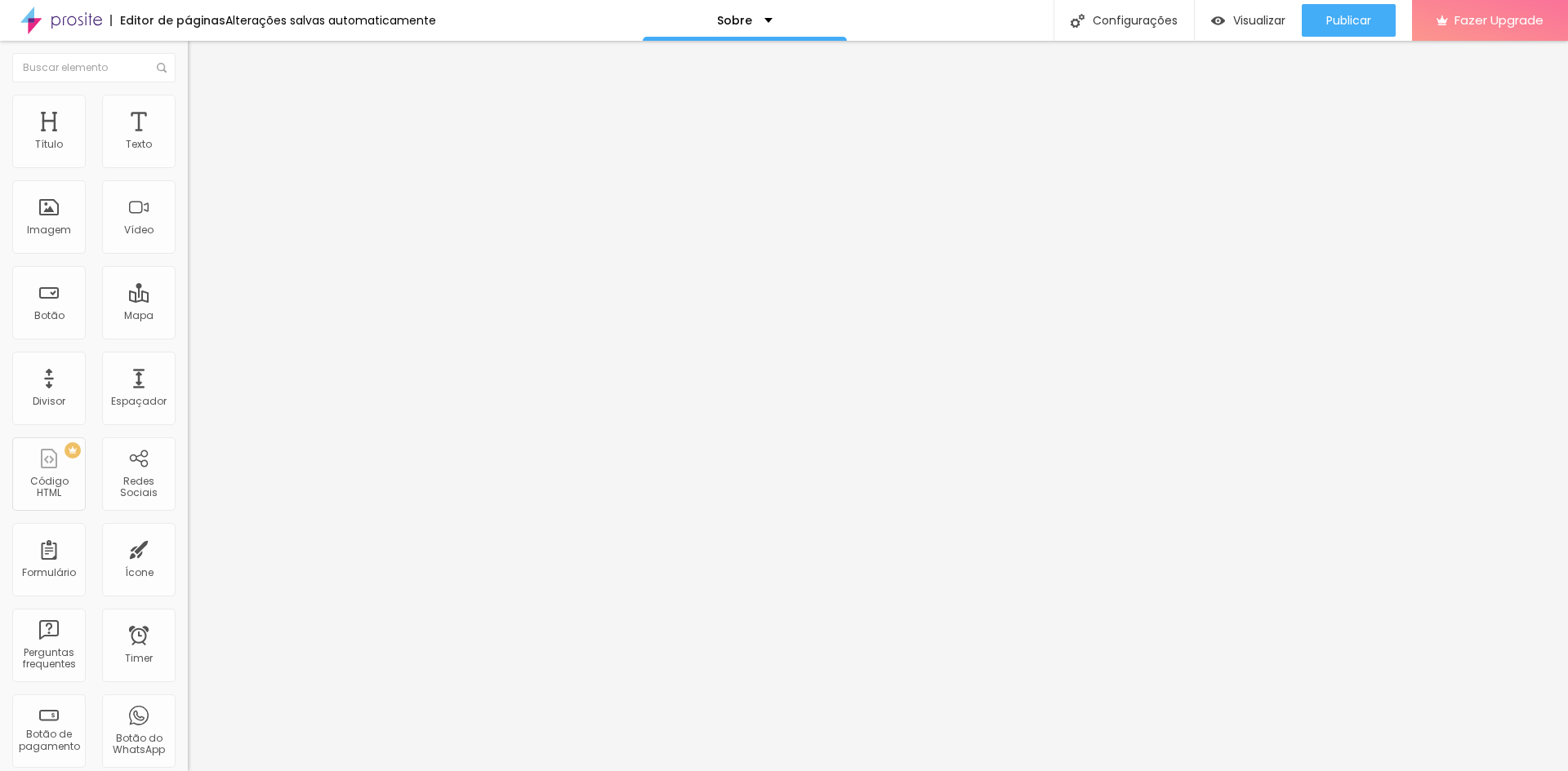
click at [200, 63] on div "Editar Texto" at bounding box center [246, 59] width 93 height 13
click at [1153, 8] on div "Configurações" at bounding box center [1123, 21] width 140 height 41
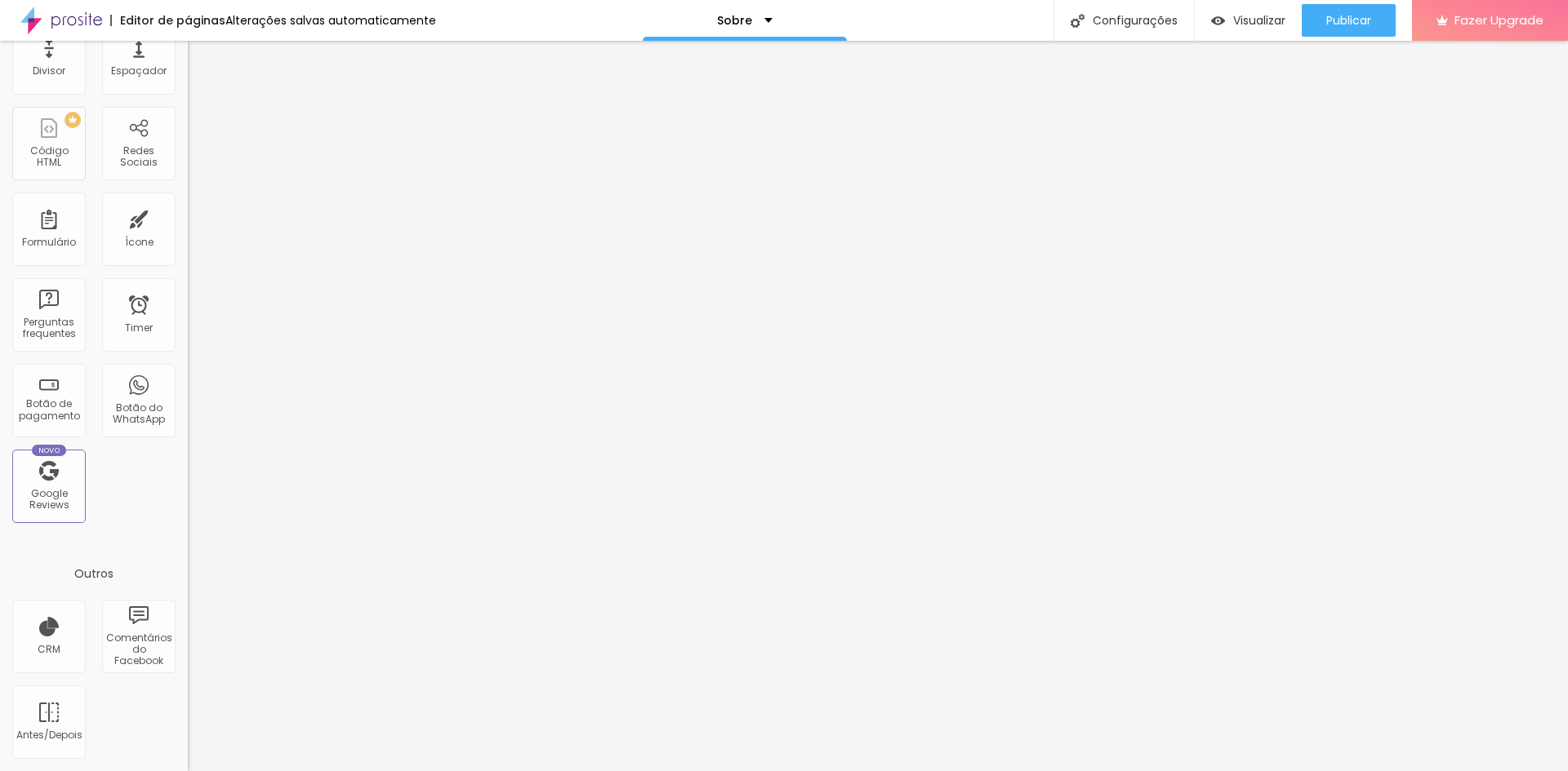
scroll to position [0, 0]
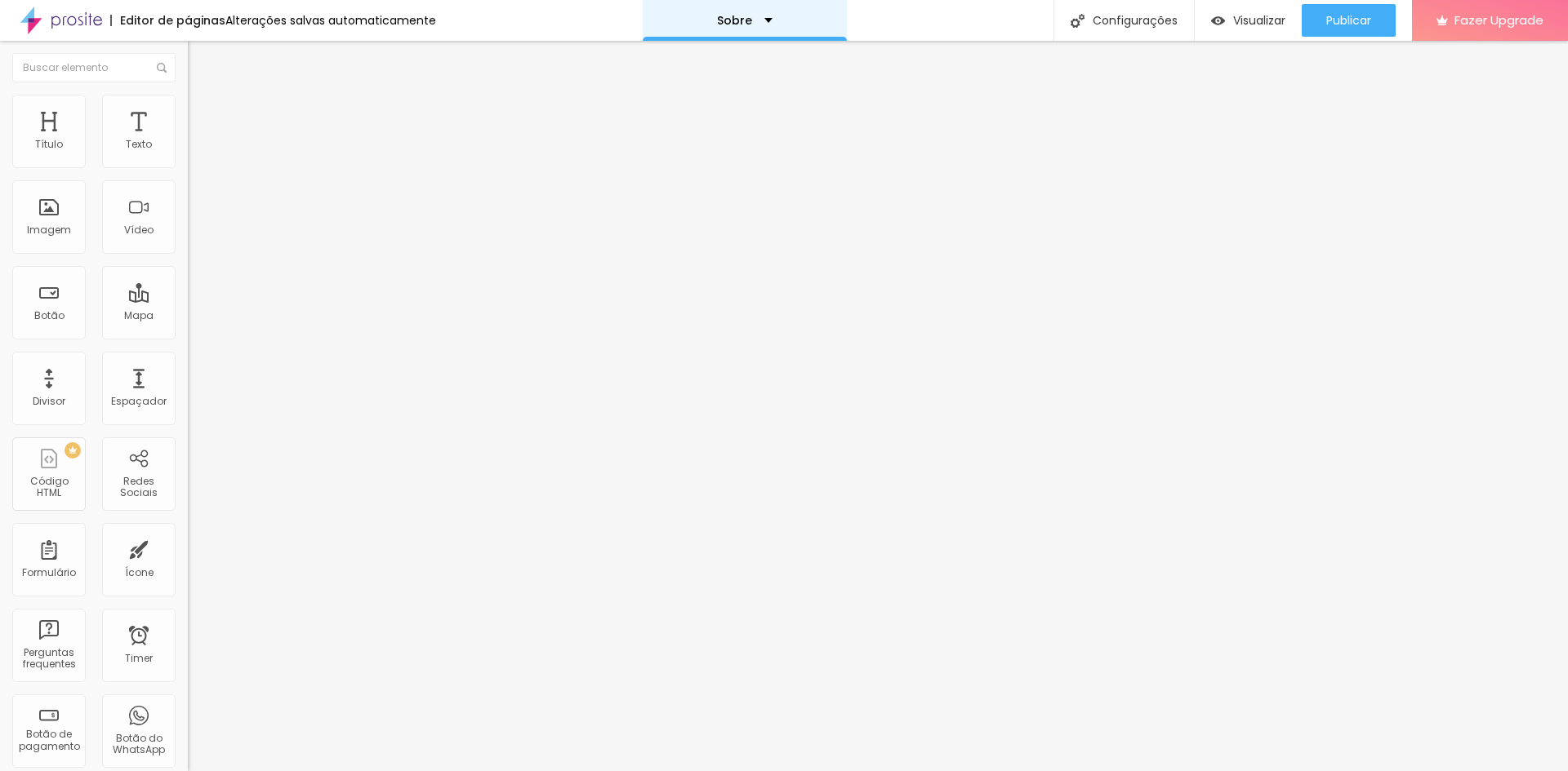
click at [767, 30] on div "Sobre" at bounding box center [745, 21] width 204 height 41
click at [761, 12] on div "Sobre" at bounding box center [745, 6] width 33 height 12
click at [1219, 29] on div "Visualizar" at bounding box center [1248, 21] width 74 height 33
click at [188, 107] on li "Estilo" at bounding box center [282, 103] width 188 height 16
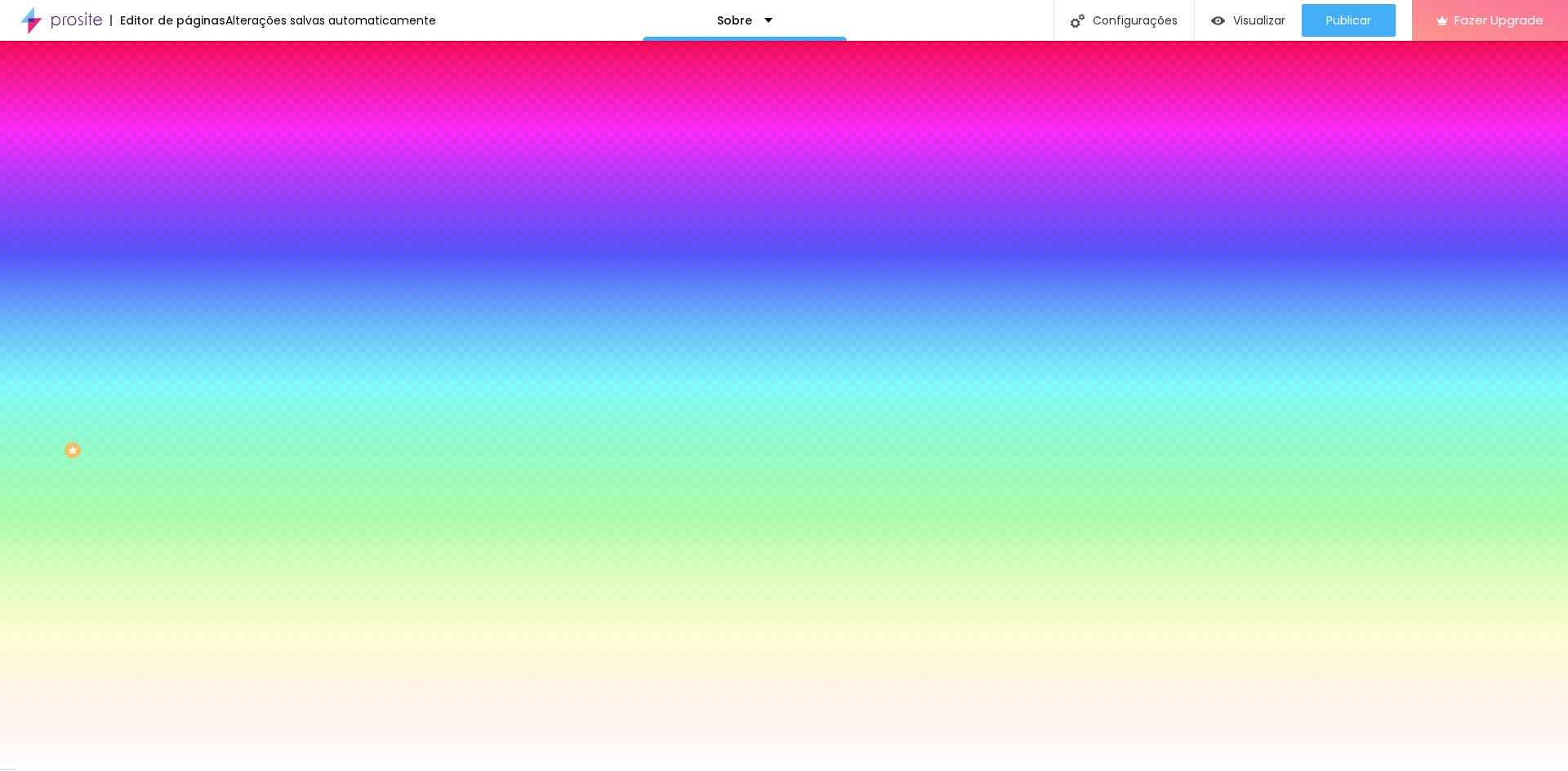
click at [203, 96] on span "Conteúdo" at bounding box center [227, 89] width 50 height 14
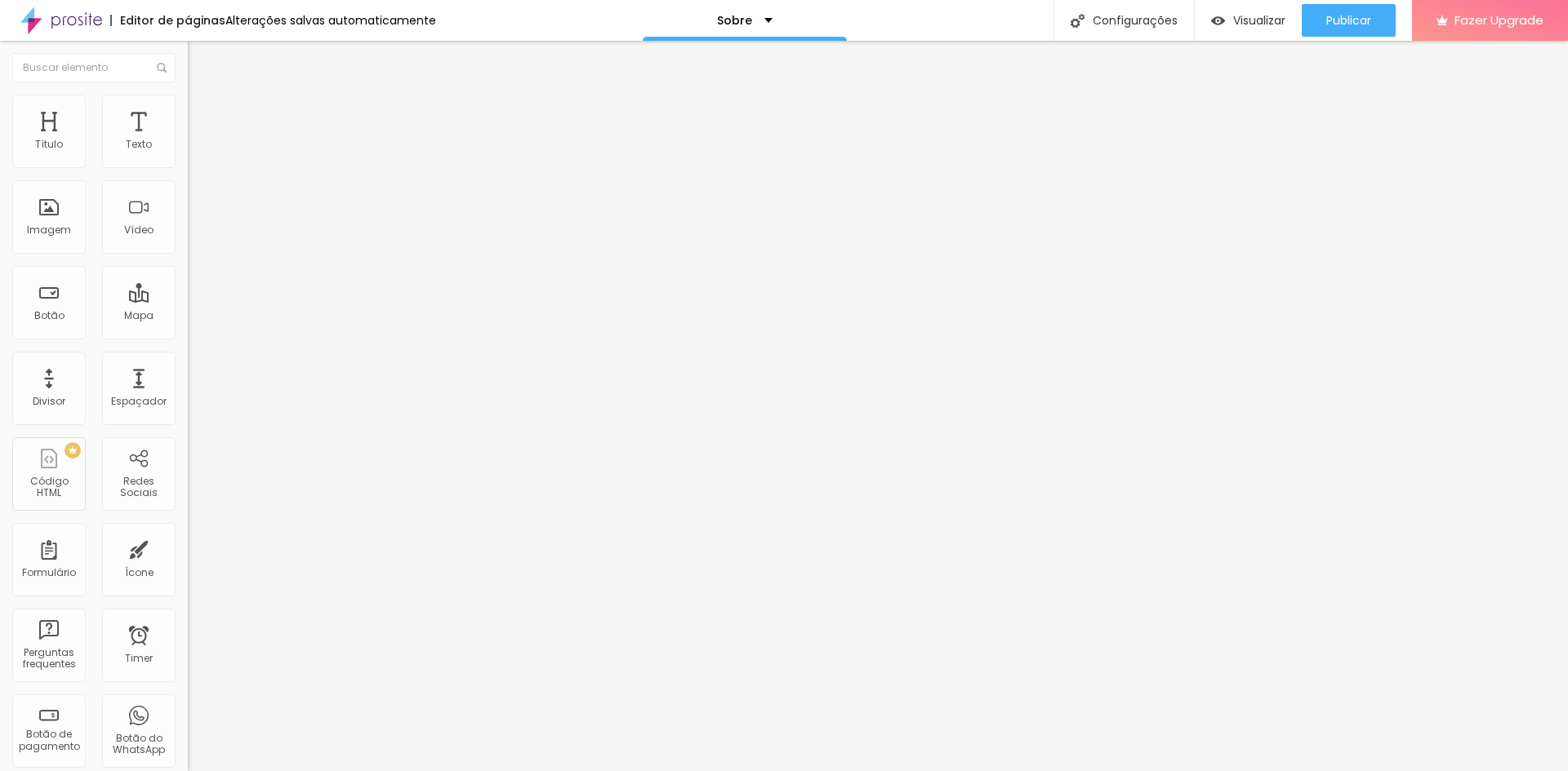
click at [188, 148] on span "Encaixotado" at bounding box center [219, 142] width 63 height 14
click at [188, 172] on div "Completo" at bounding box center [282, 167] width 188 height 10
click at [188, 157] on div "Encaixotado" at bounding box center [282, 152] width 188 height 10
click at [188, 101] on ul "Conteúdo Estilo Avançado" at bounding box center [282, 102] width 188 height 49
click at [188, 111] on img at bounding box center [195, 119] width 15 height 15
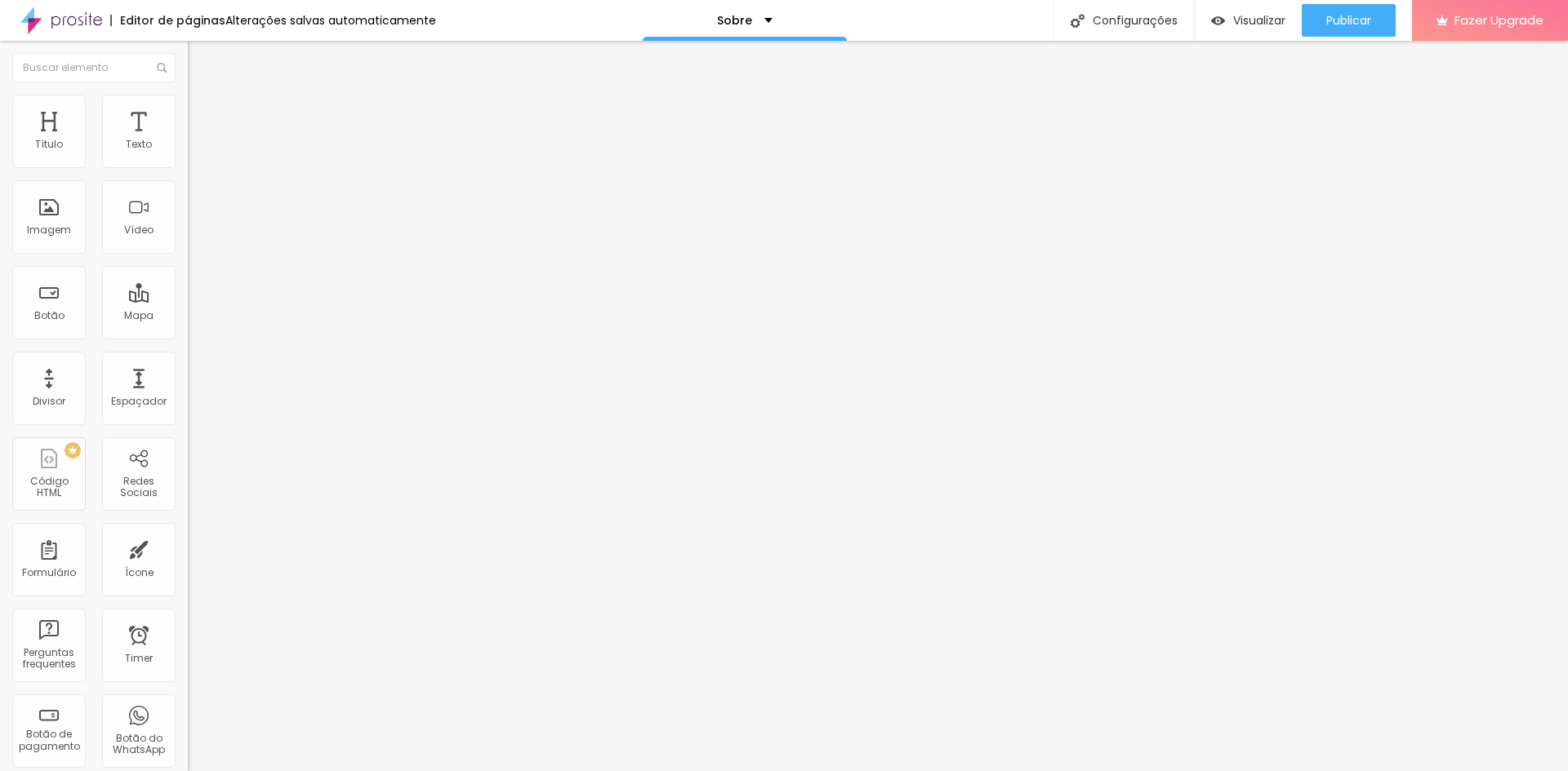
drag, startPoint x: 44, startPoint y: 162, endPoint x: 122, endPoint y: 168, distance: 78.2
click at [188, 316] on input "range" at bounding box center [241, 323] width 105 height 13
drag, startPoint x: 60, startPoint y: 194, endPoint x: 47, endPoint y: 180, distance: 19.1
click at [188, 548] on input "range" at bounding box center [241, 554] width 105 height 13
click at [188, 109] on li "Estilo" at bounding box center [282, 103] width 188 height 16
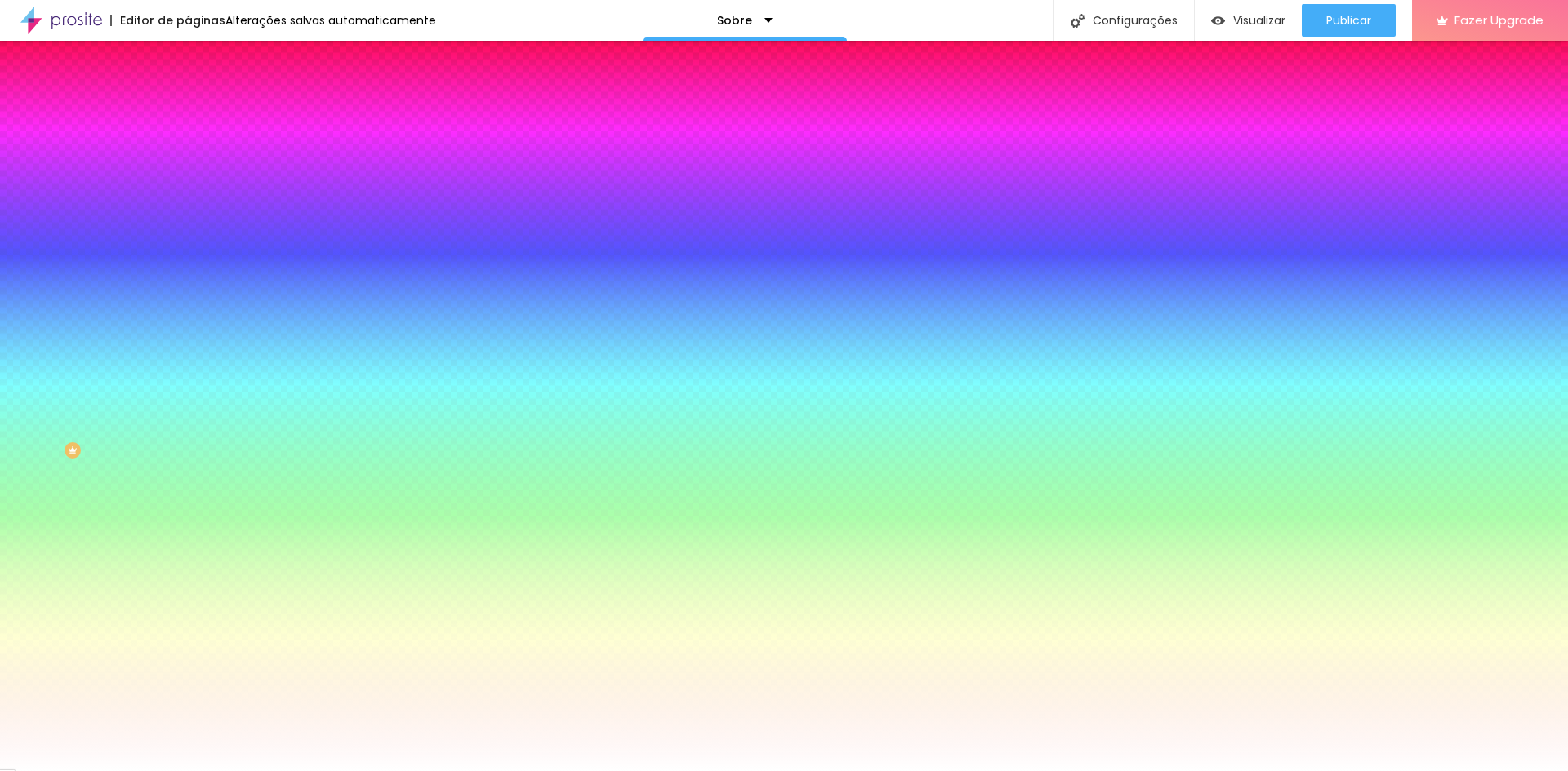
click at [188, 150] on span "Adicionar imagem" at bounding box center [241, 143] width 105 height 14
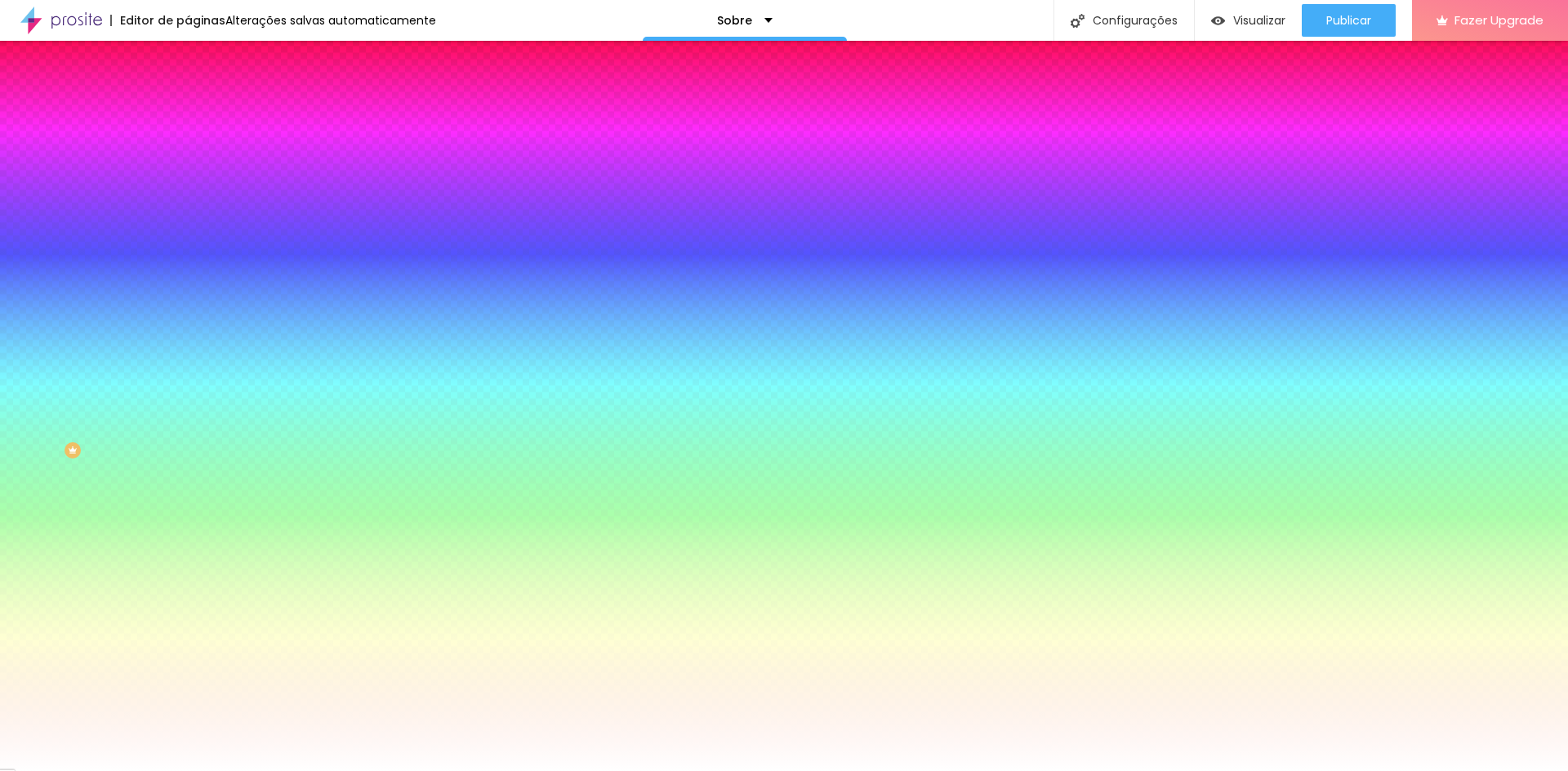
click at [188, 170] on span "Nenhum" at bounding box center [209, 162] width 43 height 14
click at [188, 184] on div "Nenhum" at bounding box center [282, 175] width 188 height 16
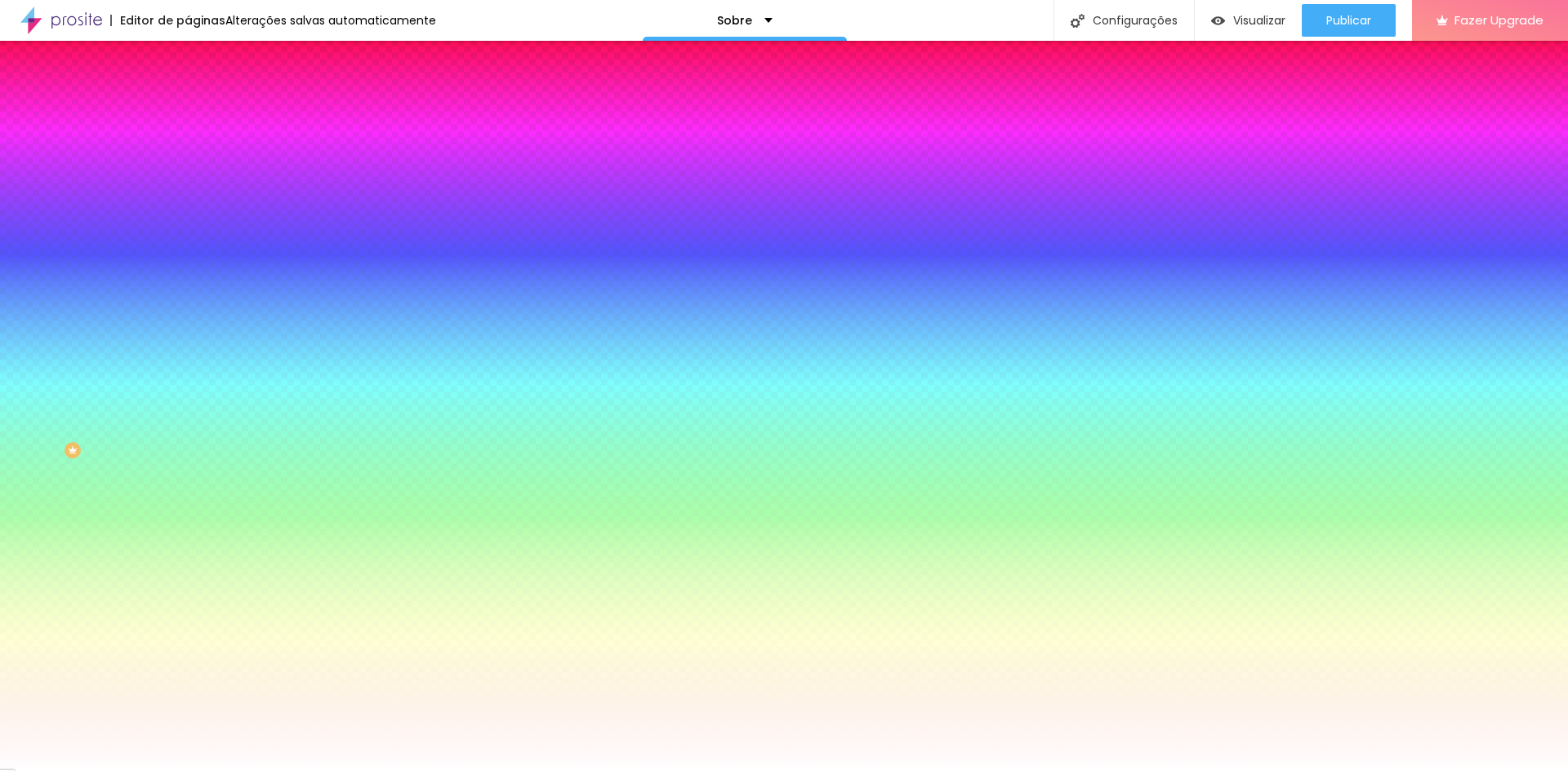
click at [188, 194] on div "Parallax" at bounding box center [282, 189] width 188 height 10
click at [188, 180] on span "Nenhum" at bounding box center [209, 172] width 43 height 14
click at [188, 148] on div "Trocar imagem" at bounding box center [282, 143] width 188 height 12
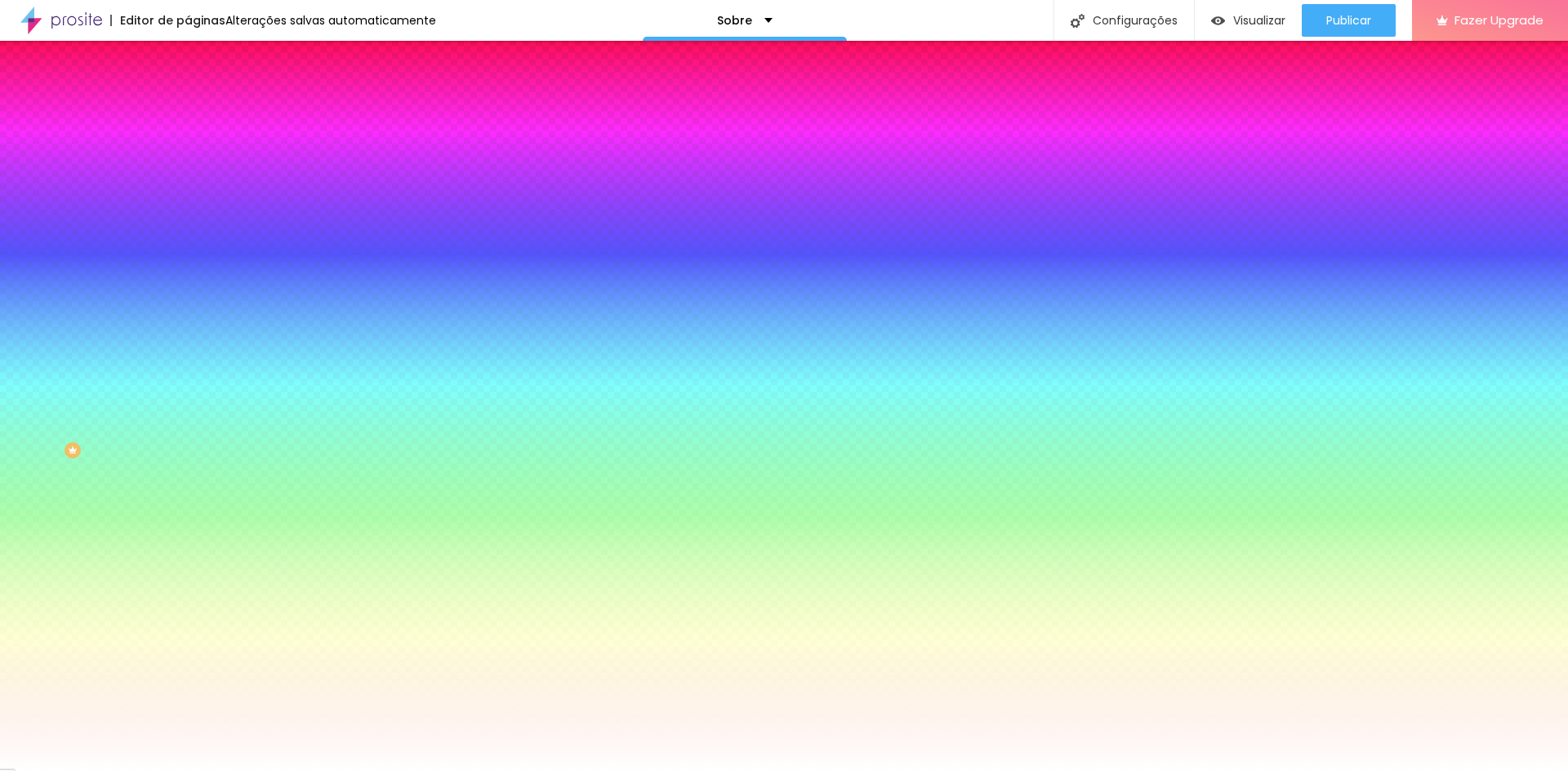
click at [188, 148] on div "Trocar imagem" at bounding box center [282, 143] width 188 height 12
click at [277, 150] on span at bounding box center [282, 143] width 10 height 14
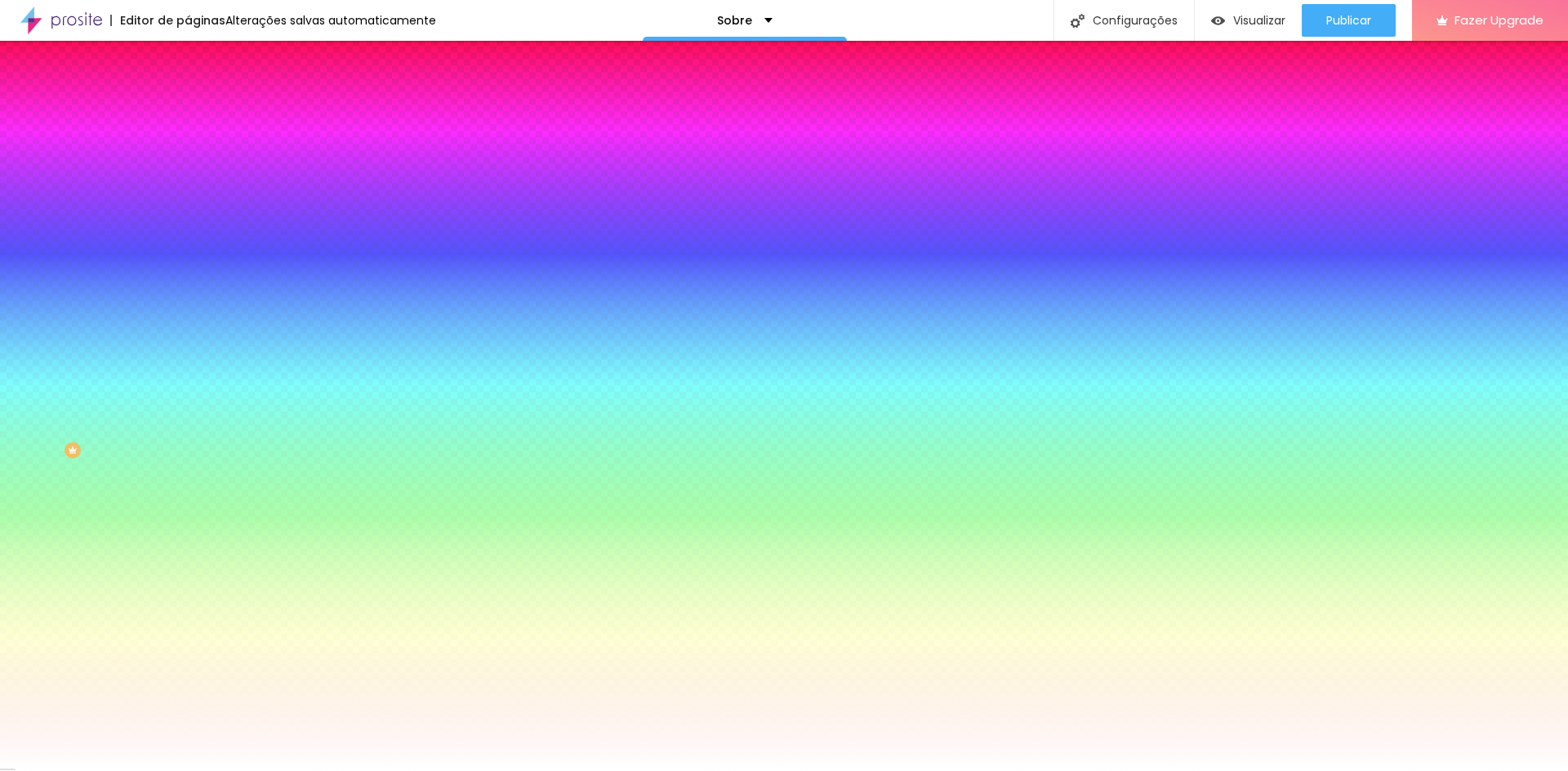
click at [188, 150] on span "Adicionar imagem" at bounding box center [241, 143] width 105 height 14
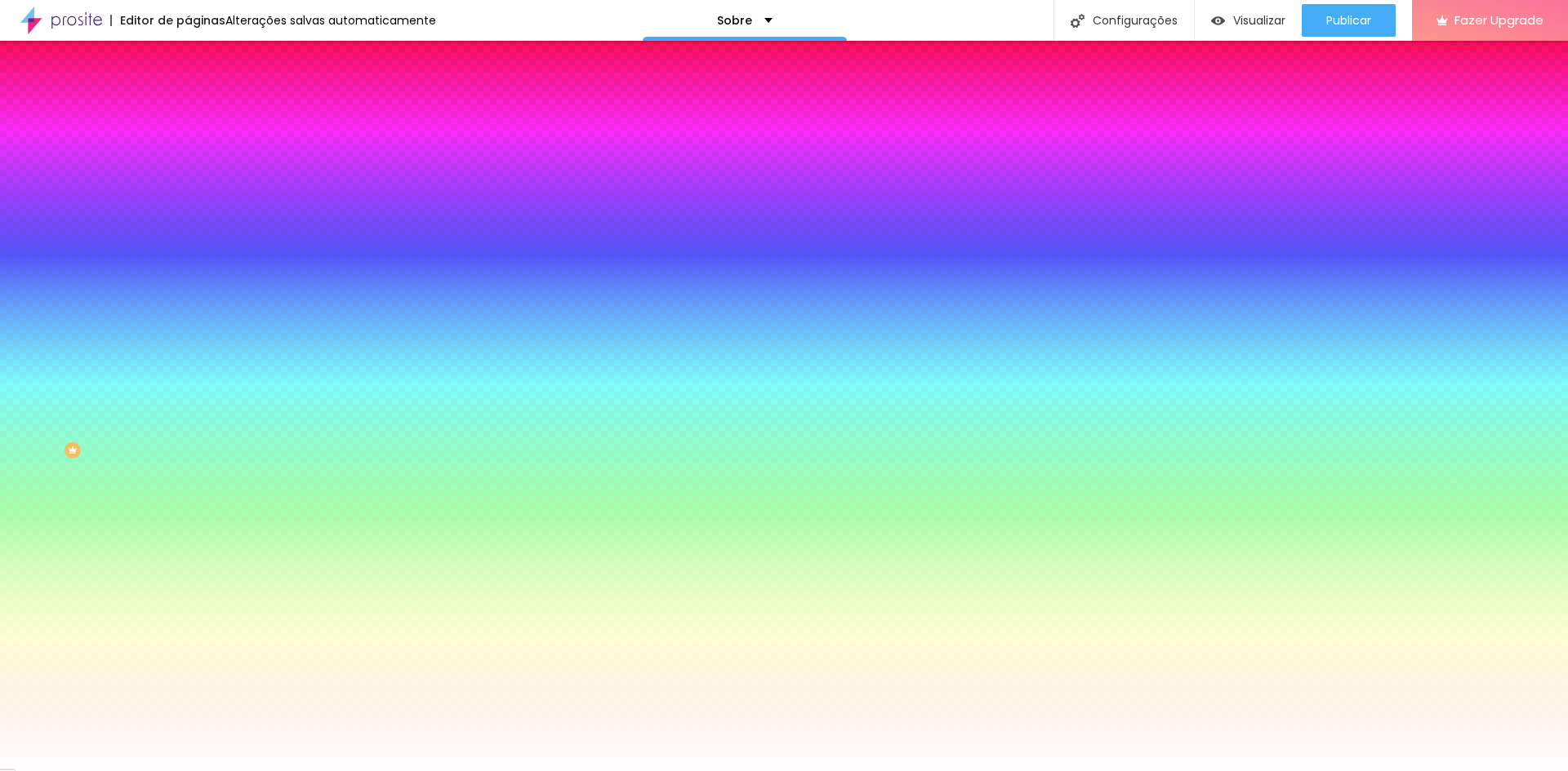
click at [343, 770] on div "Subindo 0/0 arquivos" at bounding box center [784, 776] width 1568 height 10
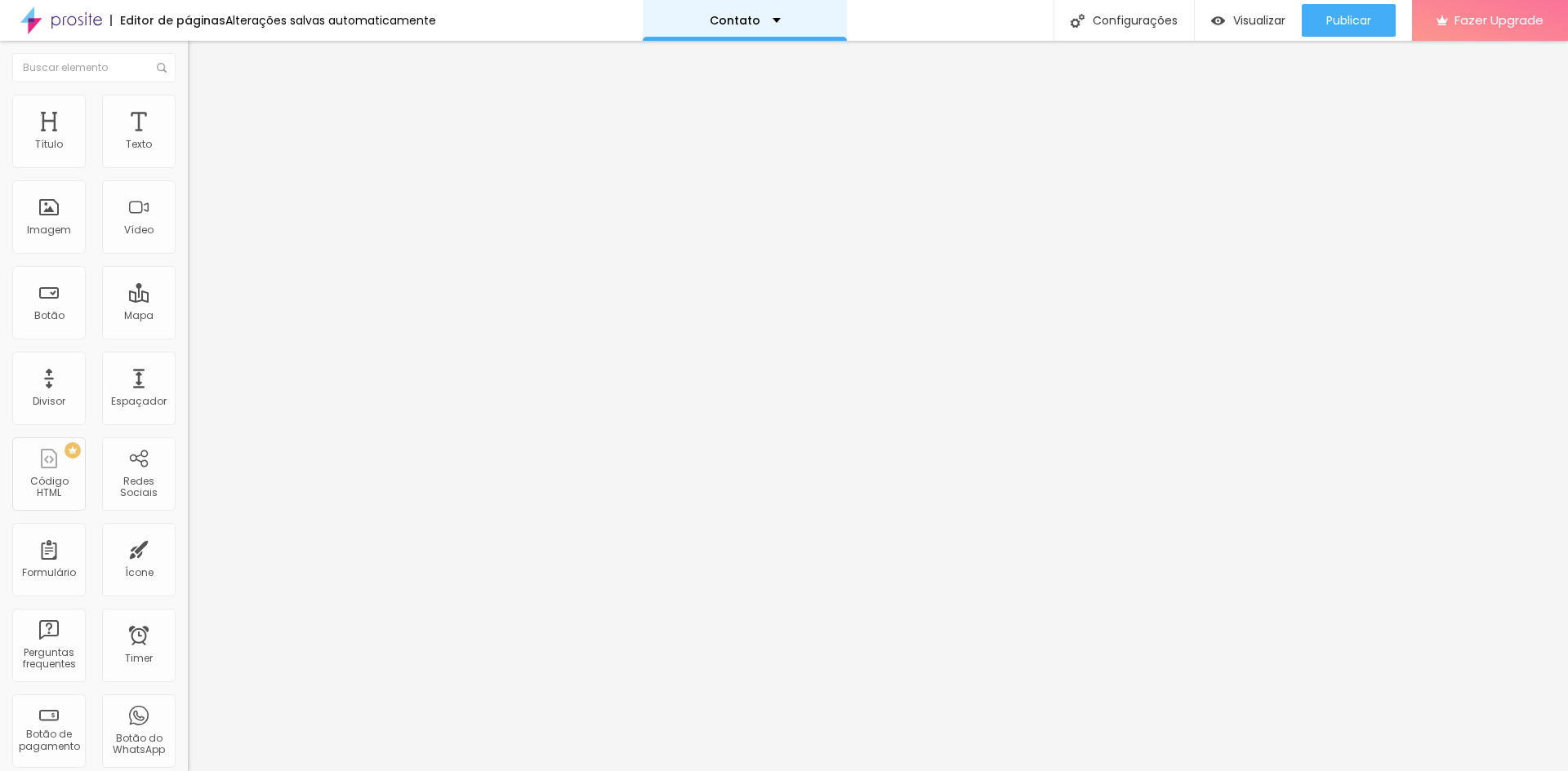
click at [765, 24] on div "Contato" at bounding box center [745, 21] width 71 height 12
click at [664, 71] on link "Sobre" at bounding box center [646, 62] width 36 height 17
click at [188, 101] on img at bounding box center [195, 102] width 15 height 15
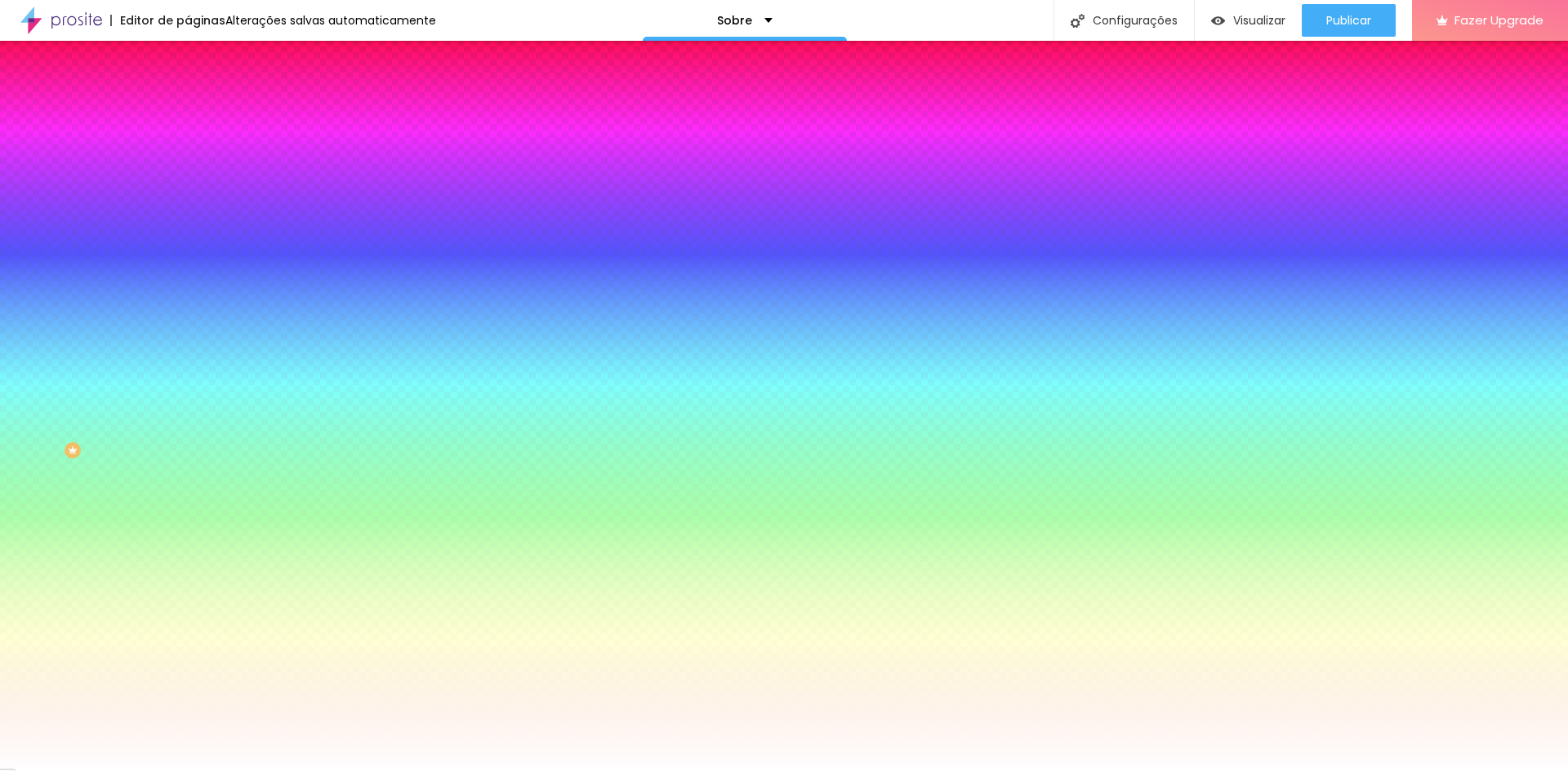
click at [188, 150] on span "Adicionar imagem" at bounding box center [241, 143] width 105 height 14
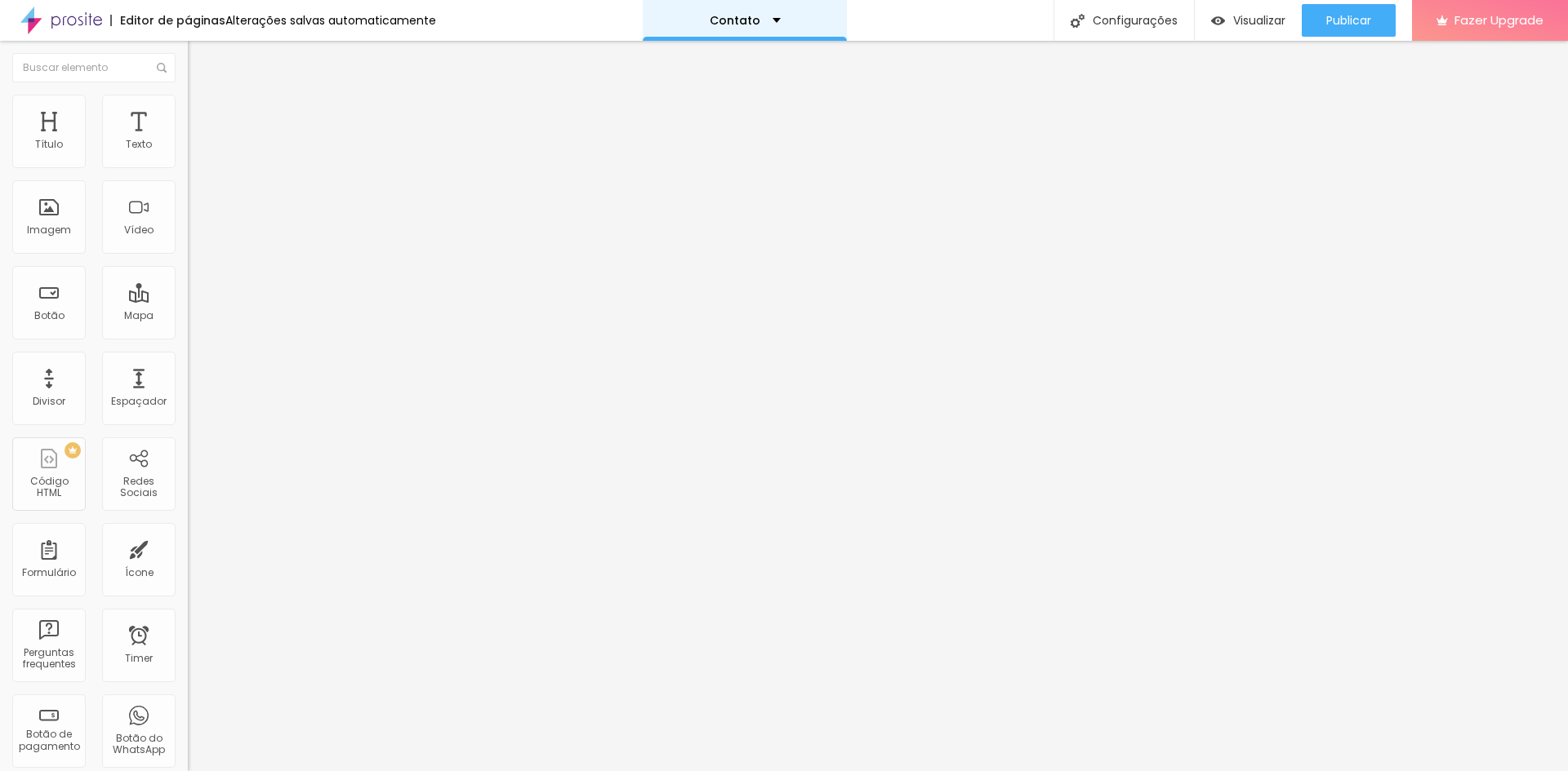
click at [793, 24] on div "Contato" at bounding box center [745, 21] width 204 height 41
click at [664, 71] on link "Sobre" at bounding box center [646, 62] width 36 height 17
click at [188, 95] on li "Estilo" at bounding box center [282, 103] width 188 height 16
click at [730, 37] on div "Contato" at bounding box center [745, 21] width 204 height 41
click at [664, 71] on link "Sobre" at bounding box center [646, 62] width 36 height 17
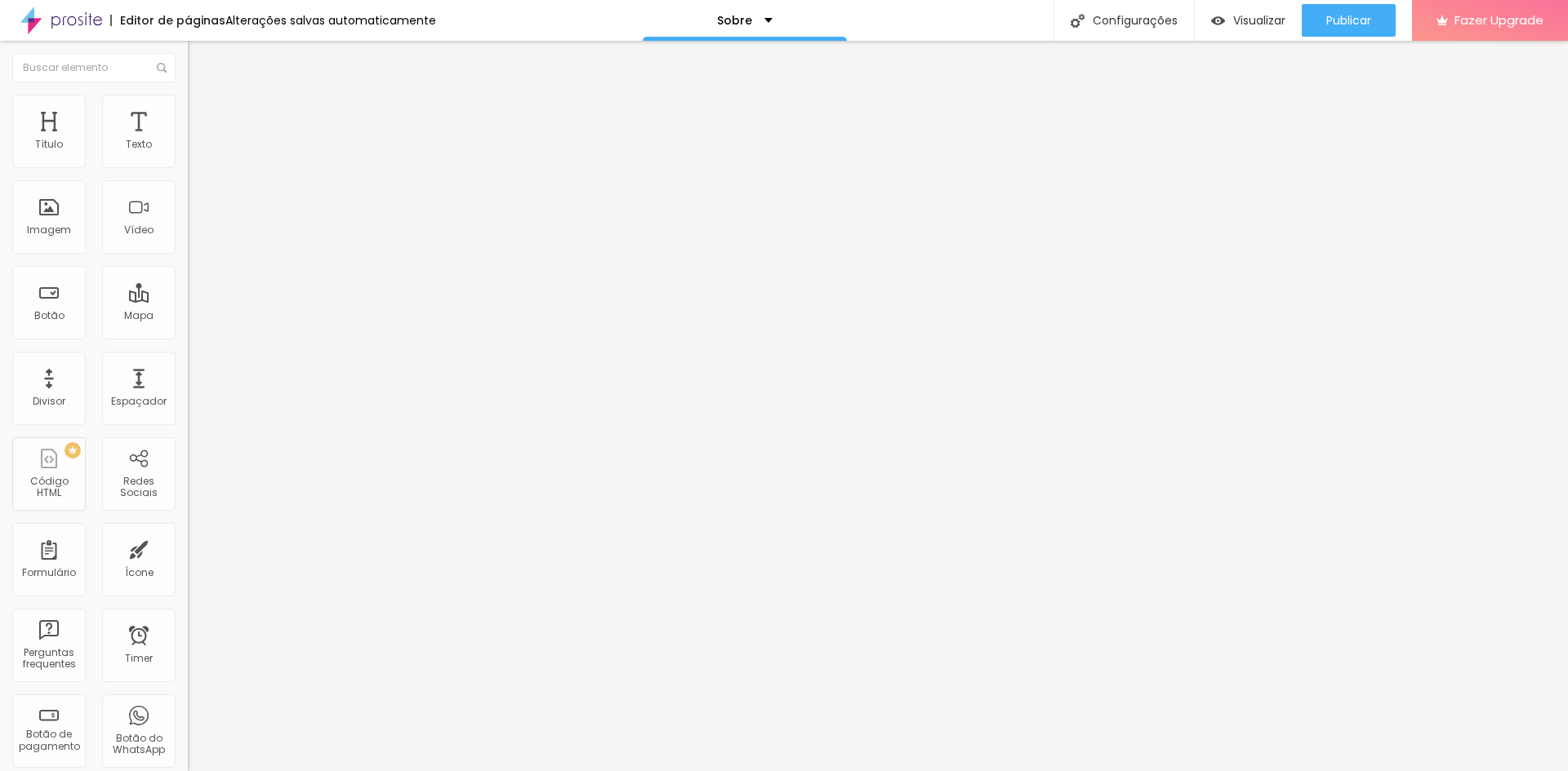
click at [188, 101] on li "Estilo" at bounding box center [282, 103] width 188 height 16
click at [203, 113] on span "Estilo" at bounding box center [215, 105] width 26 height 14
click at [188, 100] on img at bounding box center [195, 102] width 15 height 15
click at [203, 115] on span "Avançado" at bounding box center [229, 122] width 54 height 14
click at [188, 105] on img at bounding box center [195, 102] width 15 height 15
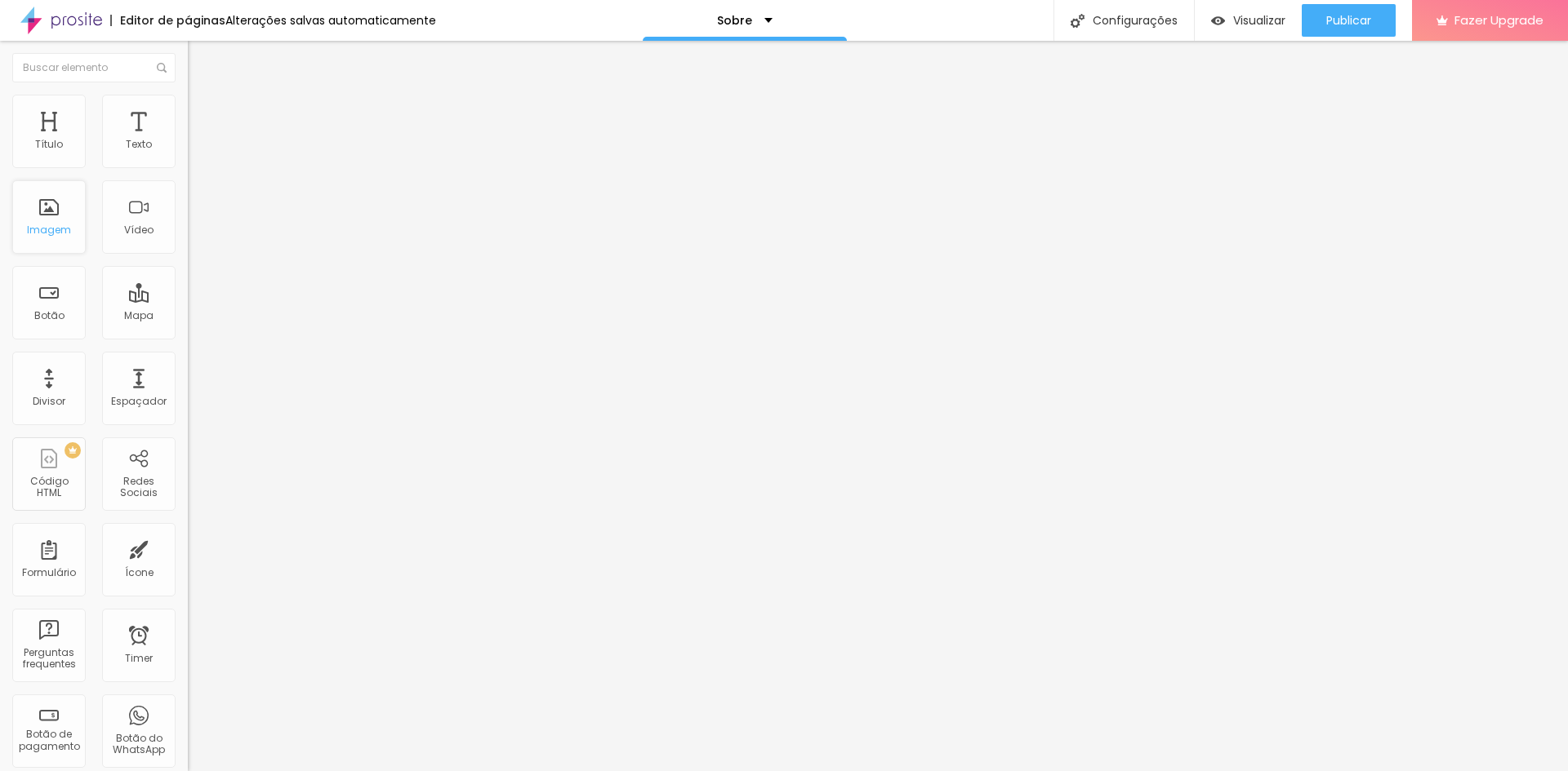
click at [59, 208] on div "Imagem" at bounding box center [49, 217] width 73 height 73
click at [55, 233] on div "Imagem" at bounding box center [49, 231] width 44 height 12
click at [35, 295] on div "Botão" at bounding box center [49, 302] width 73 height 73
click at [188, 111] on img at bounding box center [195, 119] width 15 height 15
click at [188, 102] on img at bounding box center [195, 102] width 15 height 15
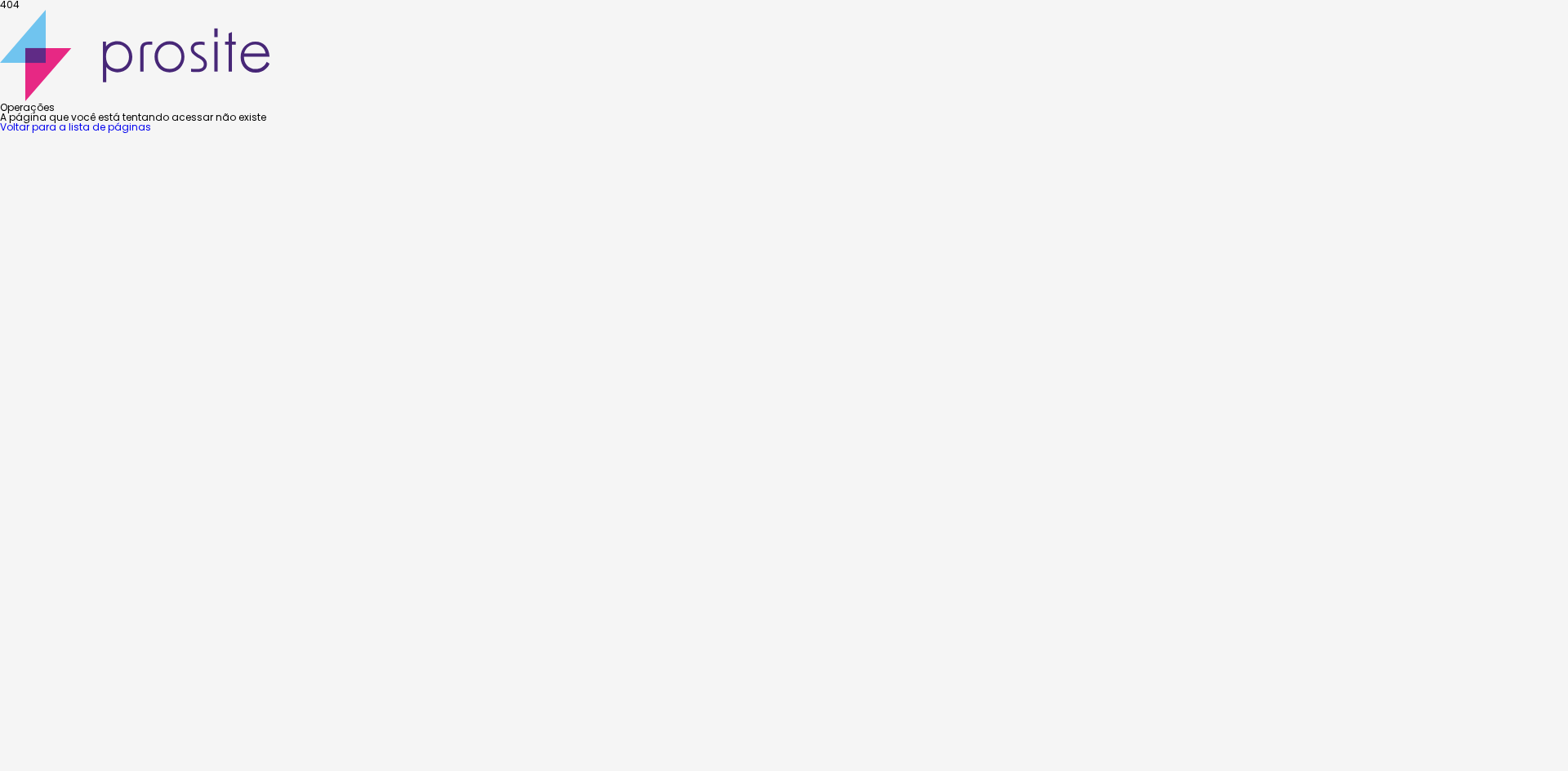
click at [151, 134] on font "Voltar para a lista de páginas" at bounding box center [75, 127] width 151 height 14
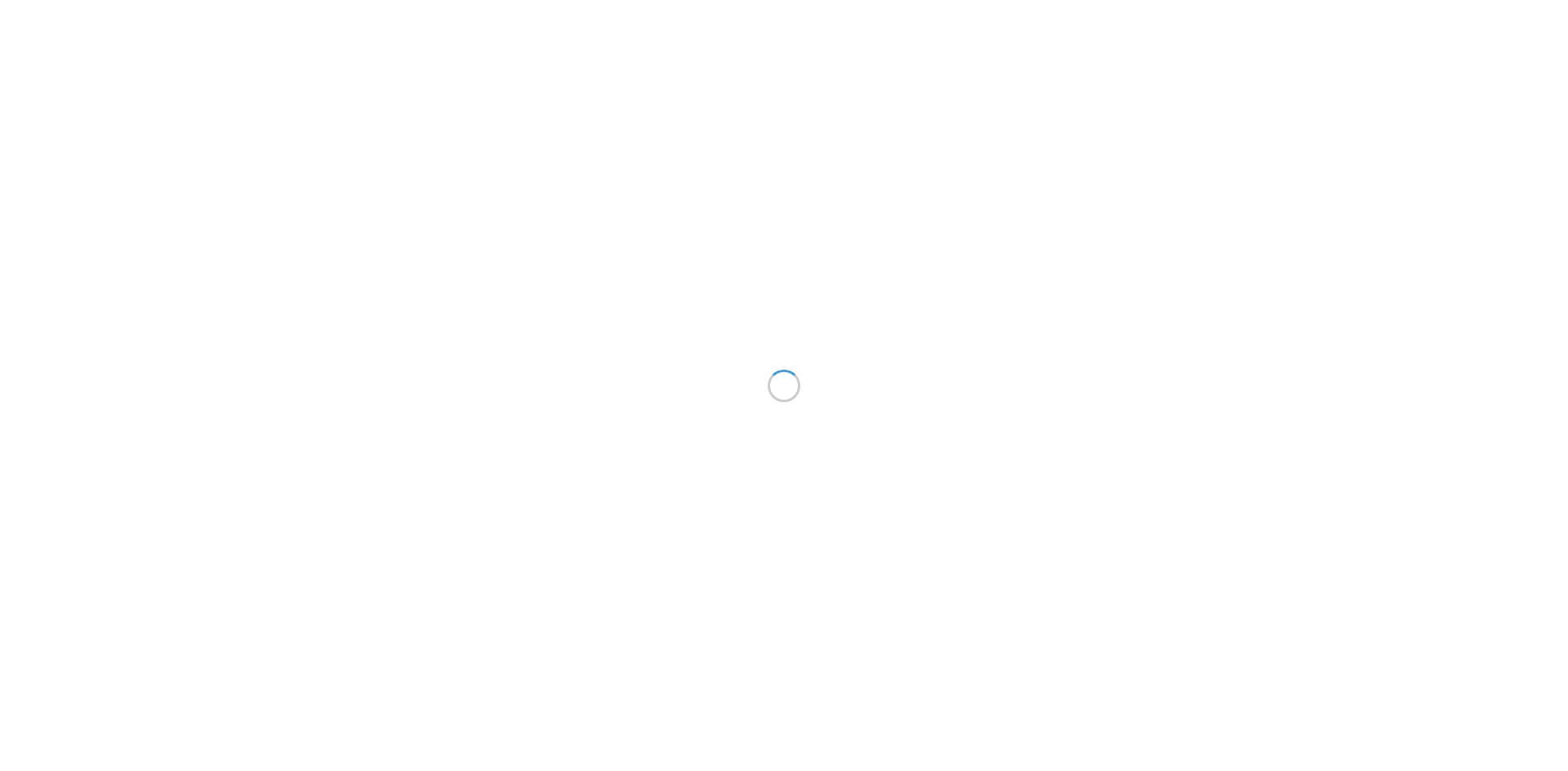
click at [929, 764] on div at bounding box center [784, 386] width 1568 height 771
